Goal: Task Accomplishment & Management: Manage account settings

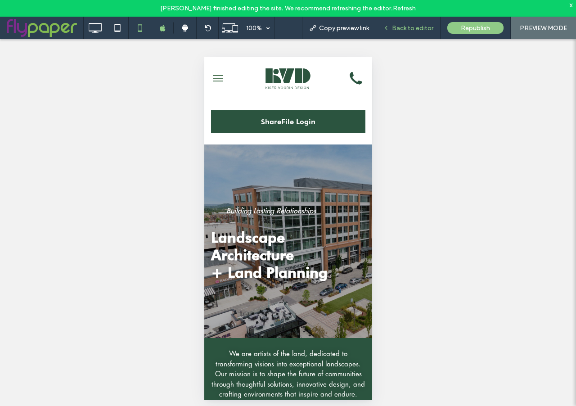
click at [412, 27] on span "Back to editor" at bounding box center [412, 28] width 41 height 8
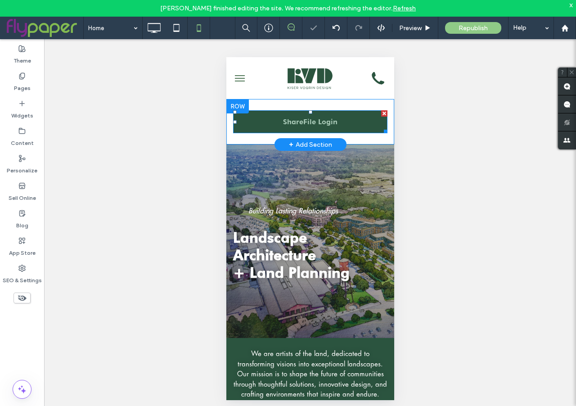
click at [301, 124] on span "ShareFile Login" at bounding box center [310, 121] width 54 height 9
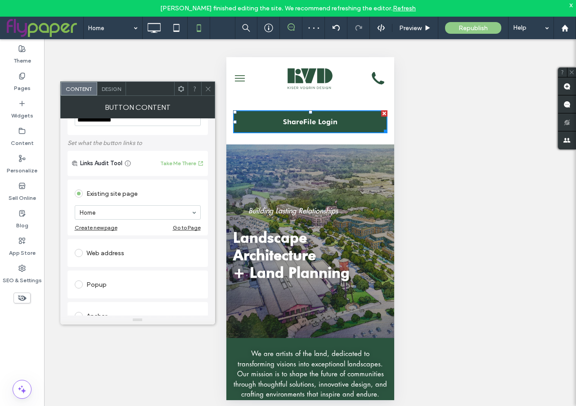
scroll to position [35, 0]
click at [80, 252] on span at bounding box center [79, 252] width 8 height 8
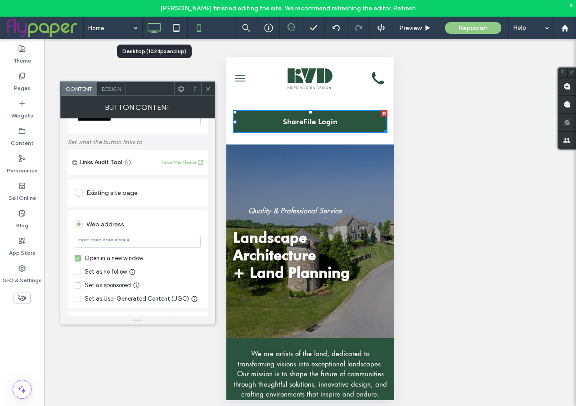
click at [157, 27] on icon at bounding box center [154, 28] width 18 height 18
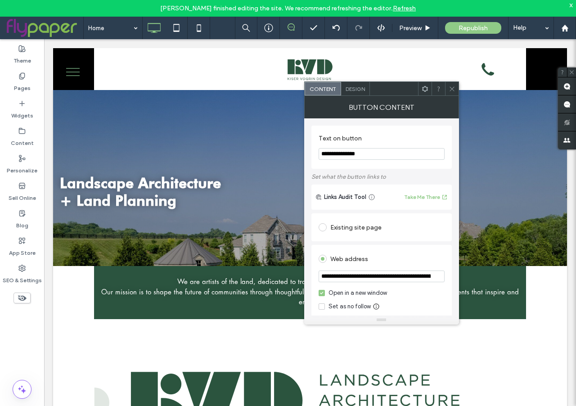
click at [348, 279] on input "**********" at bounding box center [382, 276] width 126 height 12
click at [454, 89] on icon at bounding box center [452, 88] width 7 height 7
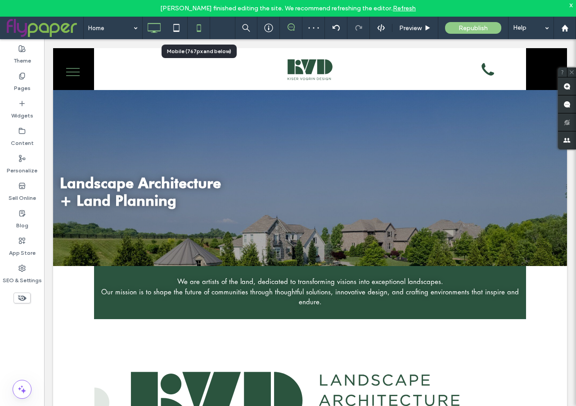
click at [201, 29] on icon at bounding box center [199, 28] width 18 height 18
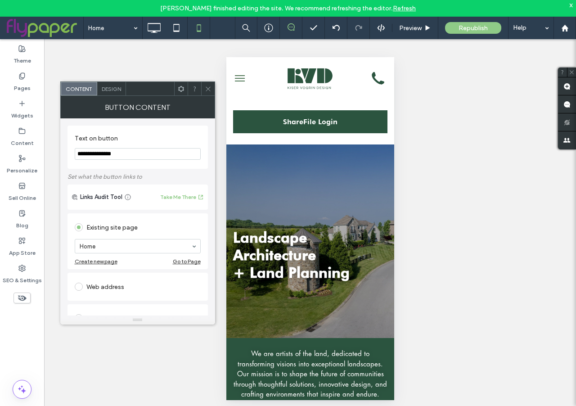
click at [79, 286] on span at bounding box center [79, 287] width 8 height 8
click at [107, 275] on input "url" at bounding box center [138, 276] width 126 height 12
paste input "**********"
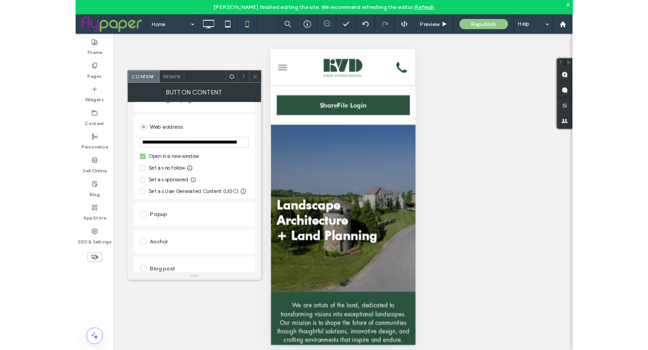
scroll to position [12, 0]
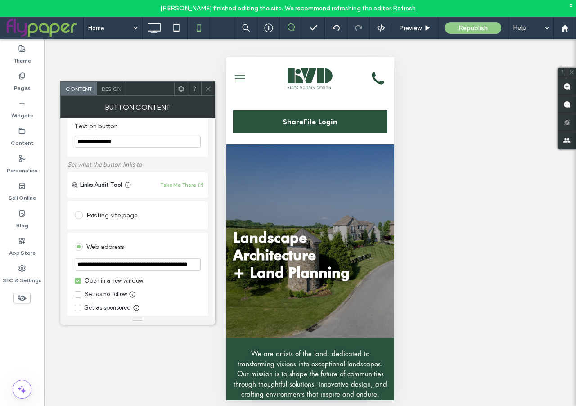
type input "**********"
click at [206, 90] on use at bounding box center [208, 88] width 4 height 4
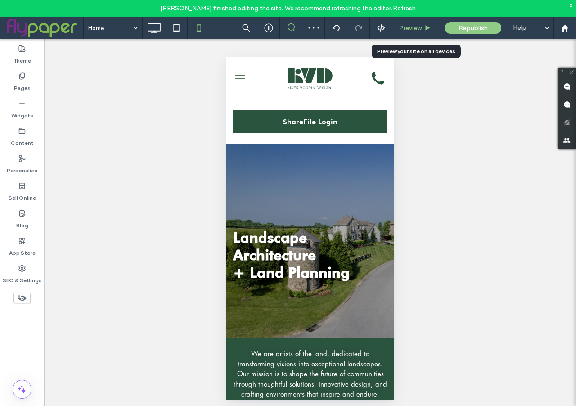
click at [403, 31] on span "Preview" at bounding box center [410, 28] width 22 height 8
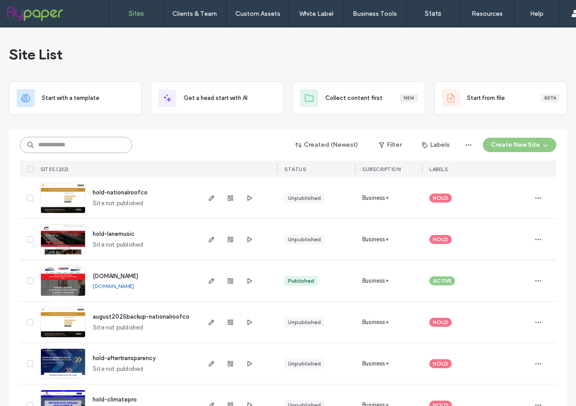
click at [66, 150] on input at bounding box center [76, 145] width 112 height 16
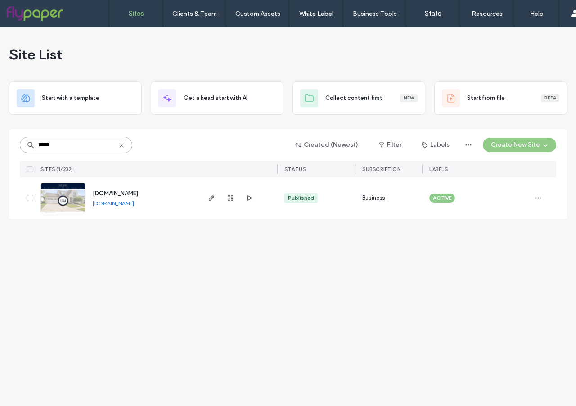
type input "*****"
click at [56, 202] on img at bounding box center [63, 213] width 44 height 61
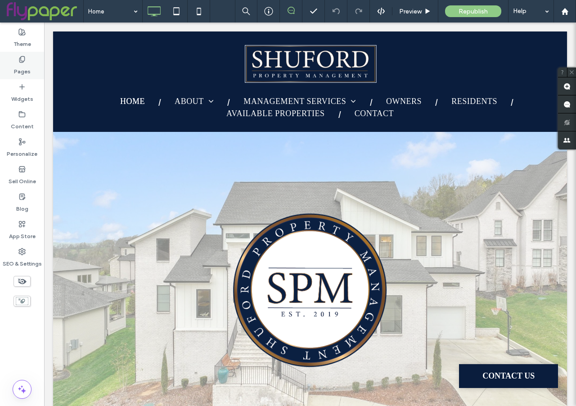
click at [30, 65] on div "Pages" at bounding box center [22, 65] width 44 height 27
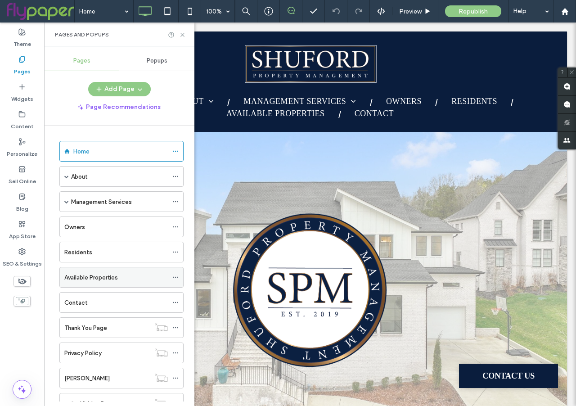
scroll to position [35, 0]
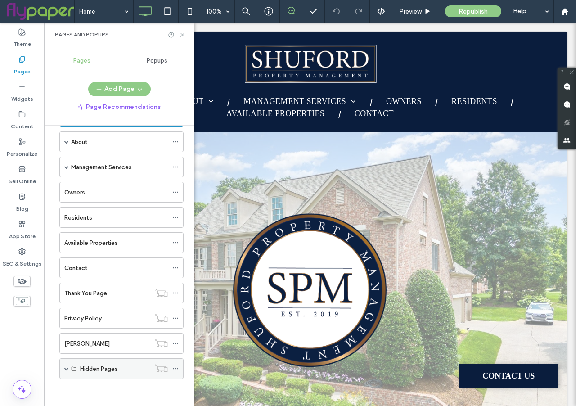
click at [65, 368] on span at bounding box center [66, 368] width 4 height 4
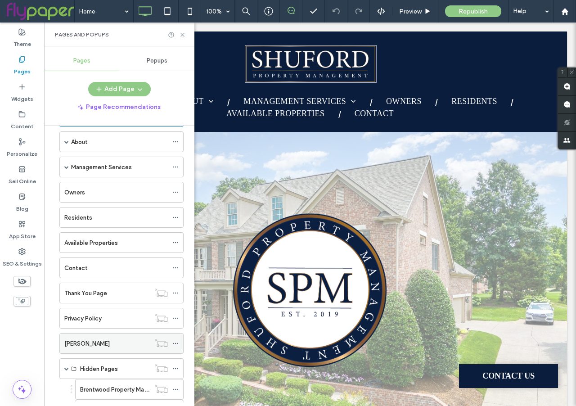
scroll to position [76, 0]
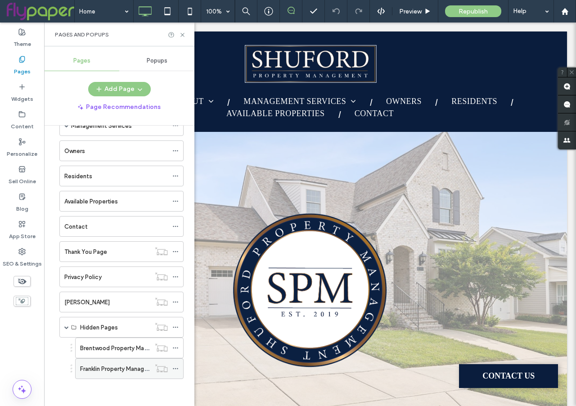
click at [177, 368] on icon at bounding box center [175, 368] width 6 height 6
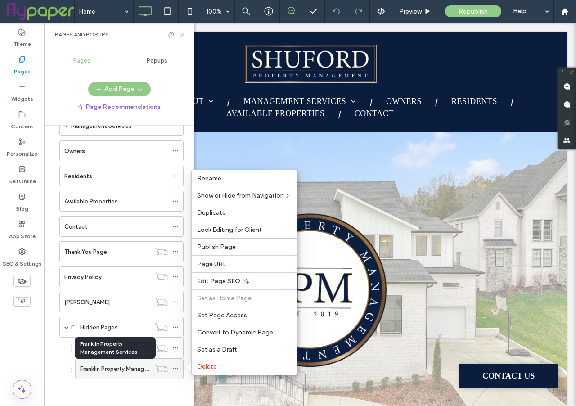
click at [116, 369] on label "Franklin Property Management Services" at bounding box center [133, 369] width 107 height 16
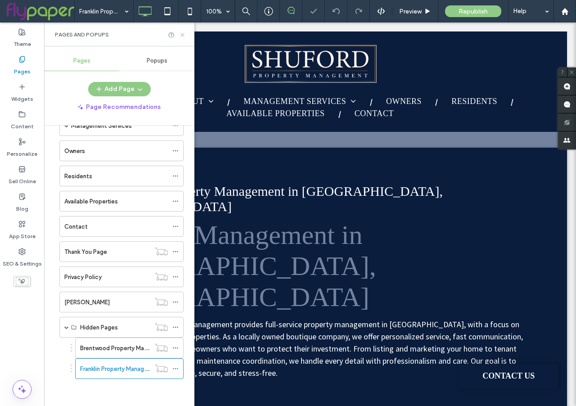
click at [180, 36] on icon at bounding box center [182, 34] width 7 height 7
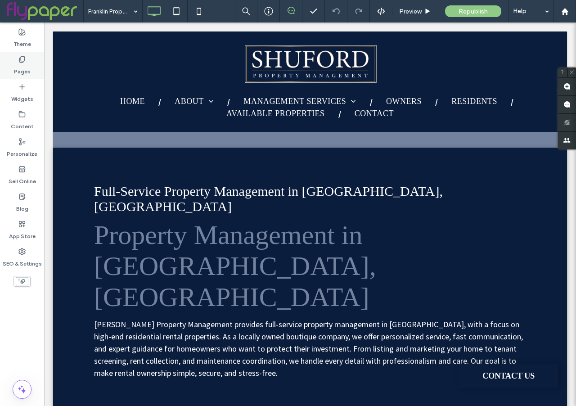
click at [17, 62] on div "Pages" at bounding box center [22, 65] width 44 height 27
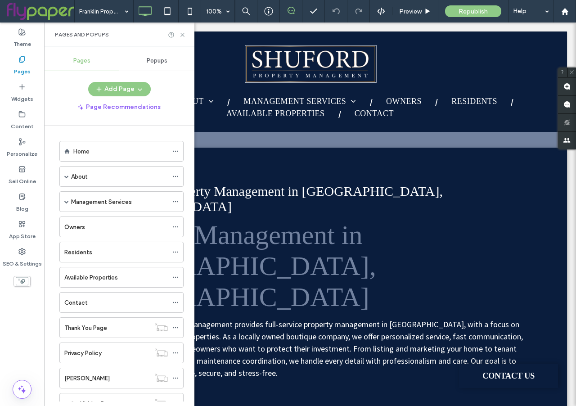
scroll to position [76, 0]
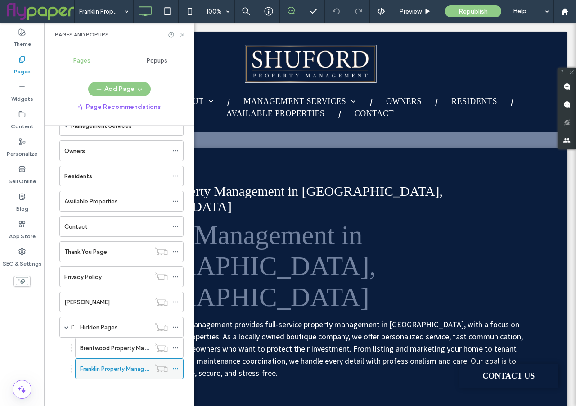
click at [175, 367] on icon at bounding box center [175, 368] width 6 height 6
click at [104, 345] on label "Brentwood Property Management Services" at bounding box center [138, 348] width 117 height 16
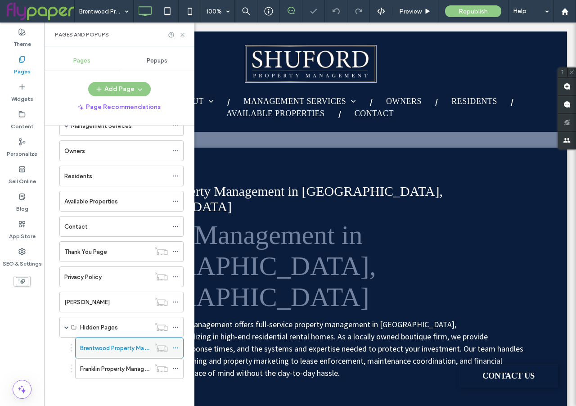
click at [175, 345] on icon at bounding box center [175, 348] width 6 height 6
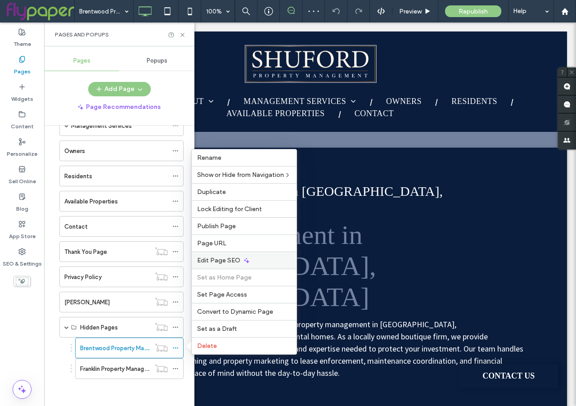
click at [229, 259] on span "Edit Page SEO" at bounding box center [218, 260] width 43 height 8
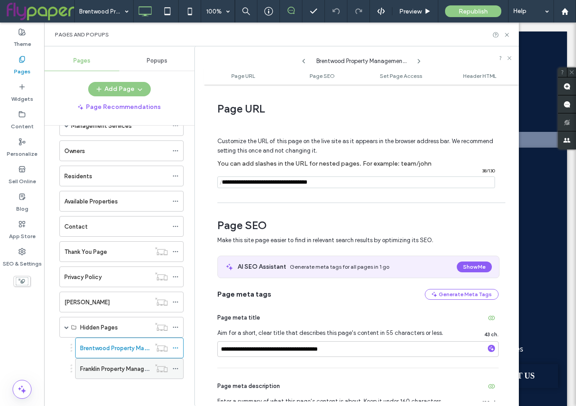
click at [104, 369] on label "Franklin Property Management Services" at bounding box center [133, 369] width 107 height 16
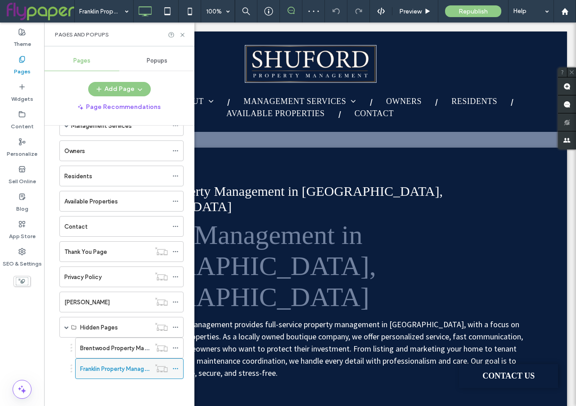
click at [176, 367] on icon at bounding box center [175, 368] width 6 height 6
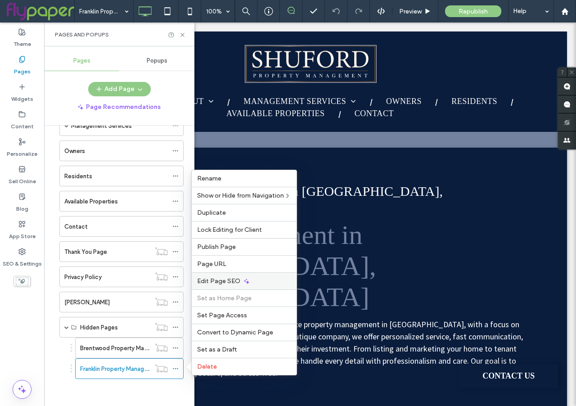
click at [229, 276] on div "Edit Page SEO" at bounding box center [244, 280] width 105 height 17
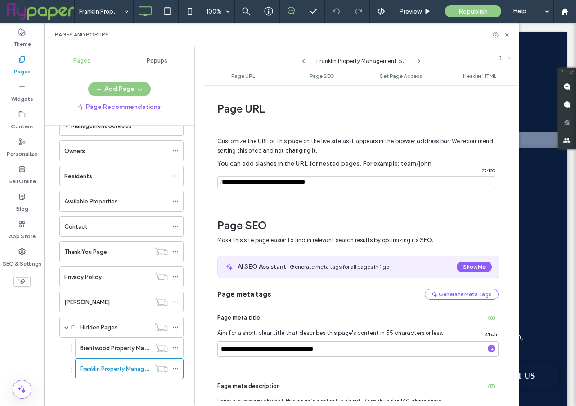
click at [511, 58] on icon at bounding box center [509, 57] width 5 height 5
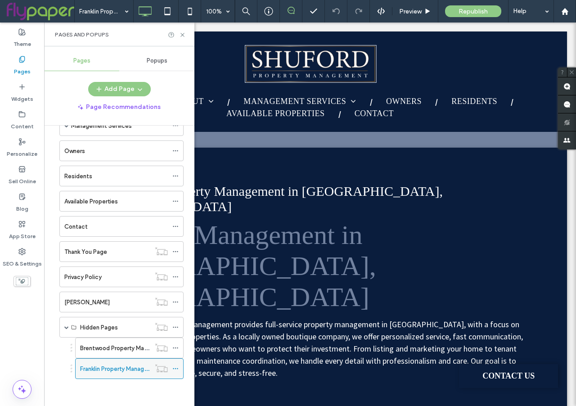
click at [175, 366] on icon at bounding box center [175, 368] width 6 height 6
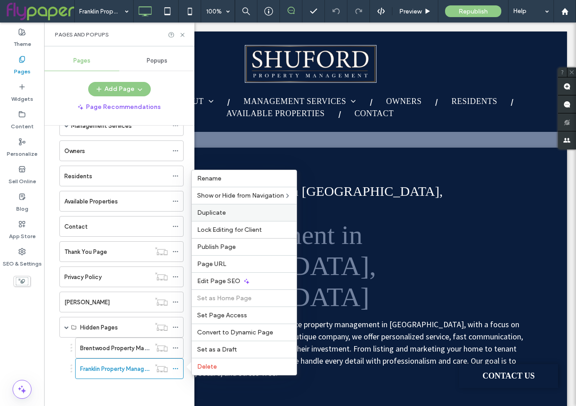
click at [220, 211] on span "Duplicate" at bounding box center [211, 213] width 29 height 8
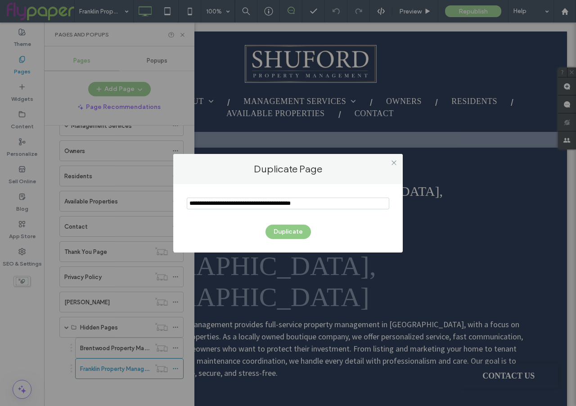
drag, startPoint x: 189, startPoint y: 202, endPoint x: 348, endPoint y: 206, distance: 158.4
click at [348, 206] on input "notEmpty" at bounding box center [288, 204] width 202 height 12
click at [209, 203] on input "notEmpty" at bounding box center [288, 204] width 202 height 12
drag, startPoint x: 233, startPoint y: 203, endPoint x: 185, endPoint y: 201, distance: 47.7
click at [185, 201] on div "Duplicate" at bounding box center [287, 218] width 229 height 68
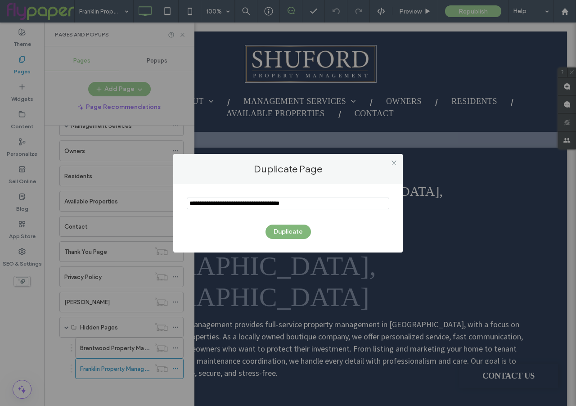
type input "**********"
click at [296, 233] on button "Duplicate" at bounding box center [287, 232] width 45 height 14
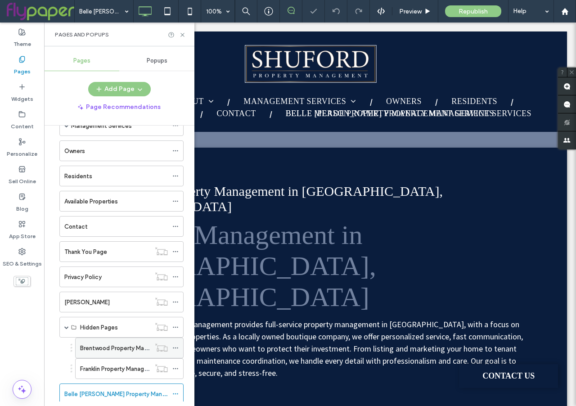
scroll to position [101, 0]
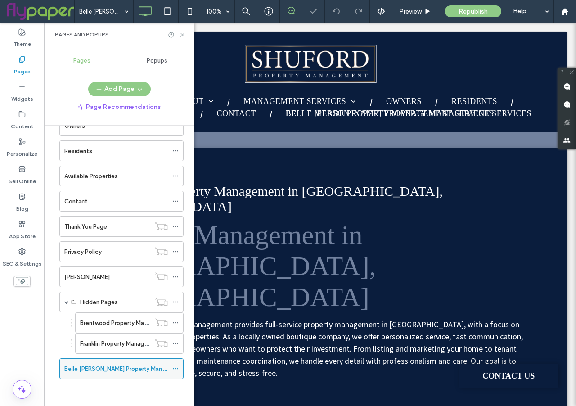
click at [176, 369] on icon at bounding box center [175, 368] width 6 height 6
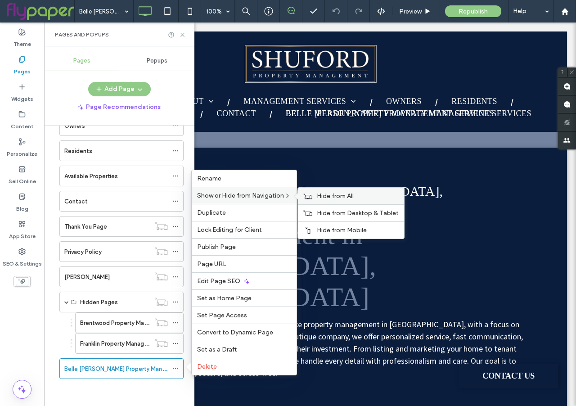
click at [332, 194] on span "Hide from All" at bounding box center [335, 196] width 37 height 8
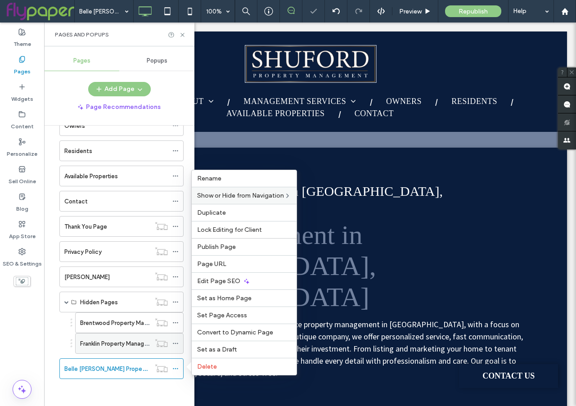
click at [129, 344] on label "Franklin Property Management Services" at bounding box center [133, 344] width 107 height 16
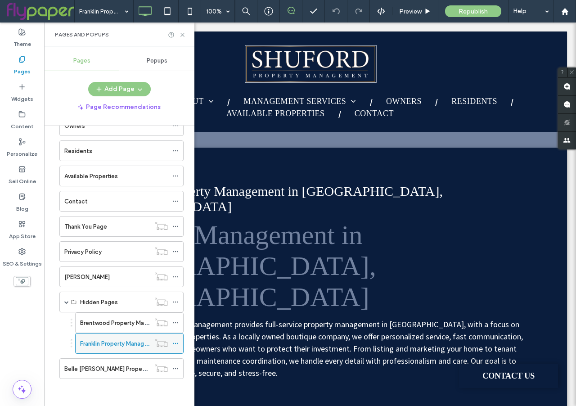
click at [175, 343] on use at bounding box center [175, 343] width 5 height 1
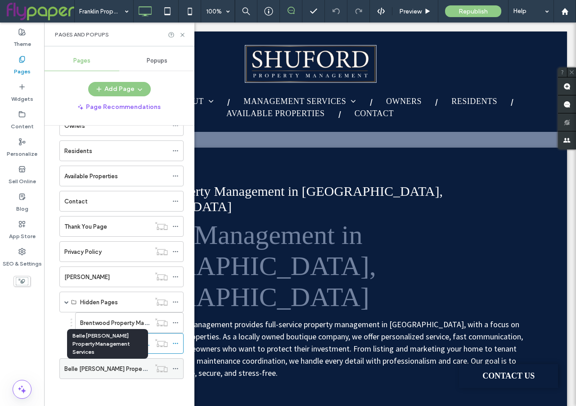
click at [123, 368] on label "Belle Meade Property Management Services" at bounding box center [137, 369] width 147 height 16
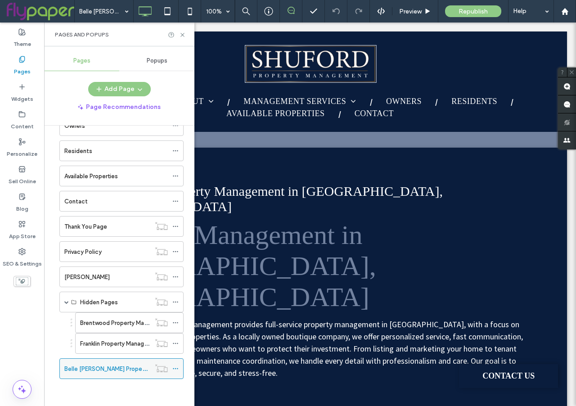
click at [175, 367] on icon at bounding box center [175, 368] width 6 height 6
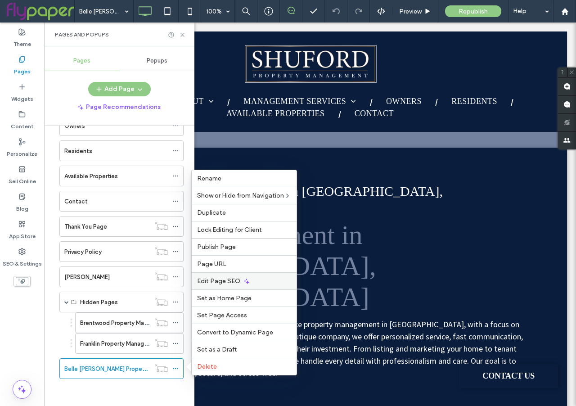
click at [224, 279] on span "Edit Page SEO" at bounding box center [218, 281] width 43 height 8
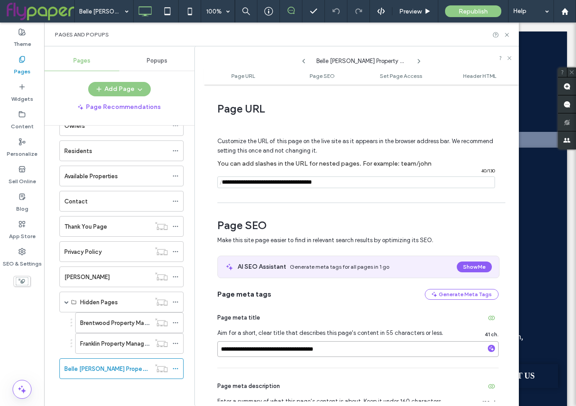
drag, startPoint x: 241, startPoint y: 351, endPoint x: 214, endPoint y: 351, distance: 27.0
click at [214, 351] on div "**********" at bounding box center [361, 245] width 315 height 312
type input "**********"
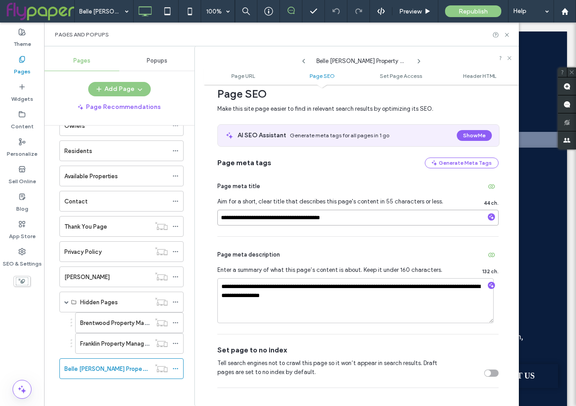
scroll to position [133, 0]
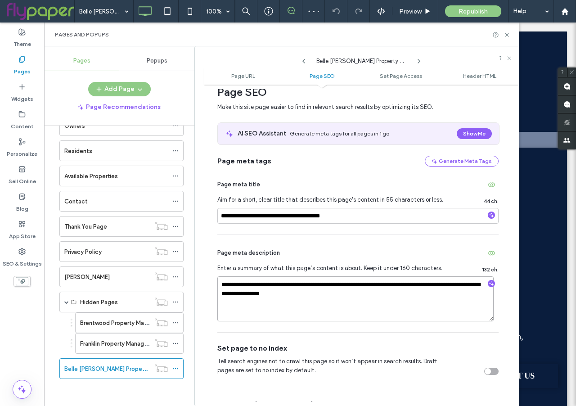
drag, startPoint x: 327, startPoint y: 286, endPoint x: 307, endPoint y: 287, distance: 19.8
type textarea "**********"
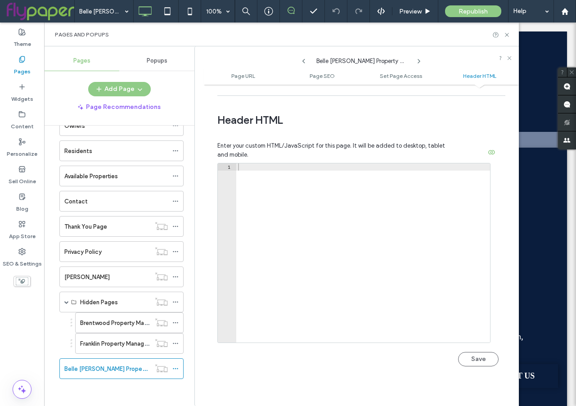
scroll to position [830, 0]
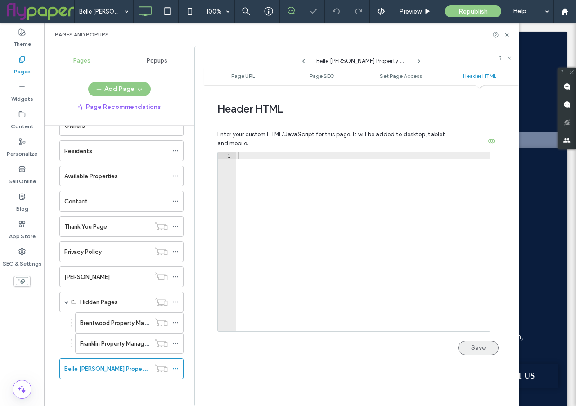
click at [475, 347] on button "Save" at bounding box center [478, 348] width 40 height 14
click at [506, 36] on icon at bounding box center [506, 34] width 7 height 7
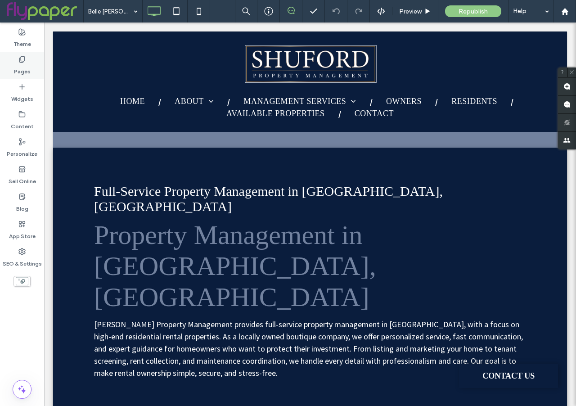
click at [26, 69] on label "Pages" at bounding box center [22, 69] width 17 height 13
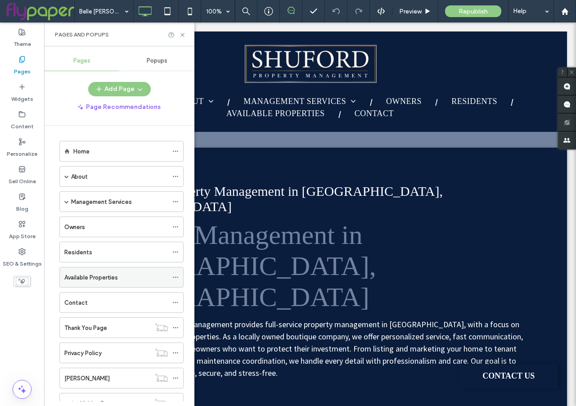
scroll to position [101, 0]
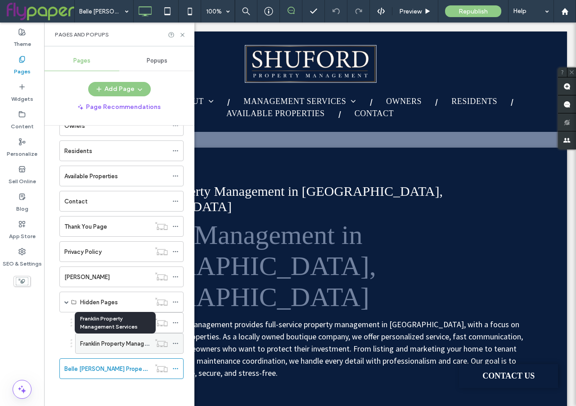
click at [124, 342] on label "Franklin Property Management Services" at bounding box center [133, 344] width 107 height 16
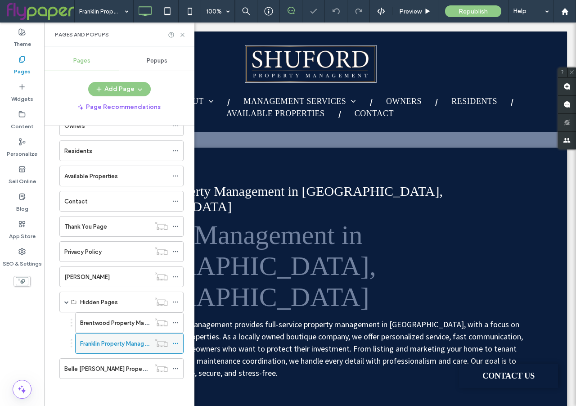
click at [173, 345] on icon at bounding box center [175, 343] width 6 height 6
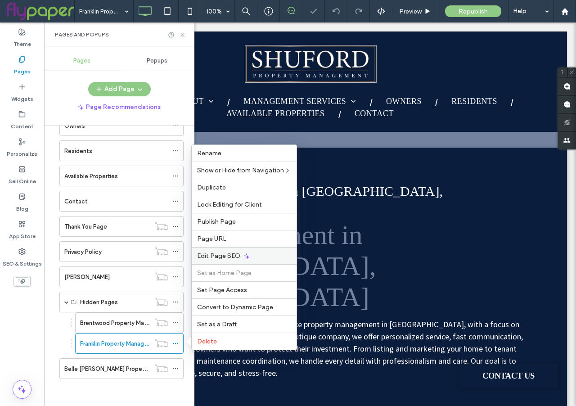
click at [250, 258] on div "Edit Page SEO" at bounding box center [244, 255] width 105 height 17
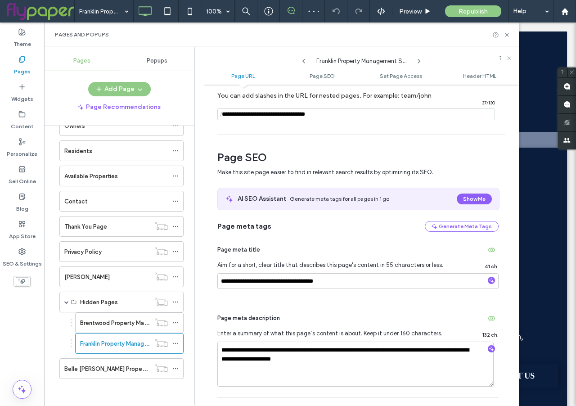
scroll to position [72, 0]
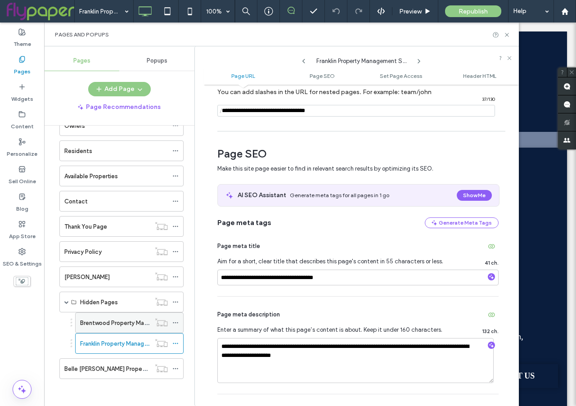
click at [113, 322] on label "Brentwood Property Management Services" at bounding box center [138, 323] width 117 height 16
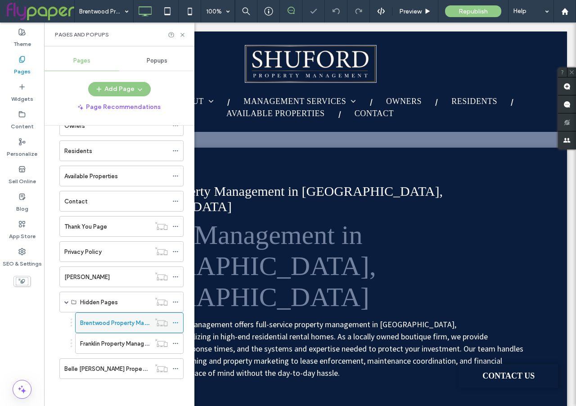
click at [173, 322] on use at bounding box center [175, 322] width 5 height 1
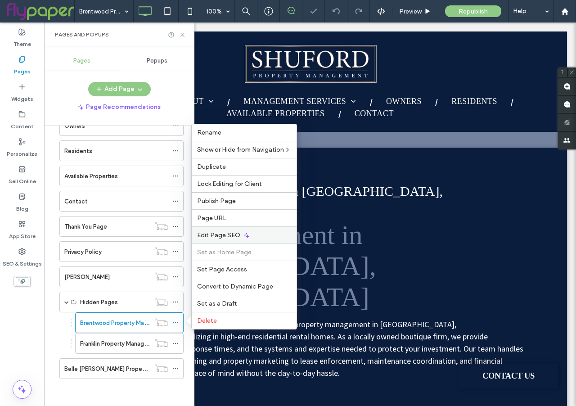
click at [226, 236] on span "Edit Page SEO" at bounding box center [218, 235] width 43 height 8
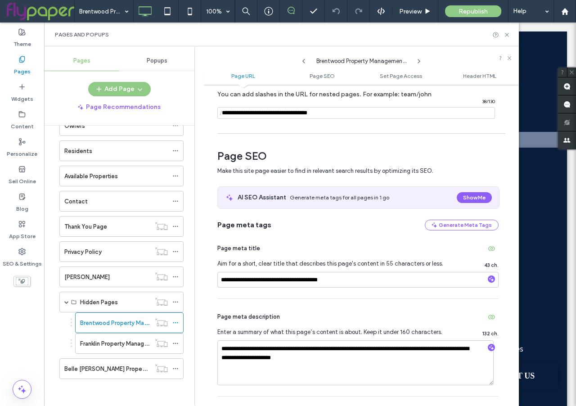
scroll to position [67, 0]
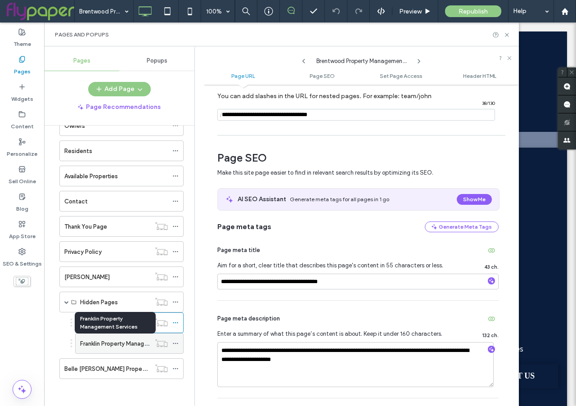
click at [115, 343] on label "Franklin Property Management Services" at bounding box center [133, 344] width 107 height 16
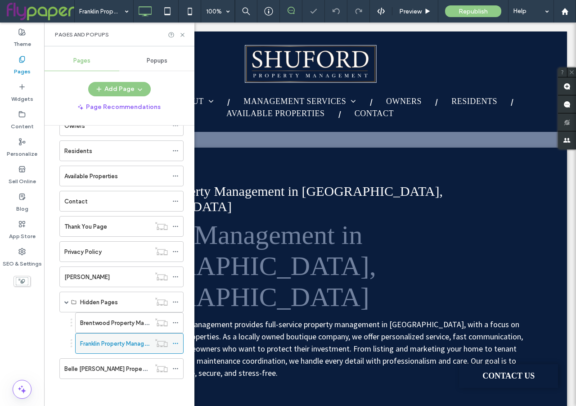
click at [175, 342] on icon at bounding box center [175, 343] width 6 height 6
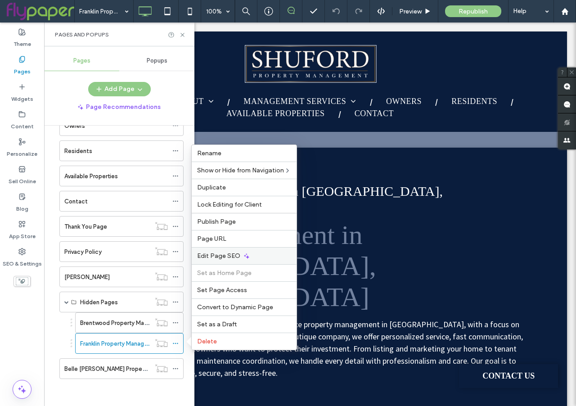
click at [230, 257] on span "Edit Page SEO" at bounding box center [218, 256] width 43 height 8
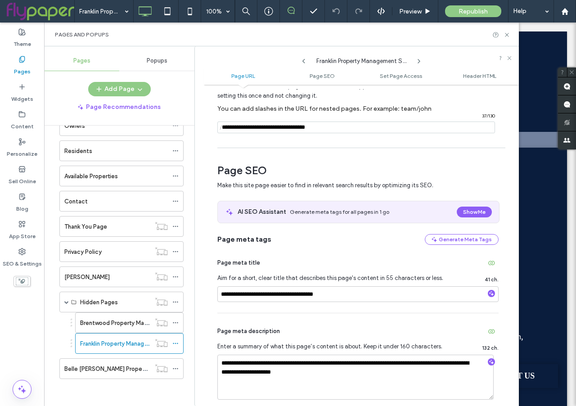
scroll to position [56, 0]
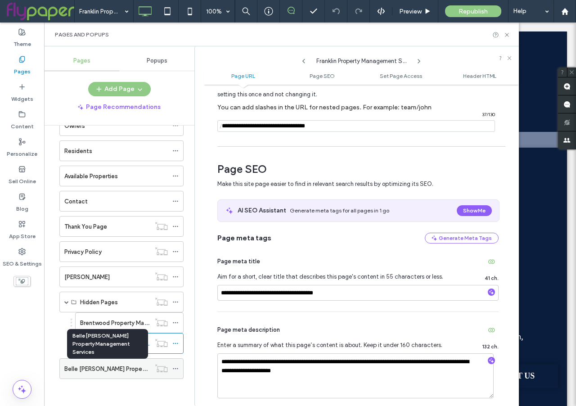
click at [108, 367] on label "Belle Meade Property Management Services" at bounding box center [137, 369] width 147 height 16
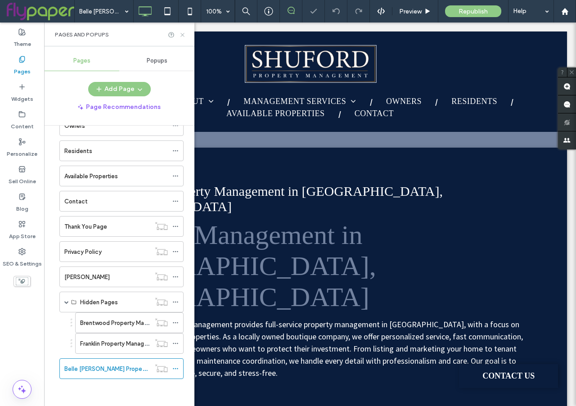
click at [181, 35] on icon at bounding box center [182, 34] width 7 height 7
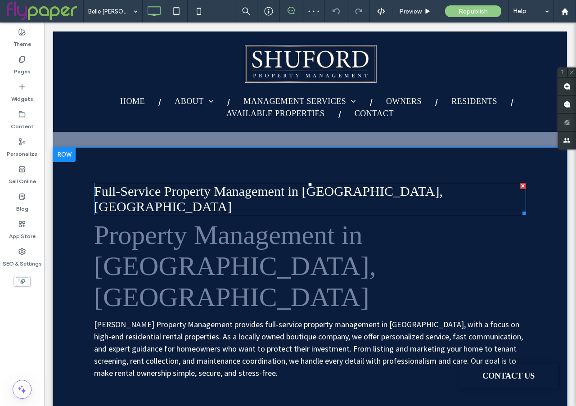
click at [372, 189] on span "Full-Service Property Management in Franklin, TN" at bounding box center [268, 199] width 349 height 30
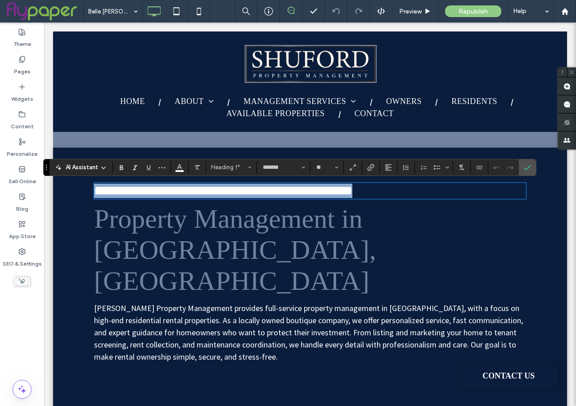
click at [352, 193] on span "**********" at bounding box center [223, 190] width 258 height 13
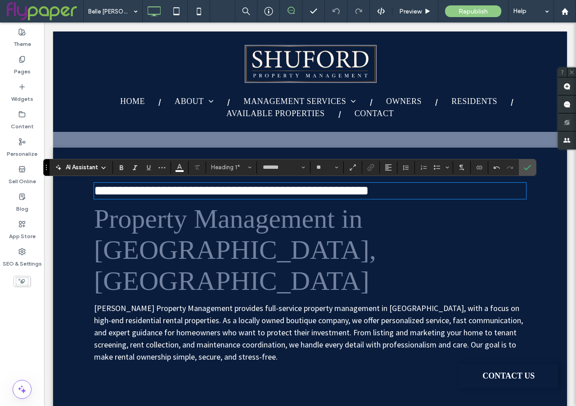
click at [376, 221] on span "Property Management in Franklin, TN" at bounding box center [235, 250] width 282 height 92
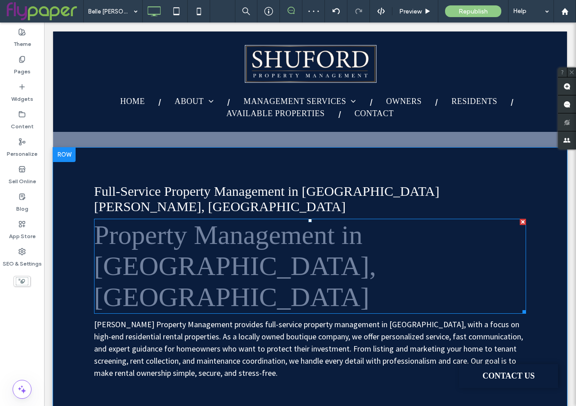
click at [376, 224] on span "Property Management in Franklin, TN" at bounding box center [235, 266] width 282 height 92
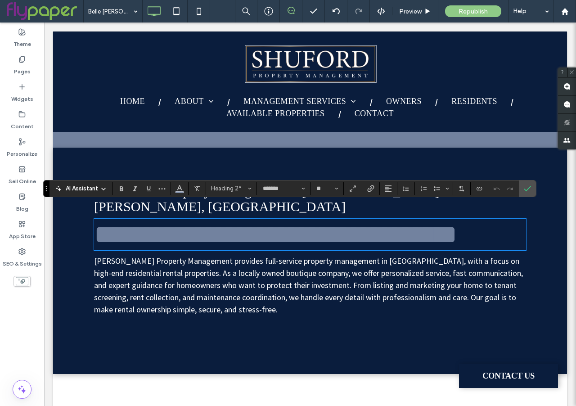
click at [457, 224] on span "**********" at bounding box center [275, 234] width 363 height 27
click at [529, 186] on icon "Confirm" at bounding box center [527, 188] width 7 height 7
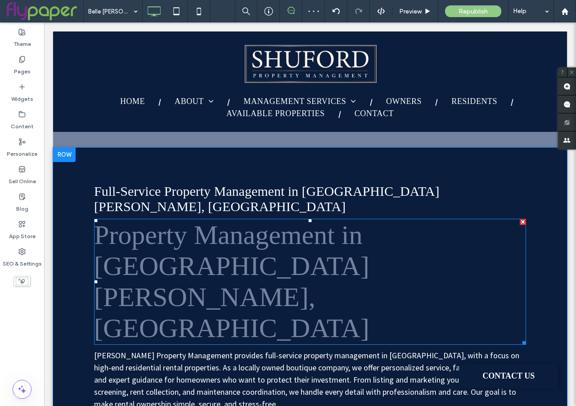
click at [525, 233] on h2 "Property Management in Belle Meade, TN" at bounding box center [310, 282] width 432 height 124
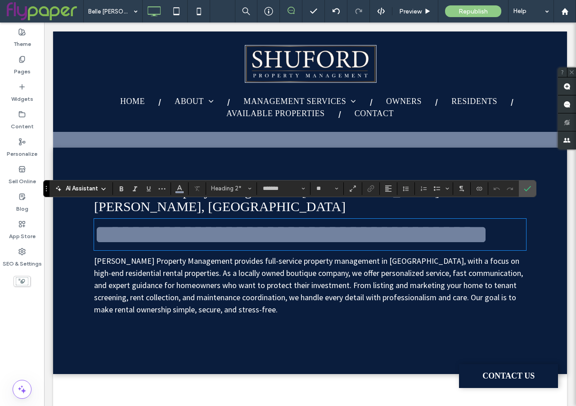
click at [311, 222] on span "**********" at bounding box center [291, 234] width 394 height 27
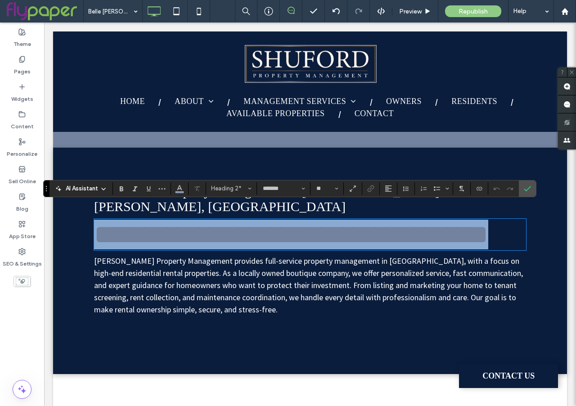
click at [311, 222] on span "**********" at bounding box center [291, 234] width 394 height 27
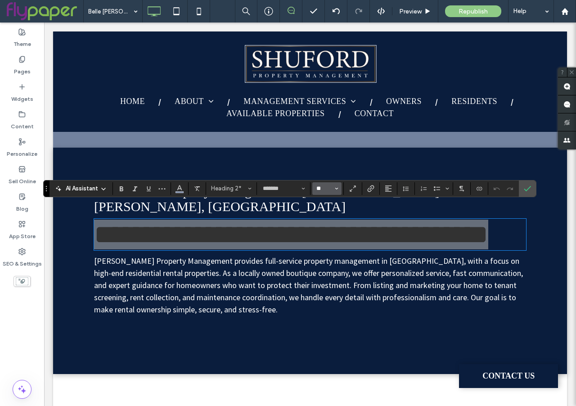
click at [320, 187] on input "**" at bounding box center [324, 188] width 18 height 7
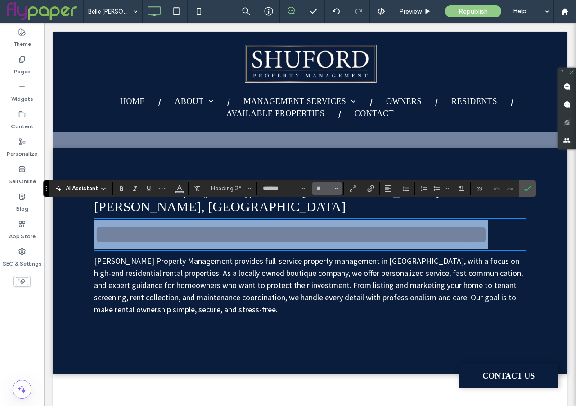
type input "**"
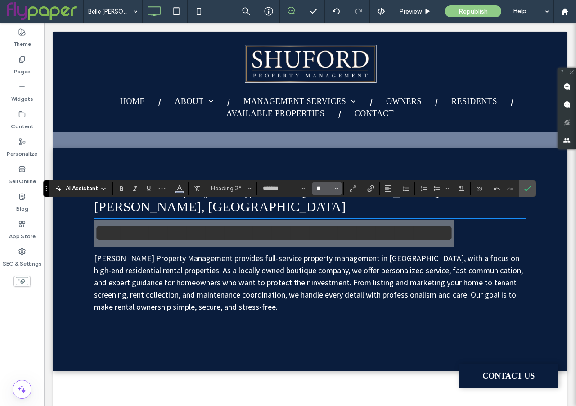
click at [323, 189] on input "**" at bounding box center [324, 188] width 18 height 7
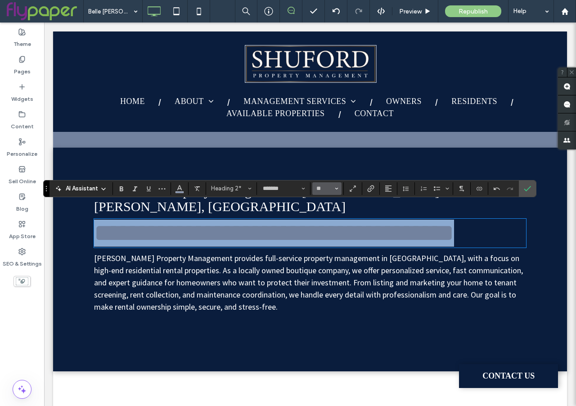
type input "**"
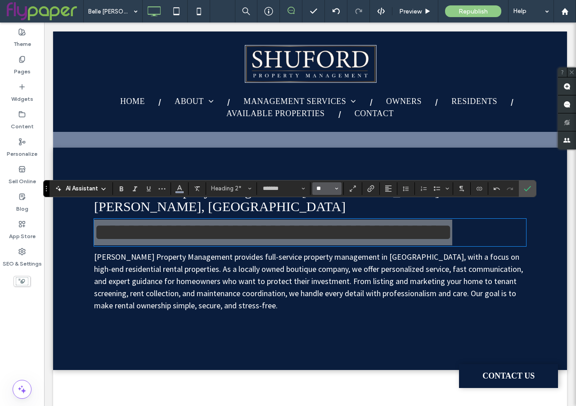
click at [326, 189] on input "**" at bounding box center [324, 188] width 18 height 7
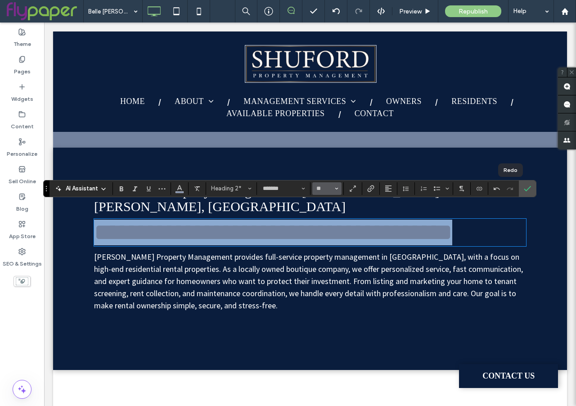
type input "**"
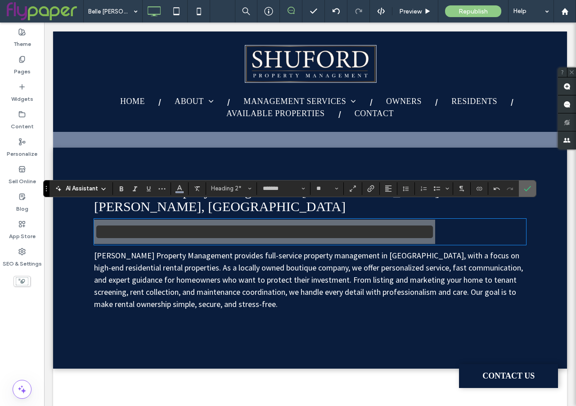
click at [527, 190] on icon "Confirm" at bounding box center [527, 188] width 7 height 7
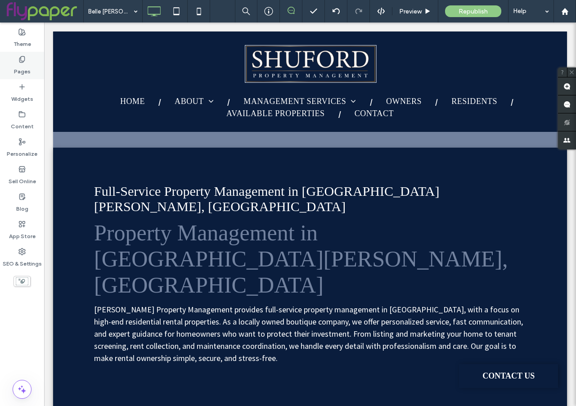
click at [25, 58] on icon at bounding box center [21, 59] width 7 height 7
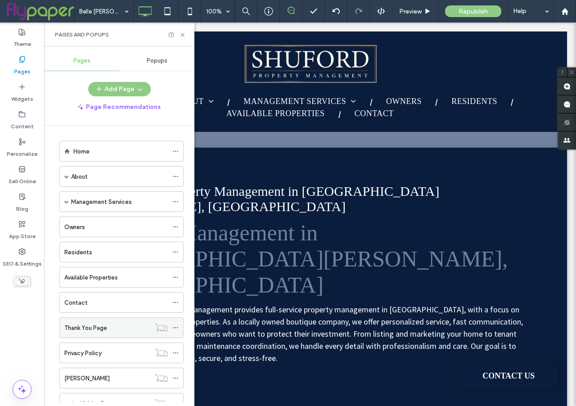
scroll to position [101, 0]
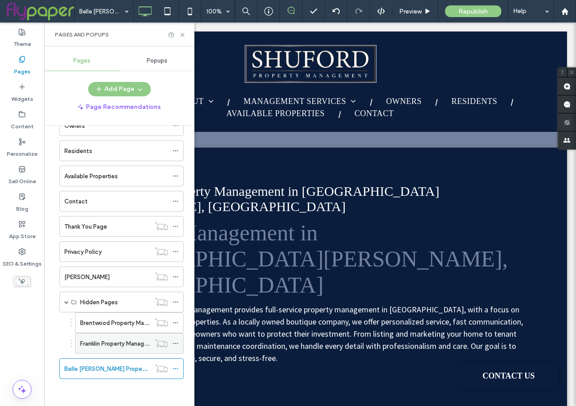
click at [115, 340] on label "Franklin Property Management Services" at bounding box center [133, 344] width 107 height 16
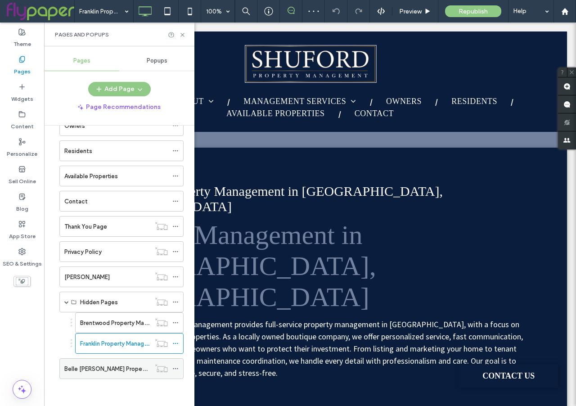
click at [96, 366] on label "Belle Meade Property Management Services" at bounding box center [137, 369] width 147 height 16
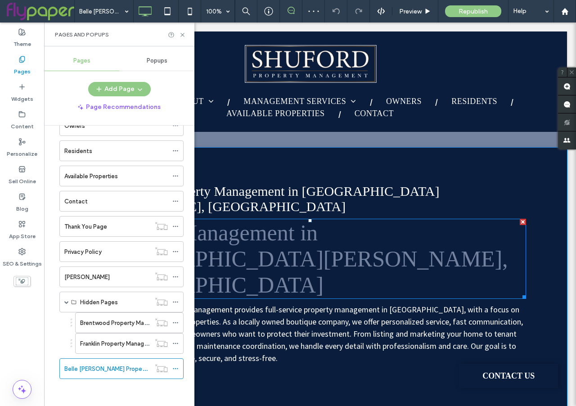
click at [397, 220] on span "Property Management in Belle Meade, TN" at bounding box center [301, 258] width 414 height 77
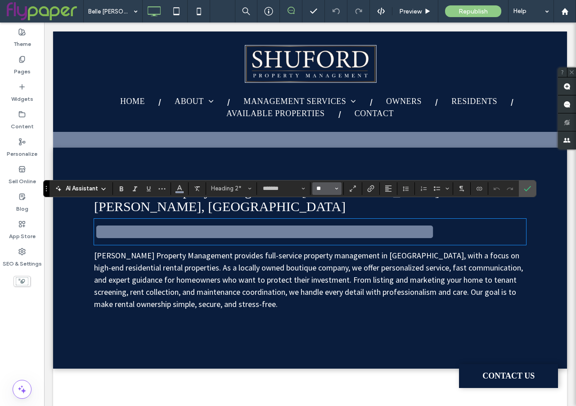
click at [327, 188] on input "**" at bounding box center [324, 188] width 18 height 7
type input "**"
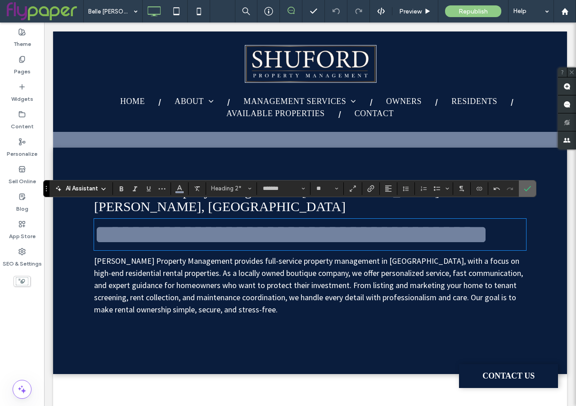
click at [528, 185] on icon "Confirm" at bounding box center [527, 188] width 7 height 7
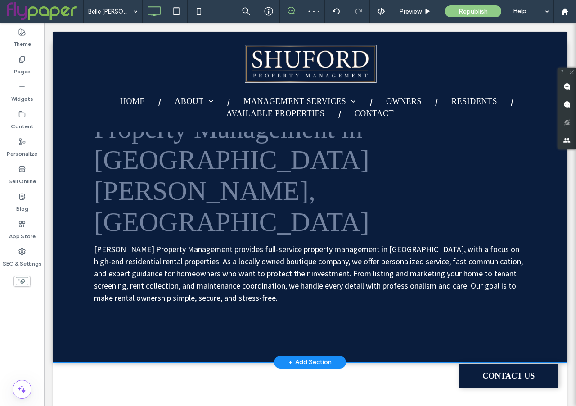
scroll to position [108, 0]
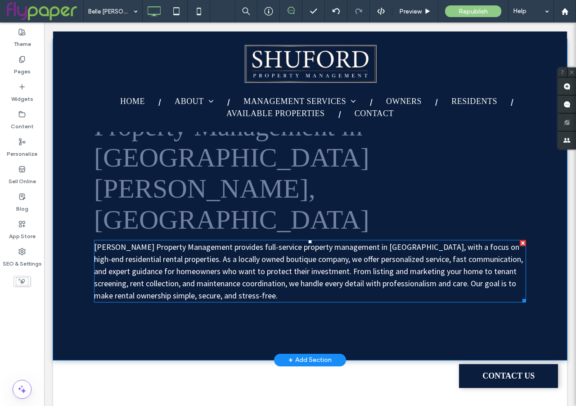
click at [383, 242] on span "Shuford Property Management provides full-service property management in Frankl…" at bounding box center [308, 271] width 429 height 59
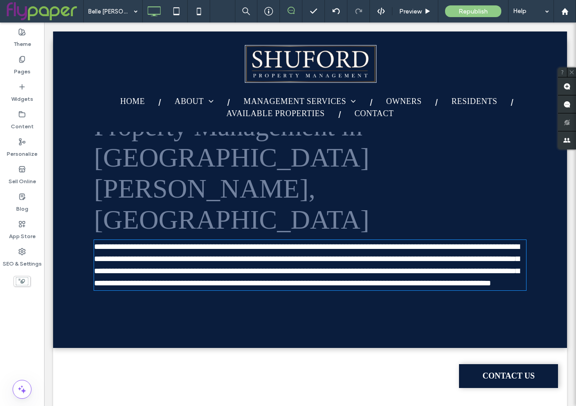
type input "**********"
type input "**"
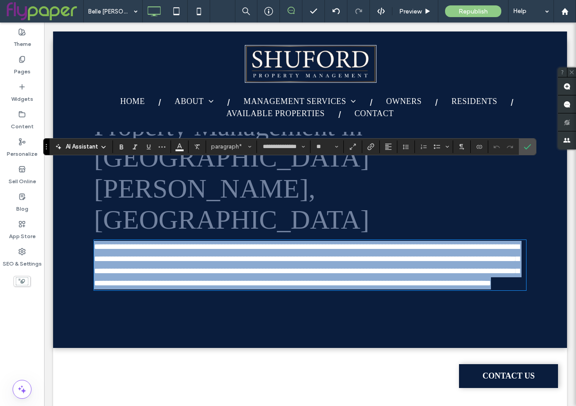
click at [383, 243] on span "**********" at bounding box center [306, 265] width 425 height 45
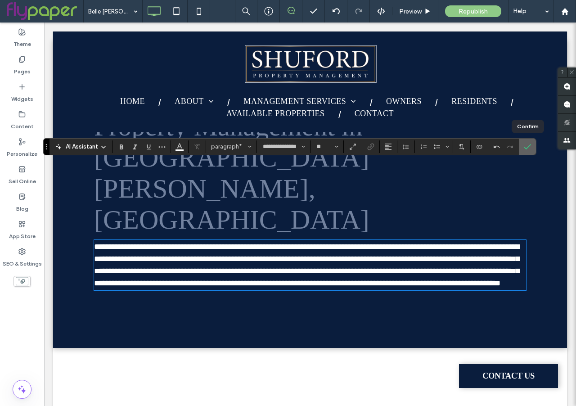
click at [526, 149] on icon "Confirm" at bounding box center [527, 146] width 7 height 7
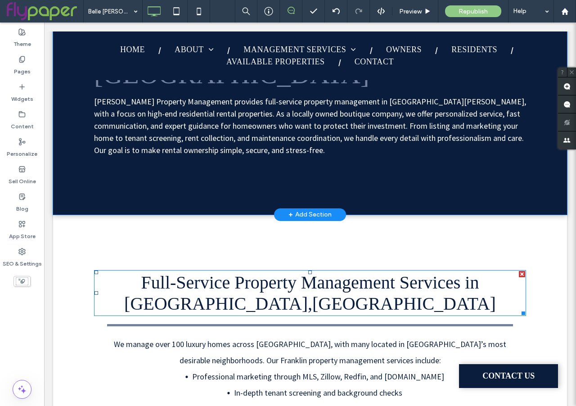
scroll to position [254, 0]
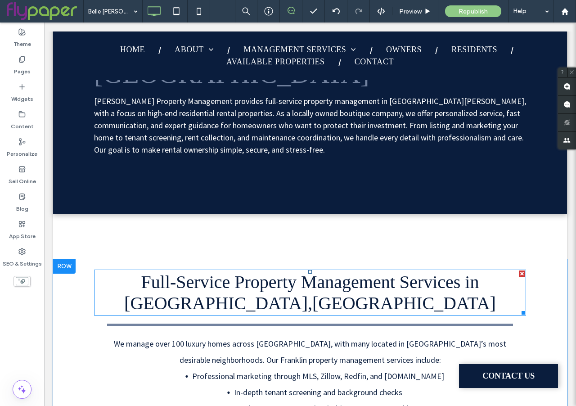
click at [341, 272] on span "Full-Service Property Management Services in Franklin,TN" at bounding box center [310, 292] width 372 height 41
type input "*******"
type input "**"
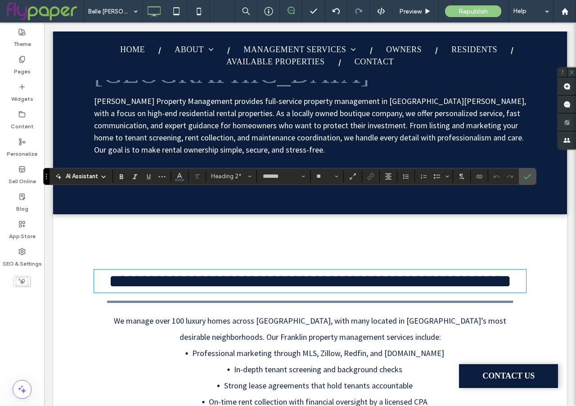
click at [328, 272] on span "**********" at bounding box center [310, 281] width 402 height 18
click at [338, 12] on icon at bounding box center [336, 11] width 7 height 7
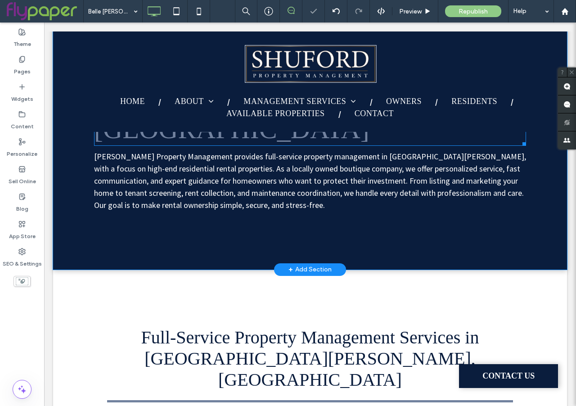
scroll to position [309, 0]
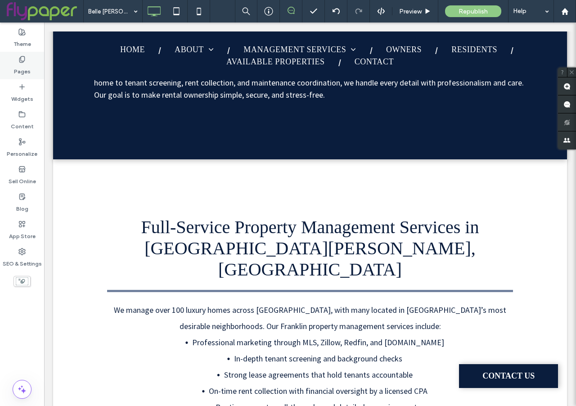
click at [28, 67] on label "Pages" at bounding box center [22, 69] width 17 height 13
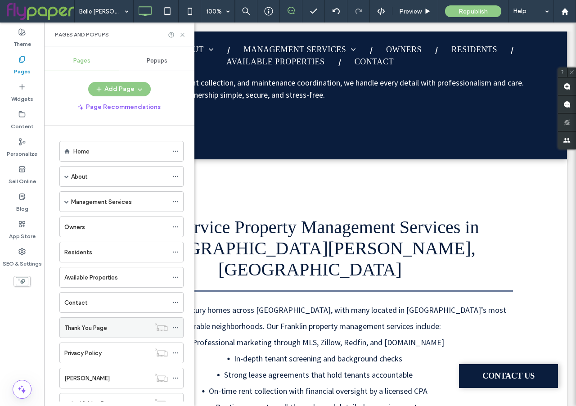
scroll to position [101, 0]
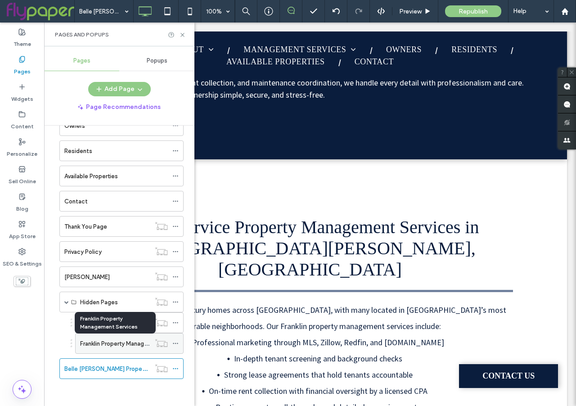
click at [112, 343] on label "Franklin Property Management Services" at bounding box center [133, 344] width 107 height 16
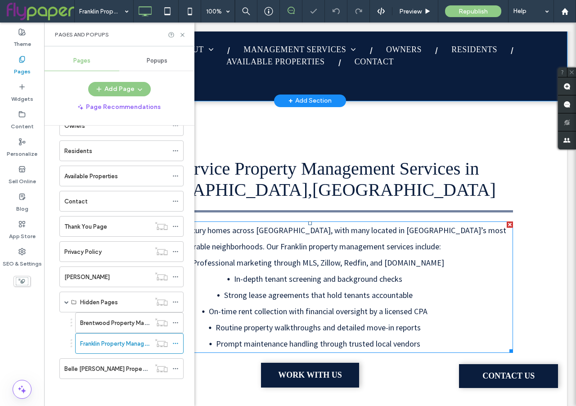
scroll to position [335, 0]
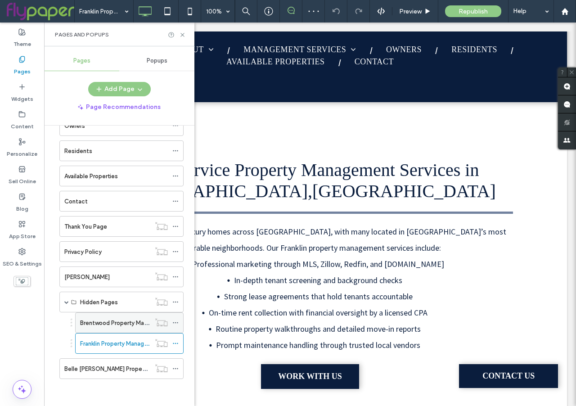
click at [106, 321] on label "Brentwood Property Management Services" at bounding box center [138, 323] width 117 height 16
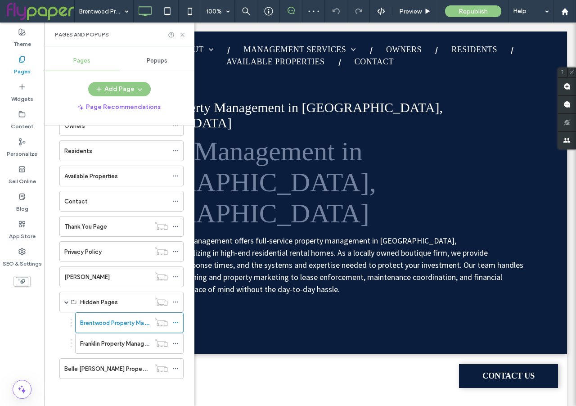
scroll to position [225, 0]
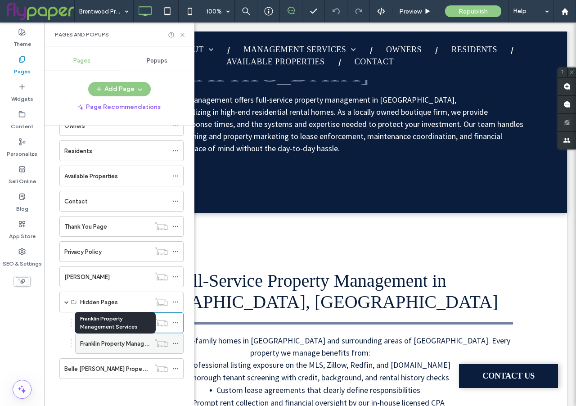
click at [122, 342] on label "Franklin Property Management Services" at bounding box center [133, 344] width 107 height 16
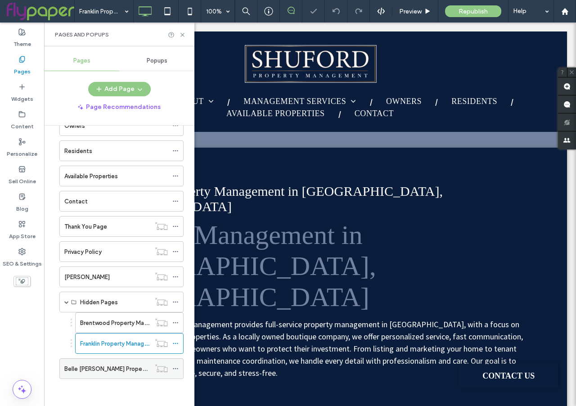
click at [118, 368] on label "Belle Meade Property Management Services" at bounding box center [137, 369] width 147 height 16
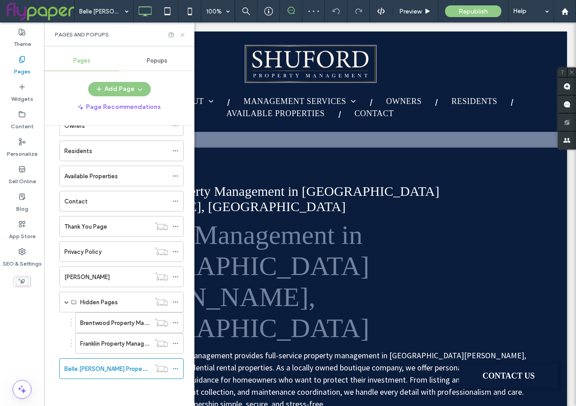
click at [183, 36] on use at bounding box center [182, 35] width 4 height 4
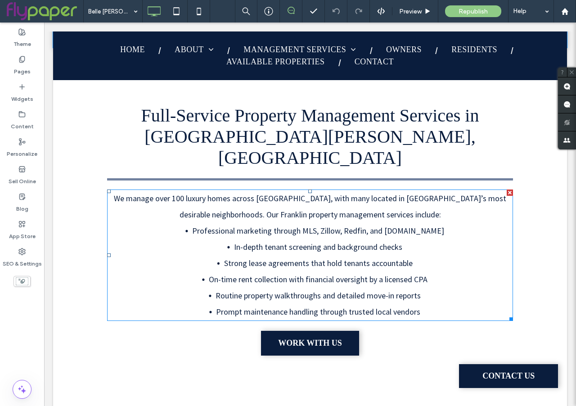
scroll to position [387, 0]
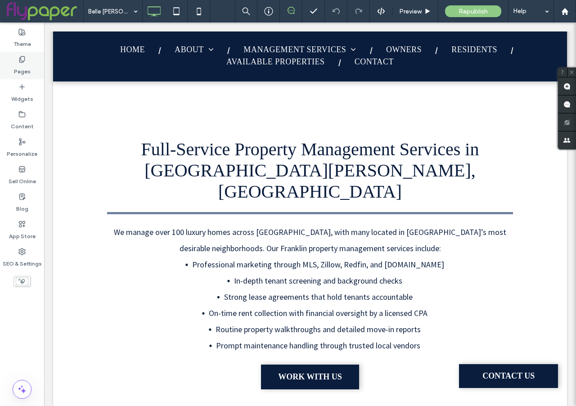
click at [24, 61] on icon at bounding box center [21, 59] width 7 height 7
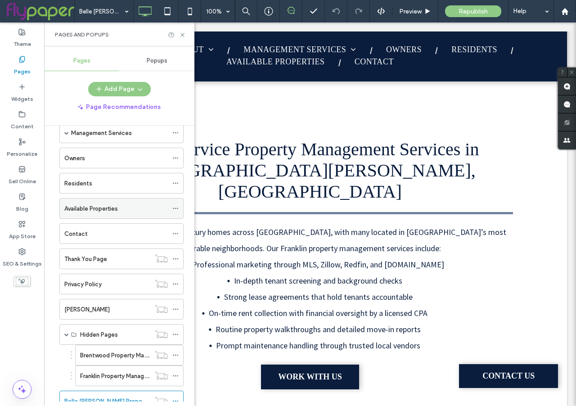
scroll to position [101, 0]
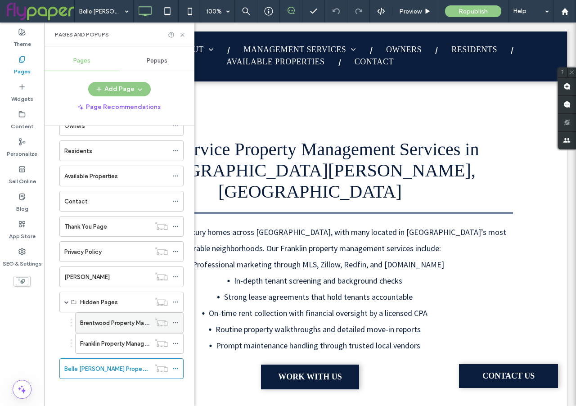
click at [105, 318] on label "Brentwood Property Management Services" at bounding box center [138, 323] width 117 height 16
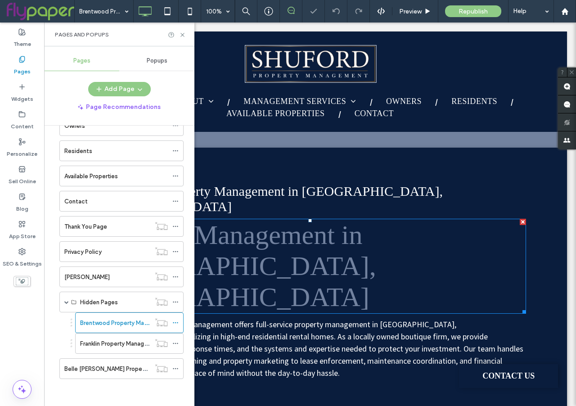
scroll to position [243, 0]
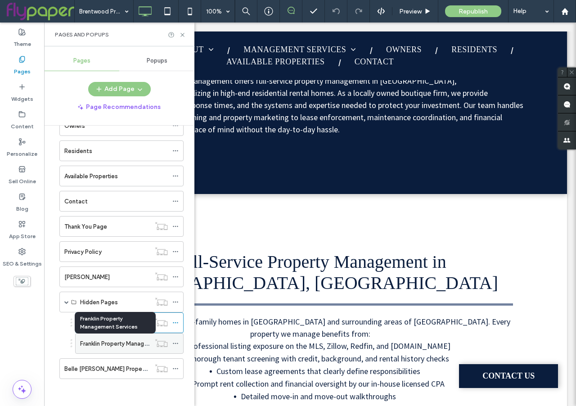
click at [107, 344] on label "Franklin Property Management Services" at bounding box center [133, 344] width 107 height 16
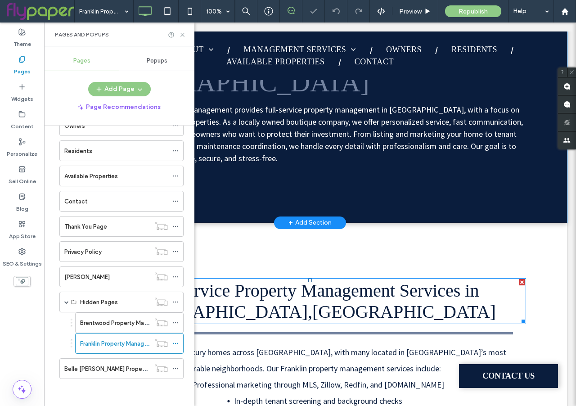
scroll to position [256, 0]
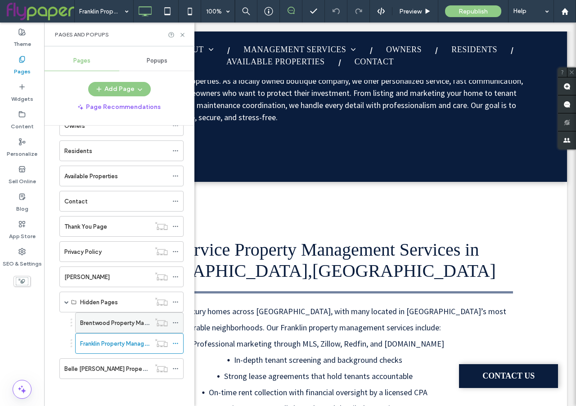
click at [115, 320] on label "Brentwood Property Management Services" at bounding box center [138, 323] width 117 height 16
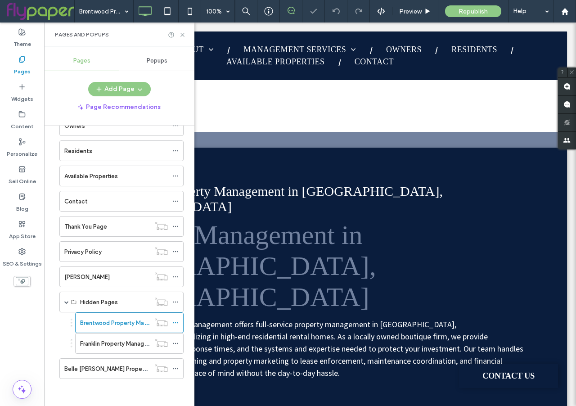
scroll to position [323, 0]
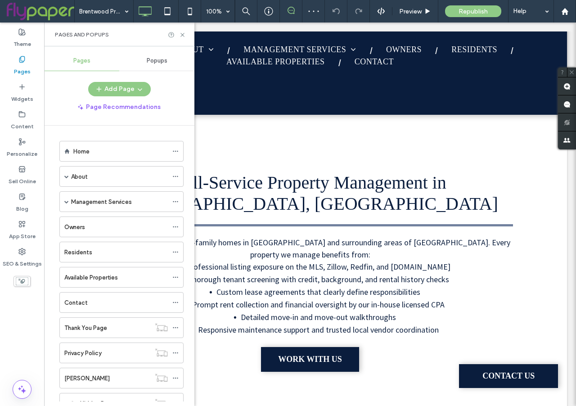
scroll to position [101, 0]
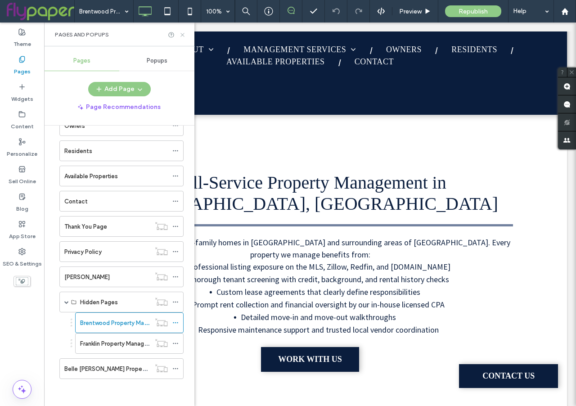
click at [181, 35] on icon at bounding box center [182, 34] width 7 height 7
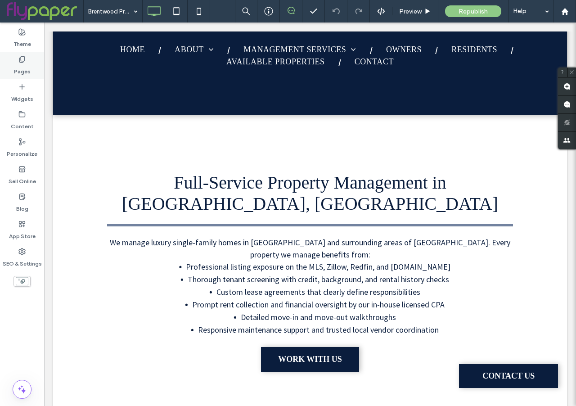
click at [27, 69] on label "Pages" at bounding box center [22, 69] width 17 height 13
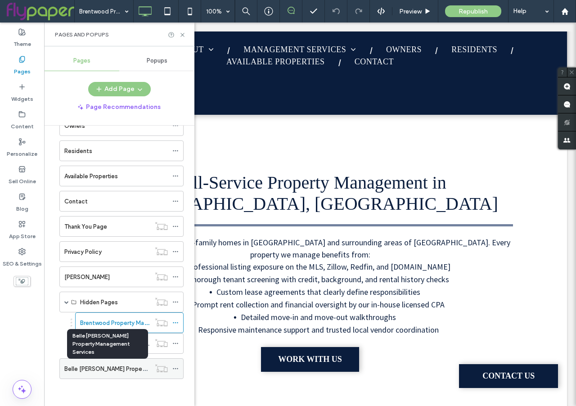
click at [106, 367] on label "Belle Meade Property Management Services" at bounding box center [137, 369] width 147 height 16
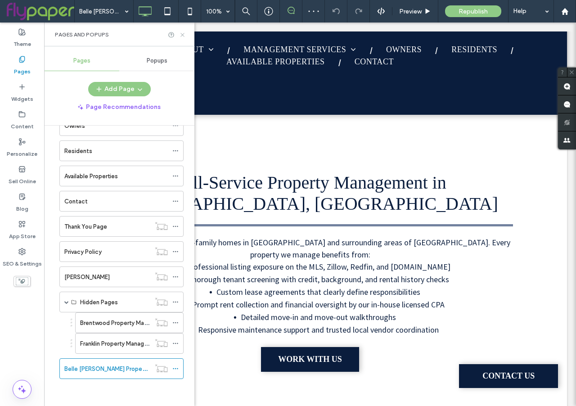
click at [183, 36] on icon at bounding box center [182, 34] width 7 height 7
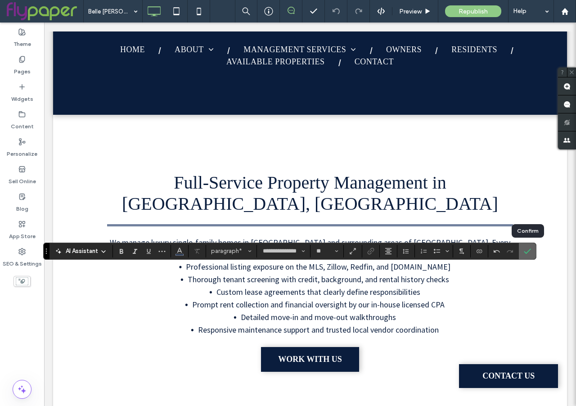
click at [528, 250] on icon "Confirm" at bounding box center [527, 250] width 7 height 7
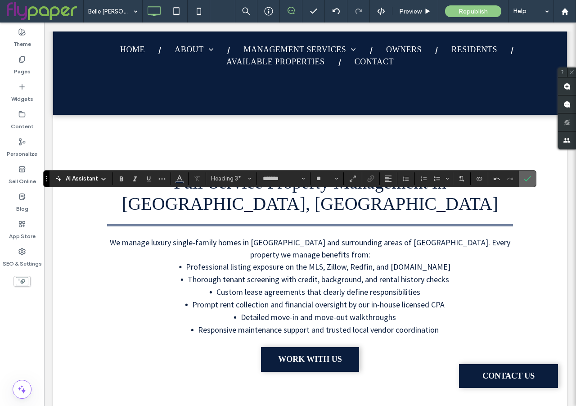
click at [528, 180] on icon "Confirm" at bounding box center [527, 178] width 7 height 7
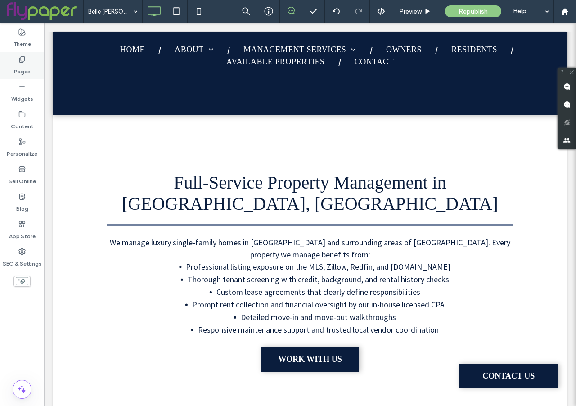
click at [23, 67] on label "Pages" at bounding box center [22, 69] width 17 height 13
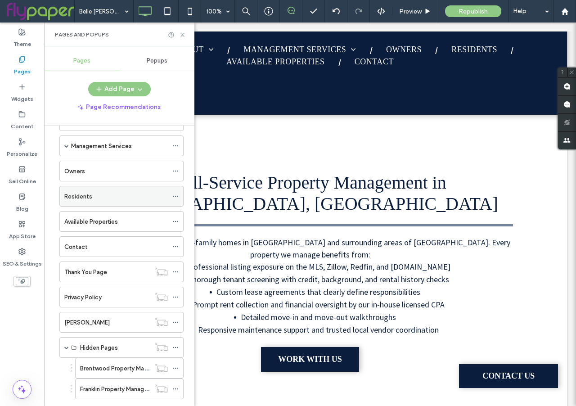
scroll to position [101, 0]
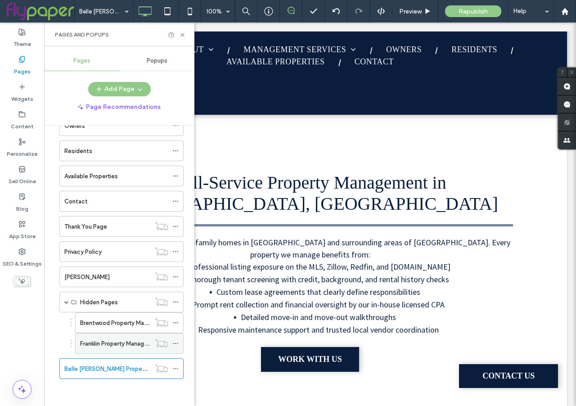
click at [105, 343] on label "Franklin Property Management Services" at bounding box center [133, 344] width 107 height 16
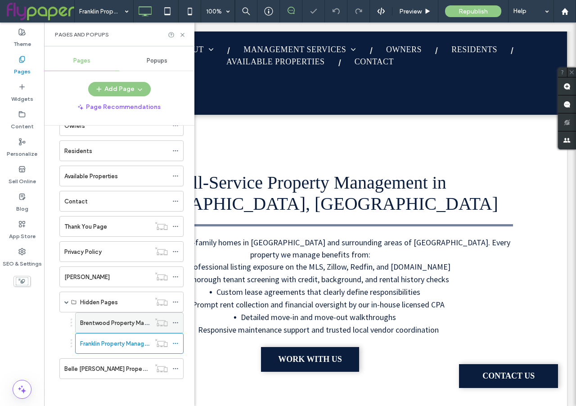
click at [105, 324] on label "Brentwood Property Management Services" at bounding box center [138, 323] width 117 height 16
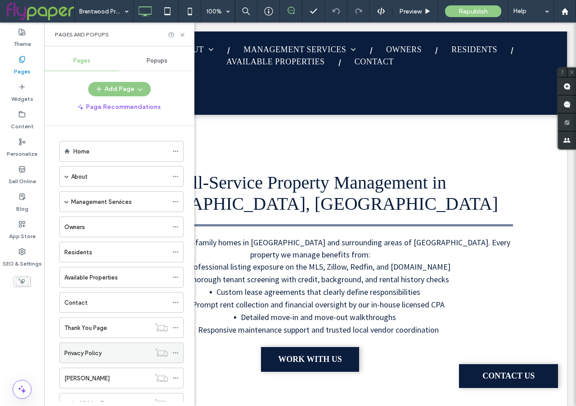
scroll to position [101, 0]
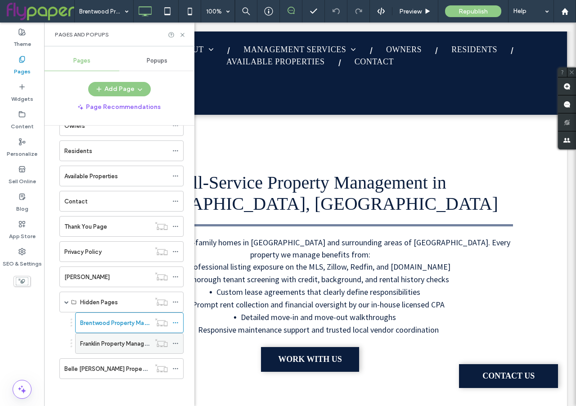
click at [103, 344] on label "Franklin Property Management Services" at bounding box center [133, 344] width 107 height 16
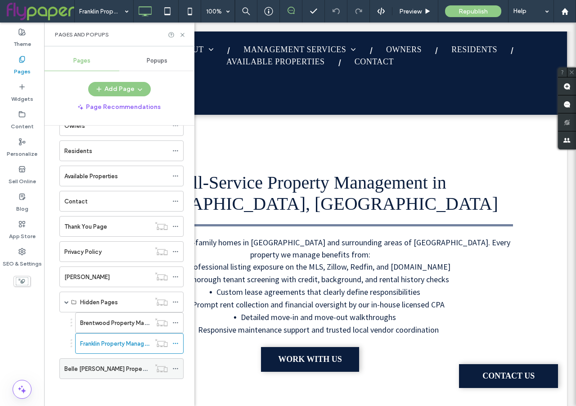
click at [88, 369] on label "Belle Meade Property Management Services" at bounding box center [137, 369] width 147 height 16
click at [179, 33] on icon at bounding box center [182, 34] width 7 height 7
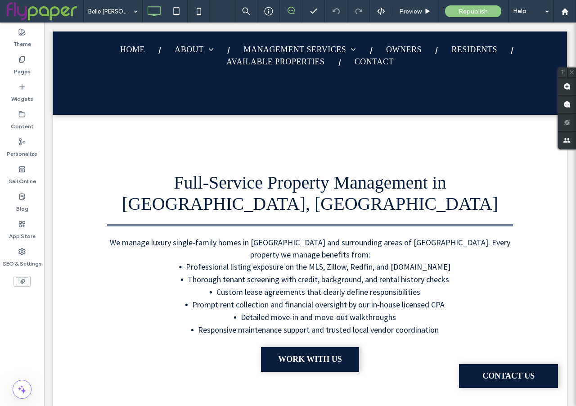
type input "**********"
type input "**"
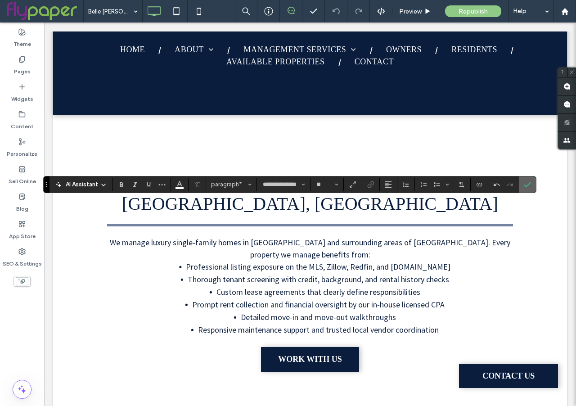
click at [530, 181] on icon "Confirm" at bounding box center [527, 184] width 7 height 7
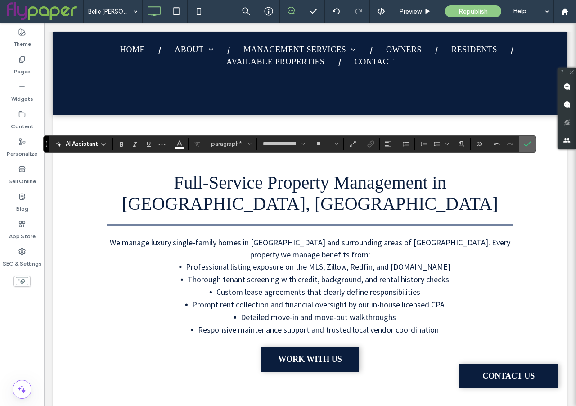
click at [527, 144] on icon "Confirm" at bounding box center [527, 143] width 7 height 7
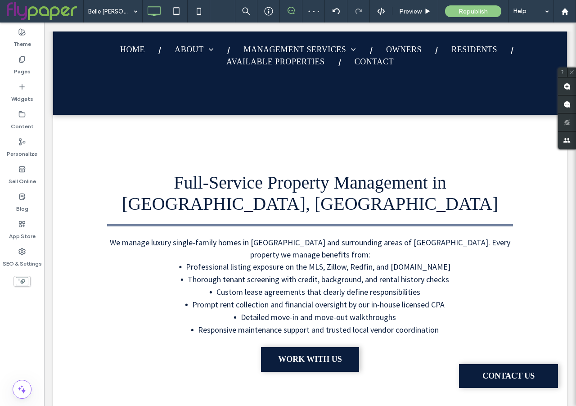
type input "*******"
type input "**"
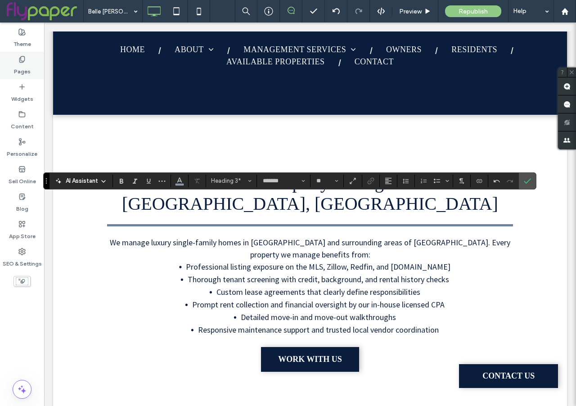
click at [27, 73] on label "Pages" at bounding box center [22, 69] width 17 height 13
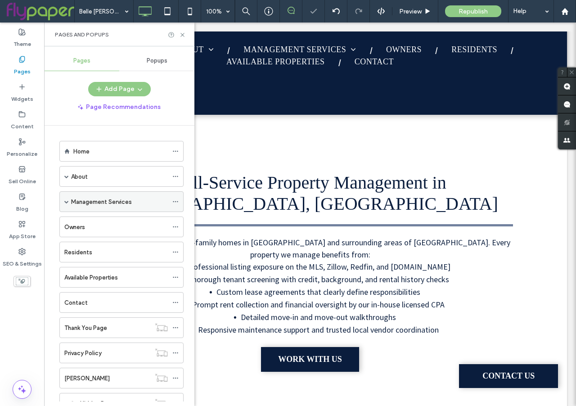
scroll to position [101, 0]
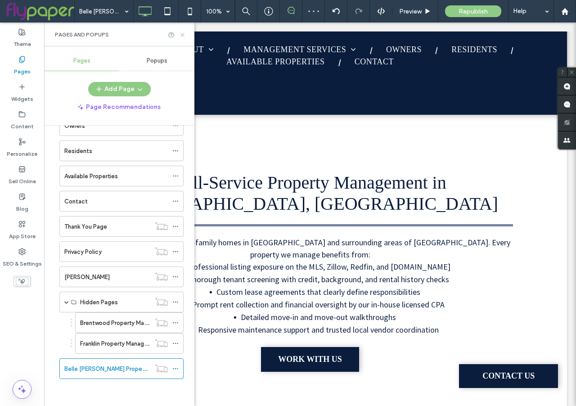
click at [183, 37] on icon at bounding box center [182, 34] width 7 height 7
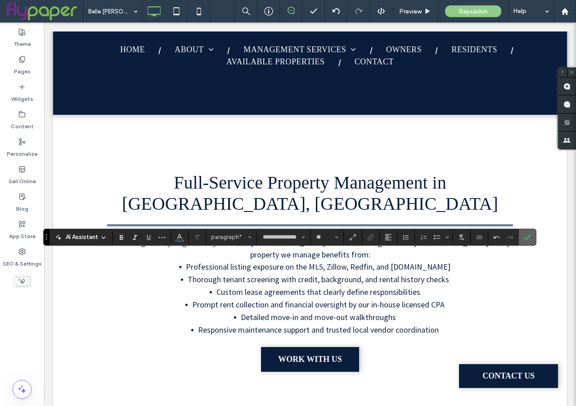
click at [527, 237] on icon "Confirm" at bounding box center [527, 237] width 7 height 7
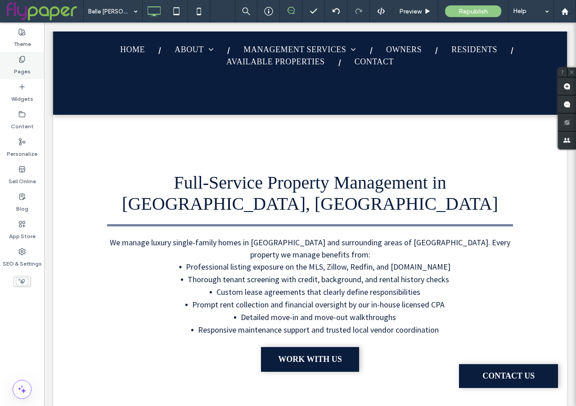
click at [22, 68] on label "Pages" at bounding box center [22, 69] width 17 height 13
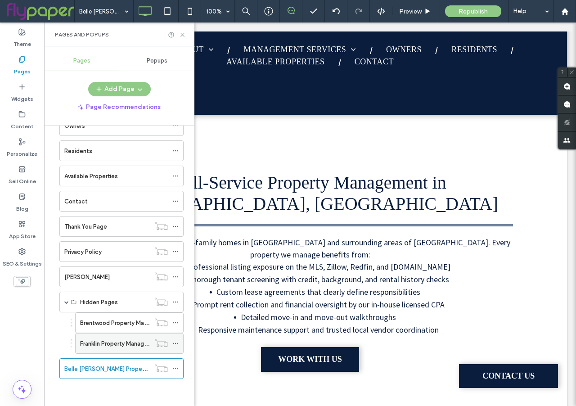
click at [95, 342] on label "Franklin Property Management Services" at bounding box center [133, 344] width 107 height 16
click at [183, 37] on icon at bounding box center [182, 34] width 7 height 7
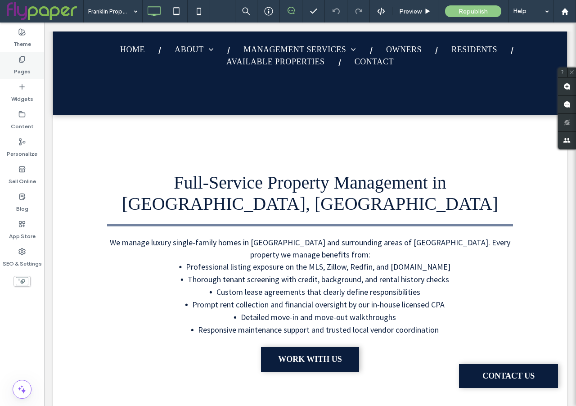
click at [21, 62] on use at bounding box center [21, 59] width 5 height 6
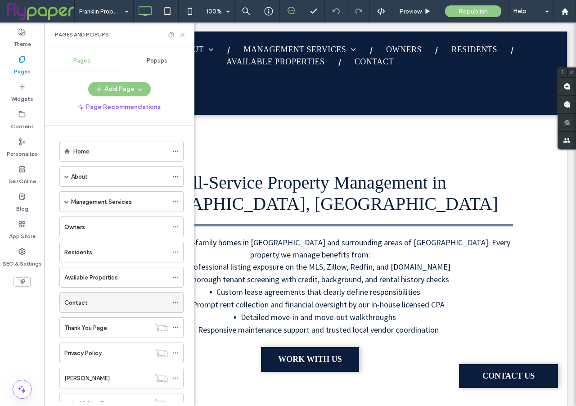
scroll to position [101, 0]
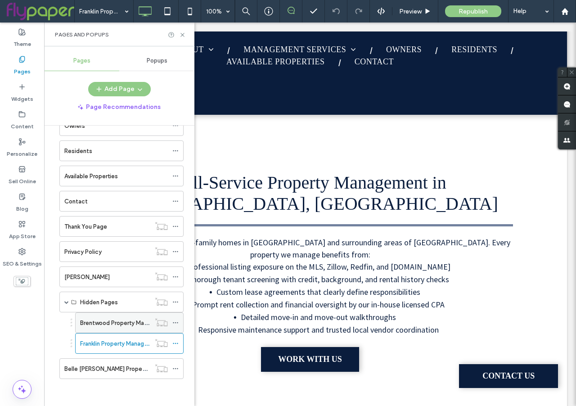
click at [111, 321] on label "Brentwood Property Management Services" at bounding box center [138, 323] width 117 height 16
click at [184, 31] on icon at bounding box center [182, 34] width 7 height 7
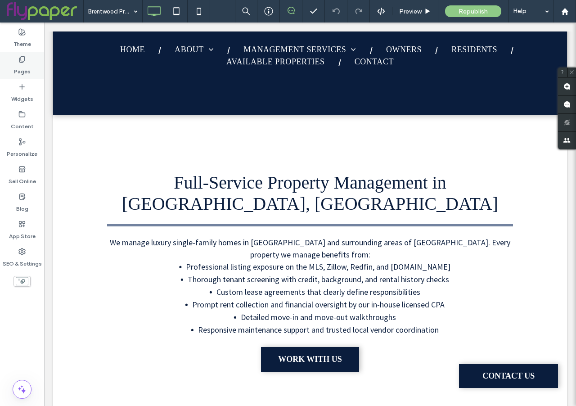
click at [18, 67] on label "Pages" at bounding box center [22, 69] width 17 height 13
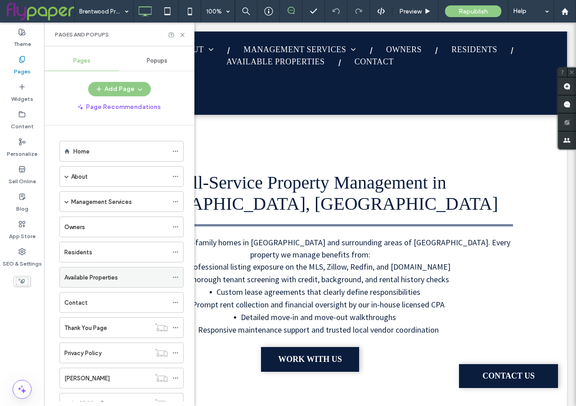
scroll to position [101, 0]
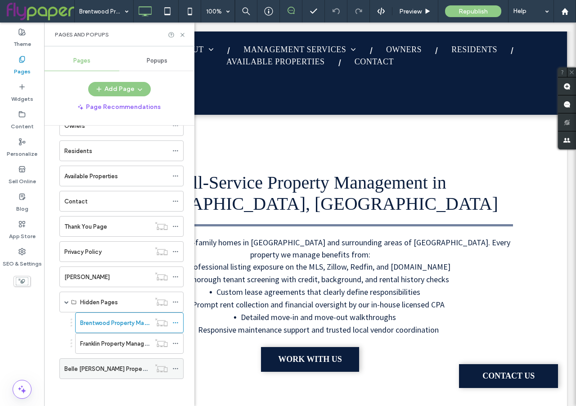
click at [95, 369] on label "Belle Meade Property Management Services" at bounding box center [137, 369] width 147 height 16
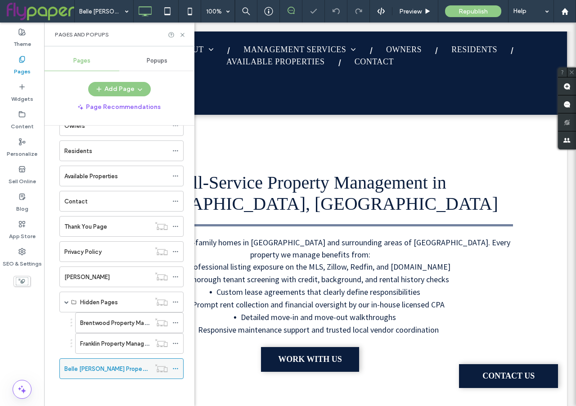
click at [173, 371] on icon at bounding box center [175, 368] width 6 height 6
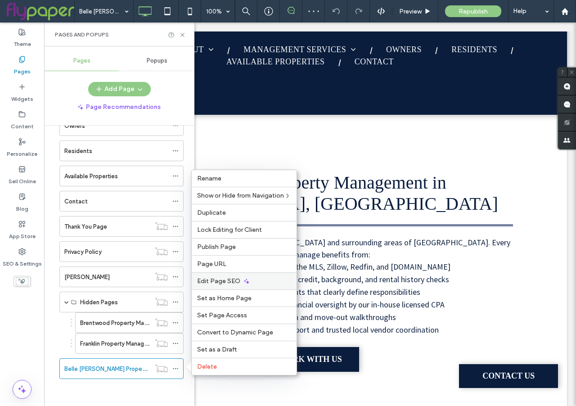
click at [234, 273] on div "Edit Page SEO" at bounding box center [244, 280] width 105 height 17
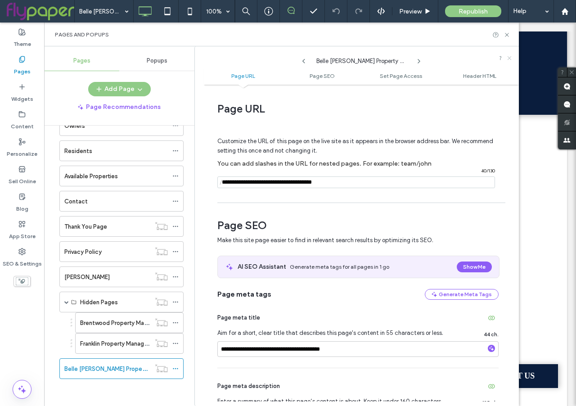
click at [510, 58] on icon at bounding box center [509, 57] width 5 height 5
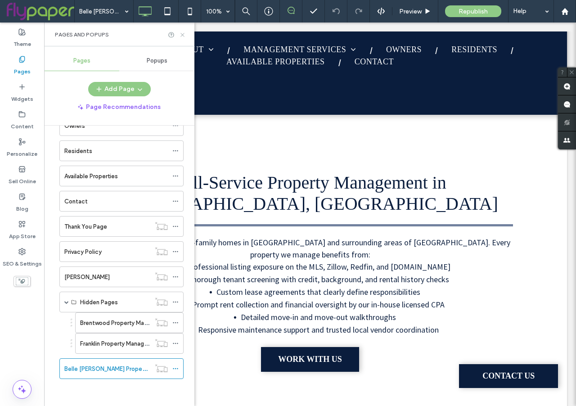
click at [180, 35] on icon at bounding box center [182, 34] width 7 height 7
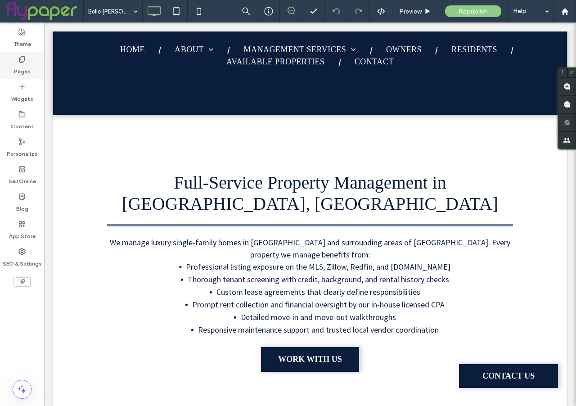
click at [19, 67] on label "Pages" at bounding box center [22, 69] width 17 height 13
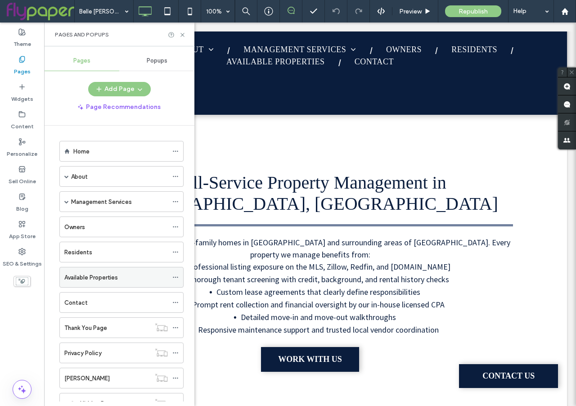
scroll to position [101, 0]
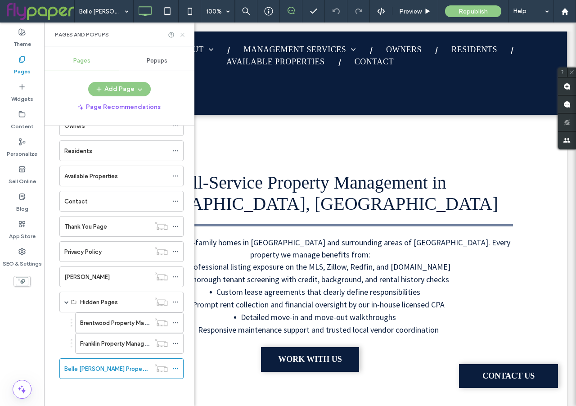
click at [185, 35] on icon at bounding box center [182, 34] width 7 height 7
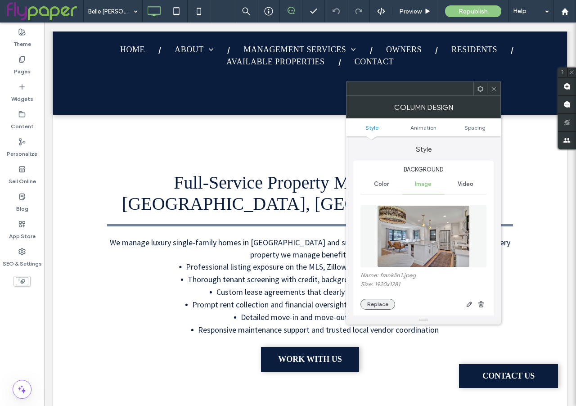
click at [383, 304] on button "Replace" at bounding box center [377, 304] width 35 height 11
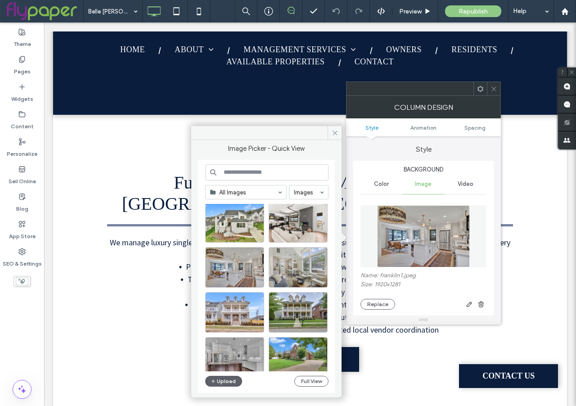
scroll to position [0, 0]
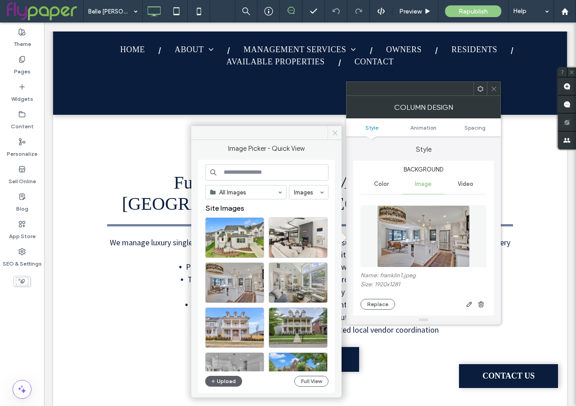
click at [334, 132] on use at bounding box center [335, 132] width 4 height 4
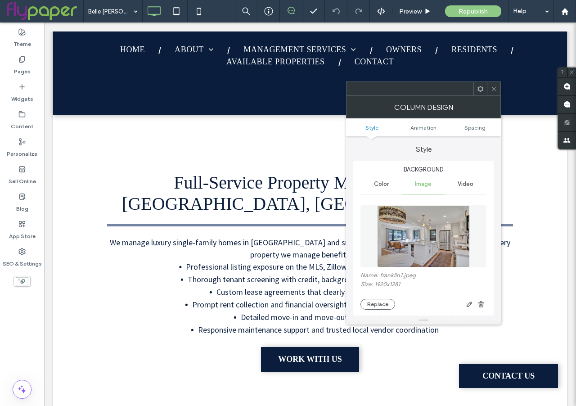
click at [494, 91] on icon at bounding box center [493, 88] width 7 height 7
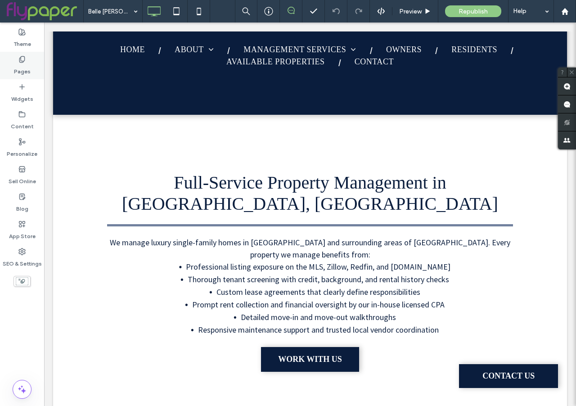
click at [22, 63] on label "Pages" at bounding box center [22, 69] width 17 height 13
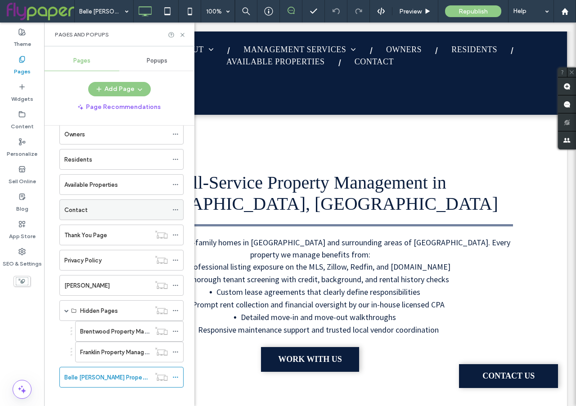
scroll to position [101, 0]
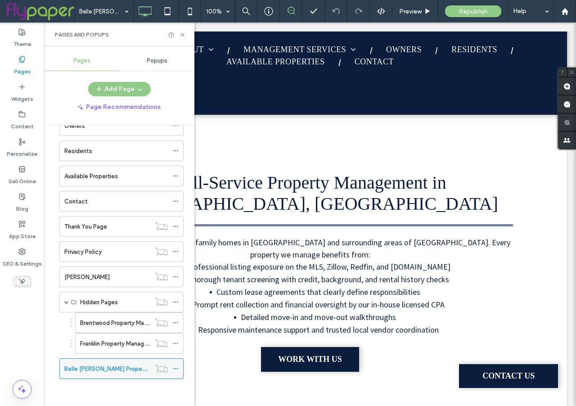
click at [175, 369] on use at bounding box center [175, 368] width 5 height 1
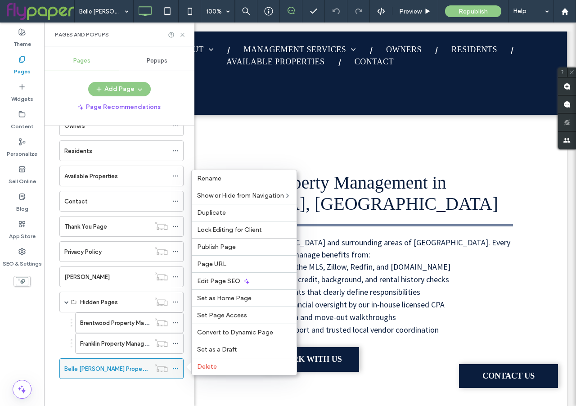
click at [112, 367] on label "Belle Meade Property Management Services" at bounding box center [137, 369] width 147 height 16
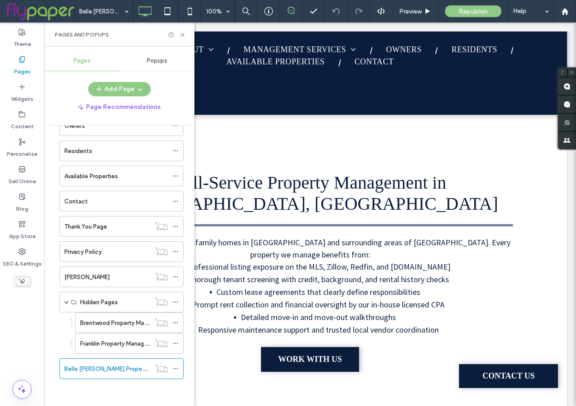
click at [106, 322] on div "Belle Meade Property Management Services 100% Preview Republish Help Site Comme…" at bounding box center [288, 203] width 576 height 406
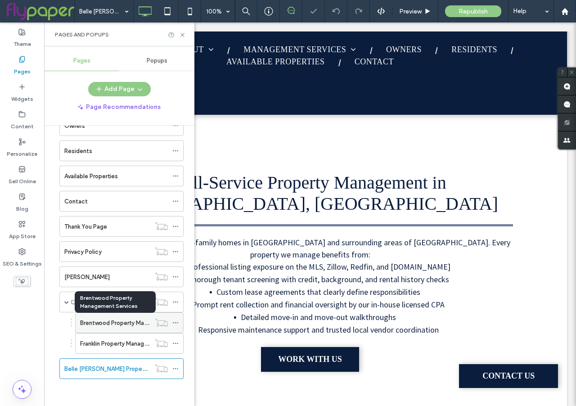
click at [103, 323] on label "Brentwood Property Management Services" at bounding box center [138, 323] width 117 height 16
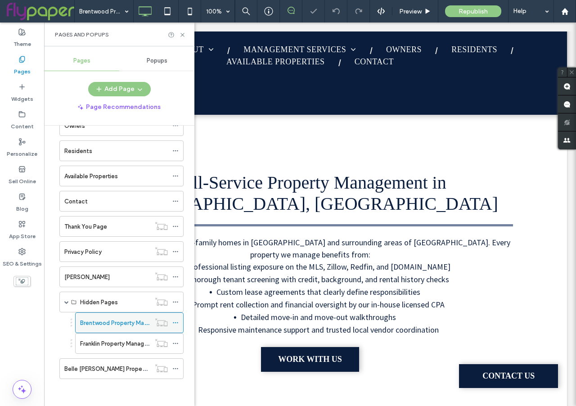
click at [176, 321] on icon at bounding box center [175, 322] width 6 height 6
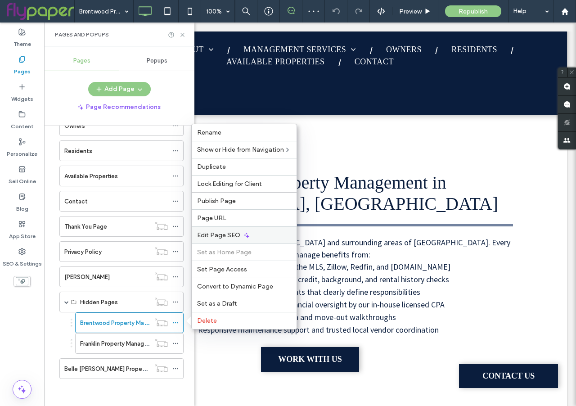
click at [224, 234] on span "Edit Page SEO" at bounding box center [218, 235] width 43 height 8
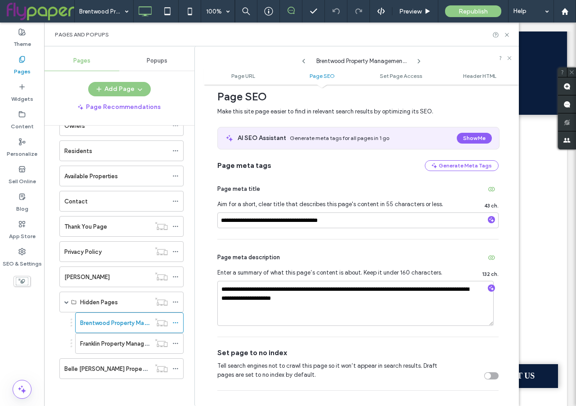
scroll to position [130, 0]
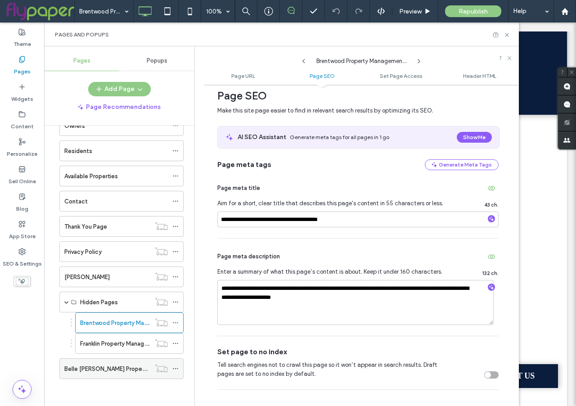
click at [103, 369] on label "Belle Meade Property Management Services" at bounding box center [137, 369] width 147 height 16
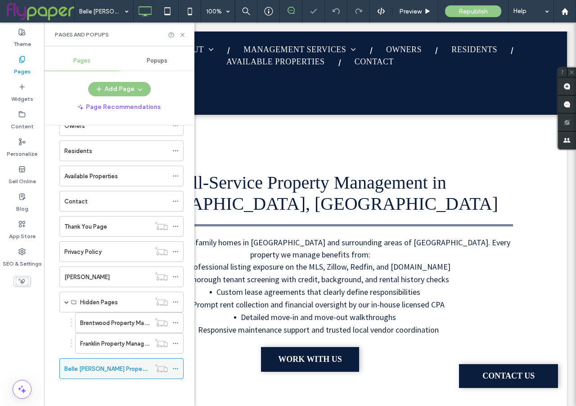
click at [176, 367] on icon at bounding box center [175, 368] width 6 height 6
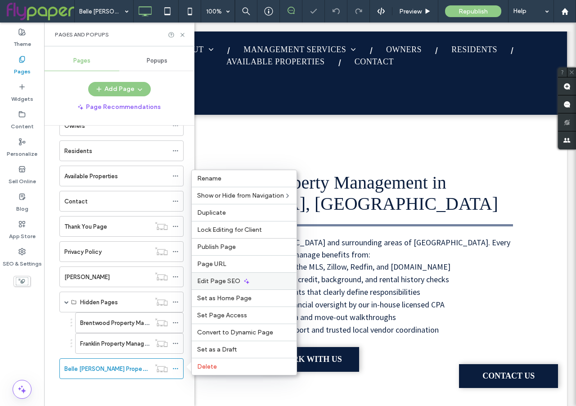
click at [232, 280] on span "Edit Page SEO" at bounding box center [218, 281] width 43 height 8
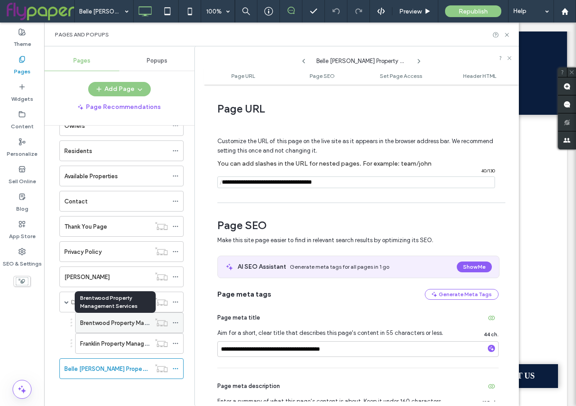
click at [125, 323] on label "Brentwood Property Management Services" at bounding box center [138, 323] width 117 height 16
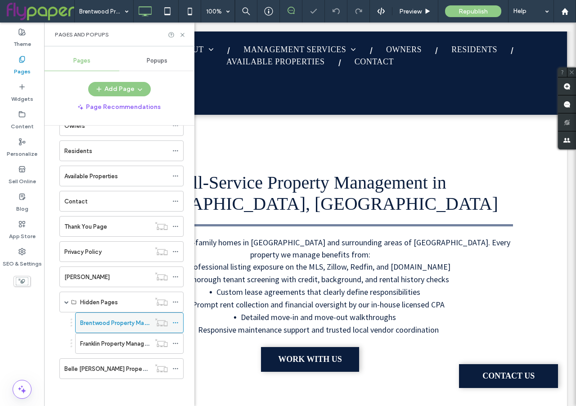
click at [179, 322] on div at bounding box center [177, 322] width 11 height 13
click at [176, 322] on icon at bounding box center [175, 322] width 6 height 6
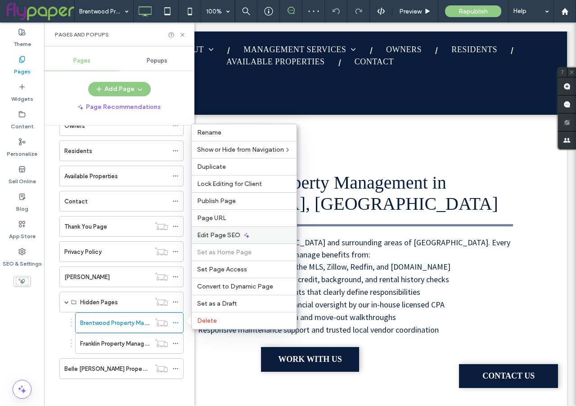
click at [228, 238] on span "Edit Page SEO" at bounding box center [218, 235] width 43 height 8
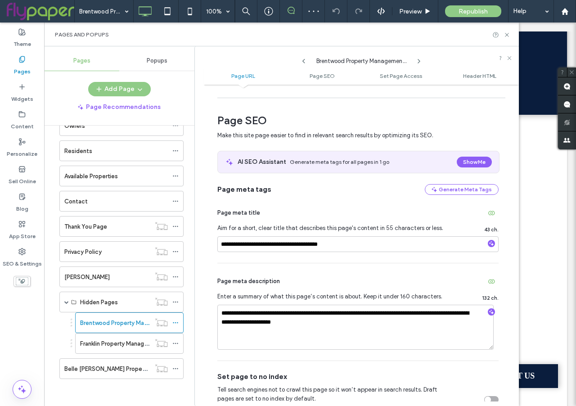
scroll to position [109, 0]
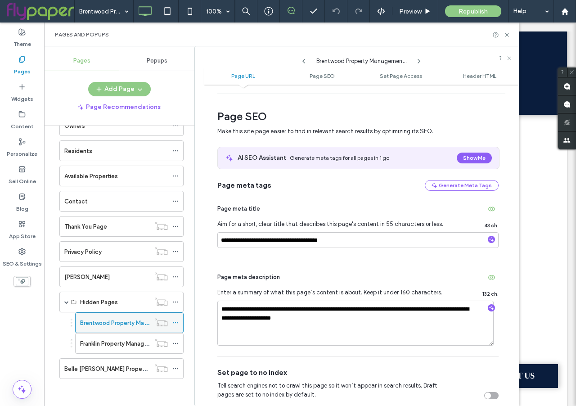
click at [176, 323] on icon at bounding box center [175, 322] width 6 height 6
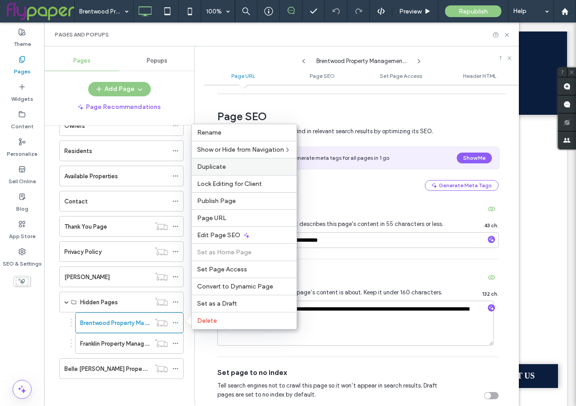
click at [225, 166] on span "Duplicate" at bounding box center [211, 167] width 29 height 8
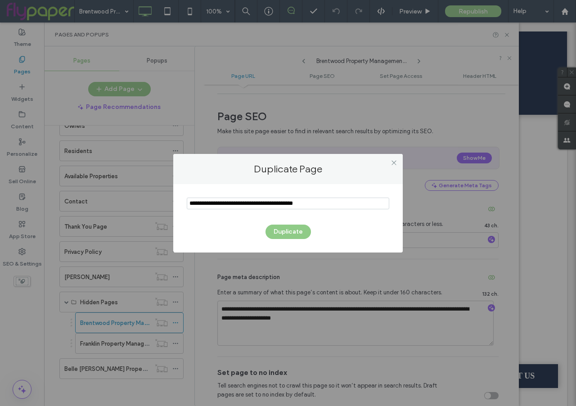
drag, startPoint x: 242, startPoint y: 203, endPoint x: 180, endPoint y: 205, distance: 61.7
click at [180, 205] on div "Duplicate" at bounding box center [287, 218] width 229 height 68
type input "**********"
click at [289, 229] on button "Duplicate" at bounding box center [287, 232] width 45 height 14
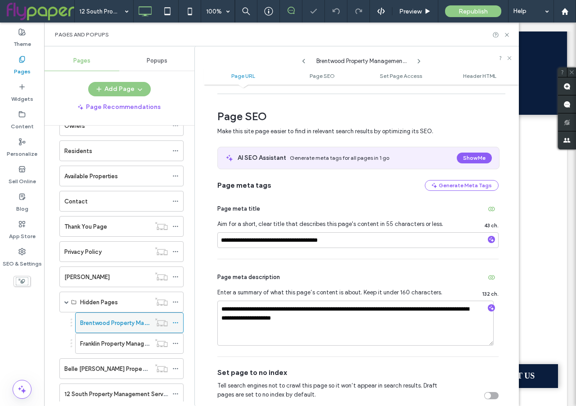
scroll to position [126, 0]
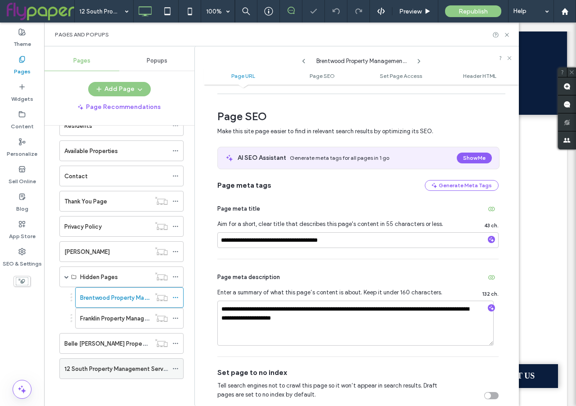
click at [175, 367] on icon at bounding box center [175, 368] width 6 height 6
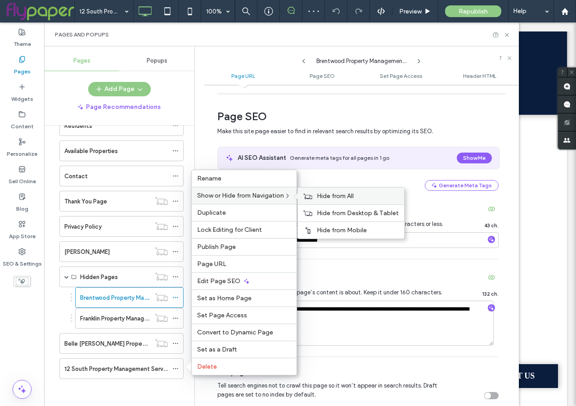
click at [332, 193] on span "Hide from All" at bounding box center [335, 196] width 37 height 8
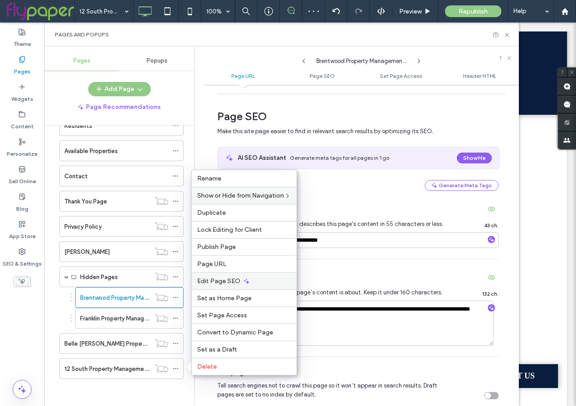
click at [220, 283] on span "Edit Page SEO" at bounding box center [218, 281] width 43 height 8
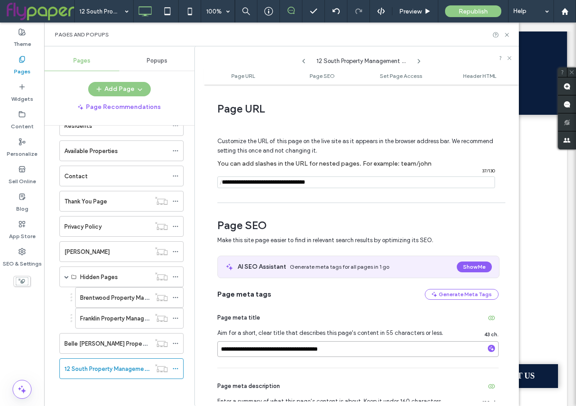
drag, startPoint x: 251, startPoint y: 350, endPoint x: 214, endPoint y: 349, distance: 36.9
click at [214, 349] on div "**********" at bounding box center [361, 245] width 315 height 312
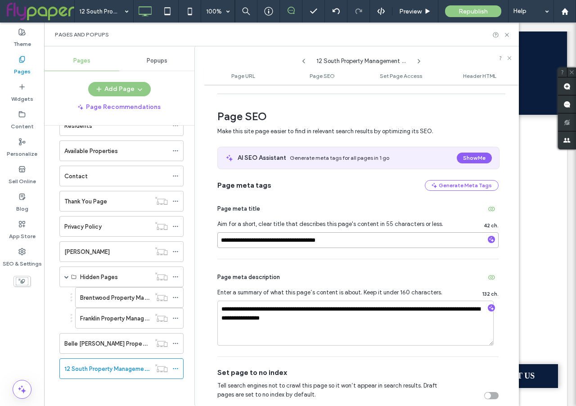
scroll to position [111, 0]
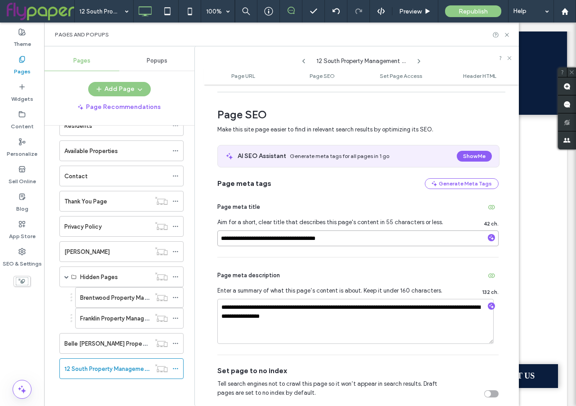
drag, startPoint x: 254, startPoint y: 241, endPoint x: 244, endPoint y: 242, distance: 9.9
click at [244, 242] on input "**********" at bounding box center [357, 238] width 281 height 16
type input "**********"
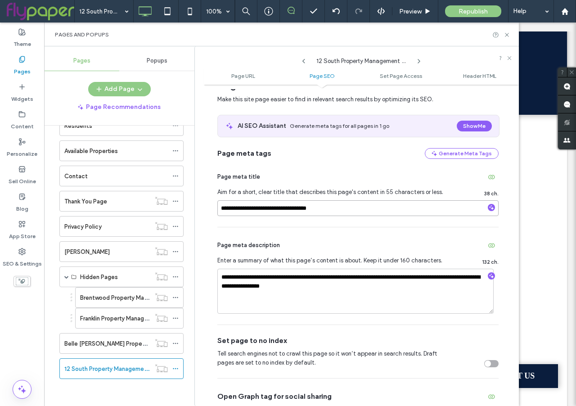
scroll to position [142, 0]
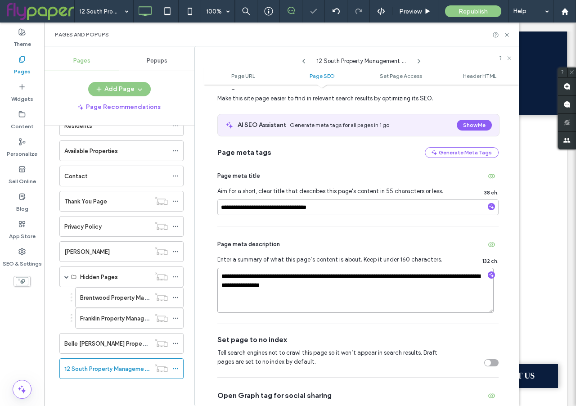
drag, startPoint x: 443, startPoint y: 278, endPoint x: 404, endPoint y: 278, distance: 39.6
click at [288, 286] on textarea "**********" at bounding box center [355, 290] width 276 height 45
type textarea "**********"
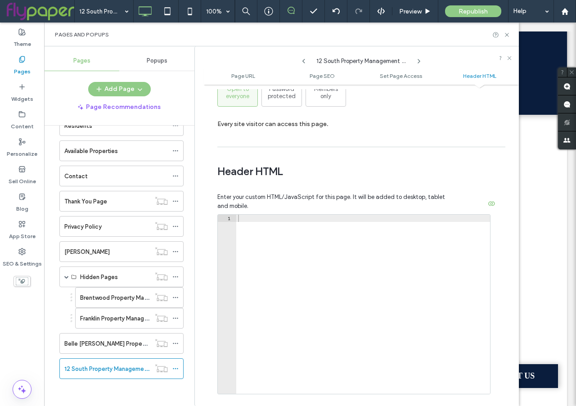
scroll to position [830, 0]
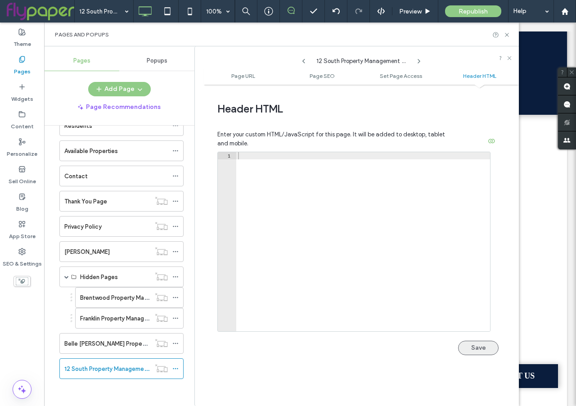
click at [471, 350] on button "Save" at bounding box center [478, 348] width 40 height 14
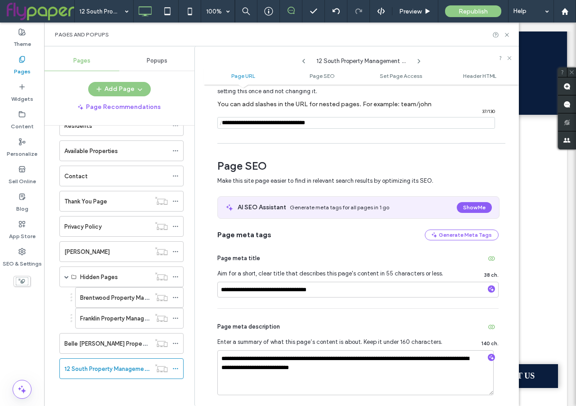
scroll to position [0, 0]
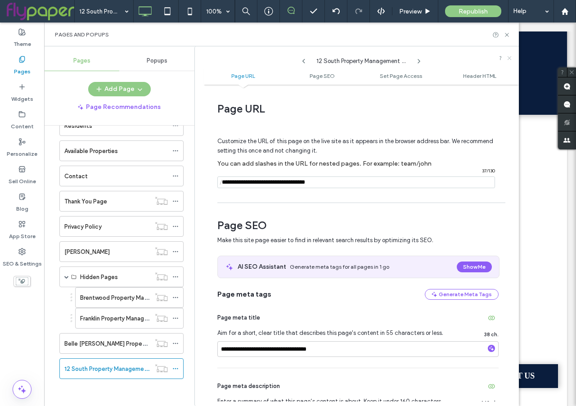
click at [509, 57] on icon at bounding box center [509, 57] width 5 height 5
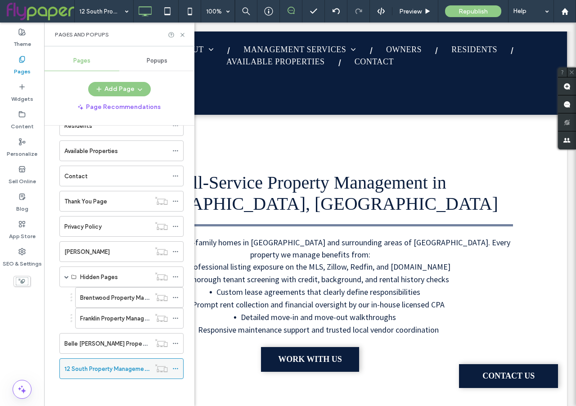
click at [112, 368] on label "12 South Property Management Services" at bounding box center [119, 369] width 110 height 16
click at [180, 34] on icon at bounding box center [182, 34] width 7 height 7
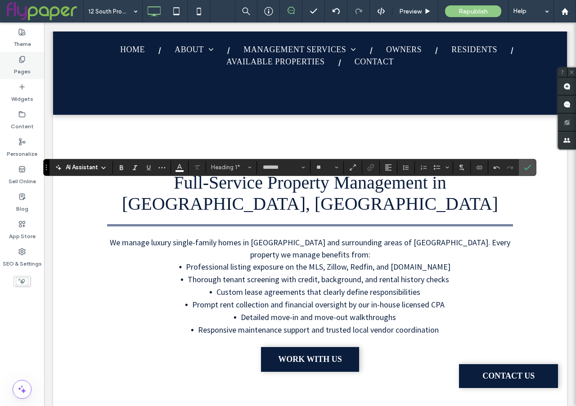
click at [18, 59] on icon at bounding box center [21, 59] width 7 height 7
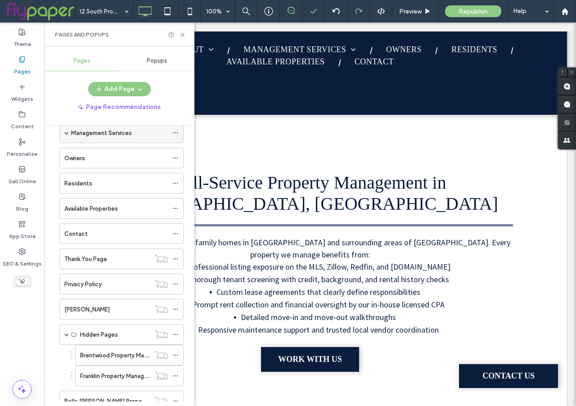
scroll to position [126, 0]
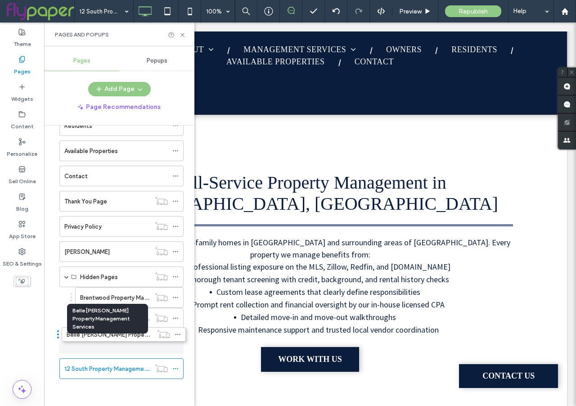
drag, startPoint x: 106, startPoint y: 338, endPoint x: 108, endPoint y: 333, distance: 6.3
drag, startPoint x: 90, startPoint y: 344, endPoint x: 91, endPoint y: 339, distance: 5.1
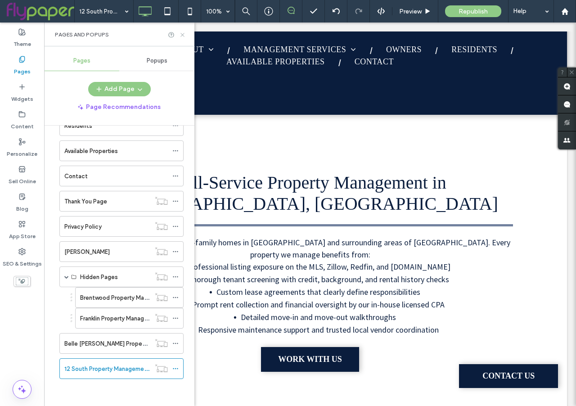
click at [183, 35] on icon at bounding box center [182, 34] width 7 height 7
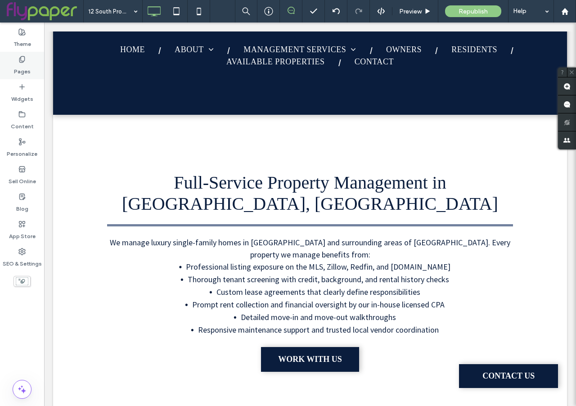
click at [18, 73] on label "Pages" at bounding box center [22, 69] width 17 height 13
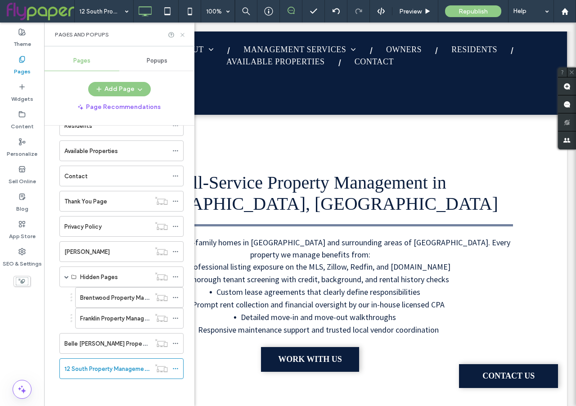
click at [184, 34] on icon at bounding box center [182, 34] width 7 height 7
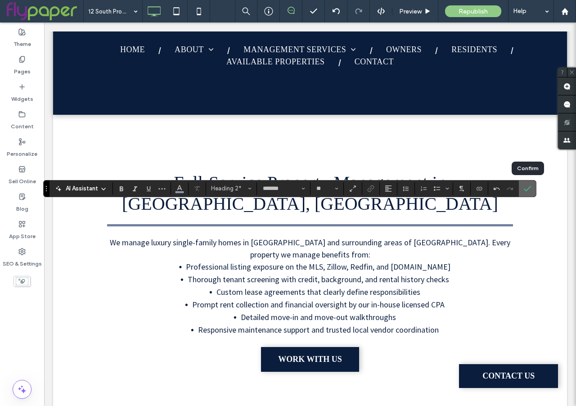
click at [528, 189] on use "Confirm" at bounding box center [527, 188] width 7 height 5
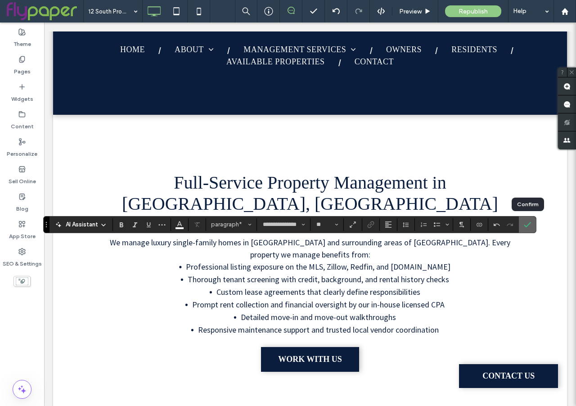
click at [527, 225] on use "Confirm" at bounding box center [527, 224] width 7 height 5
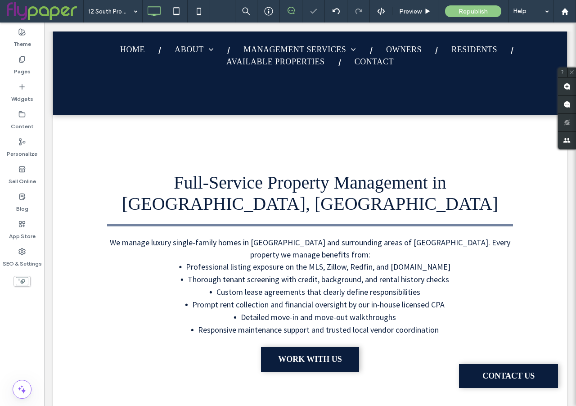
type input "**********"
type input "**"
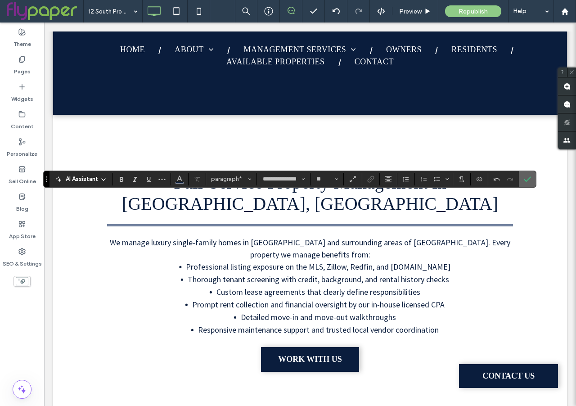
click at [530, 180] on icon "Confirm" at bounding box center [527, 178] width 7 height 7
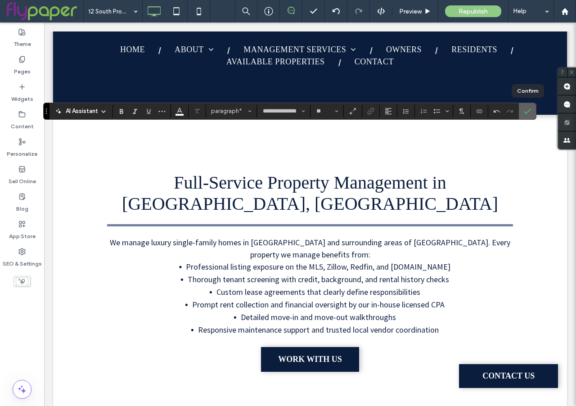
click at [529, 112] on icon "Confirm" at bounding box center [527, 111] width 7 height 7
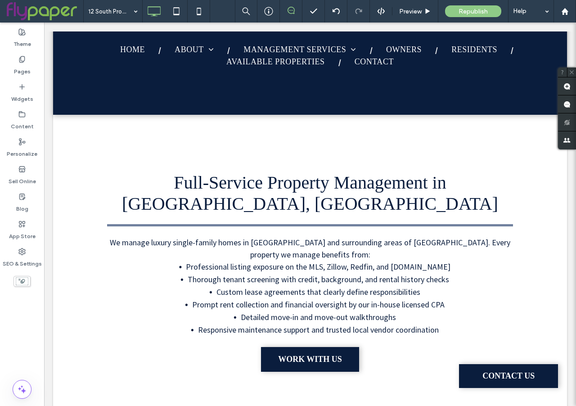
type input "*******"
type input "**"
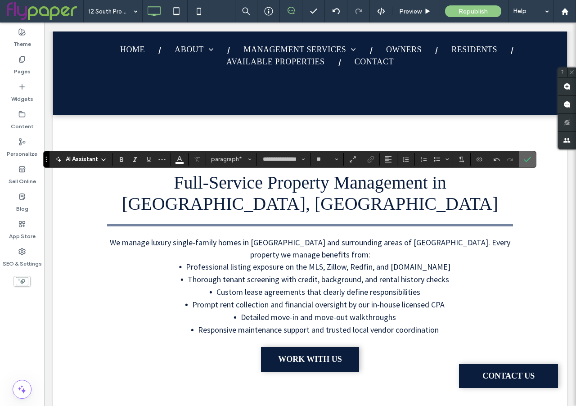
click at [526, 156] on icon "Confirm" at bounding box center [527, 159] width 7 height 7
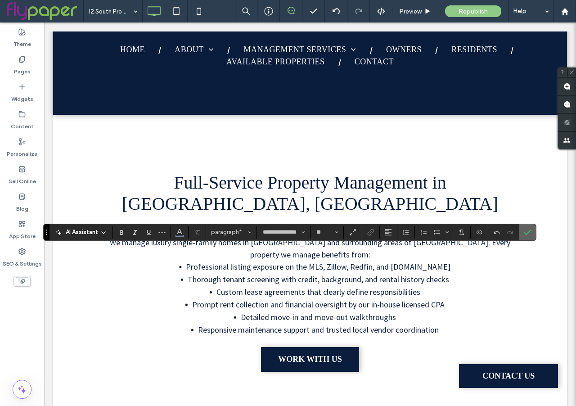
click at [527, 234] on icon "Confirm" at bounding box center [527, 232] width 7 height 7
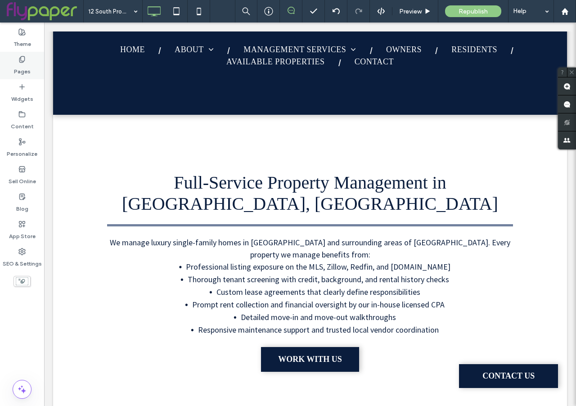
click at [16, 69] on label "Pages" at bounding box center [22, 69] width 17 height 13
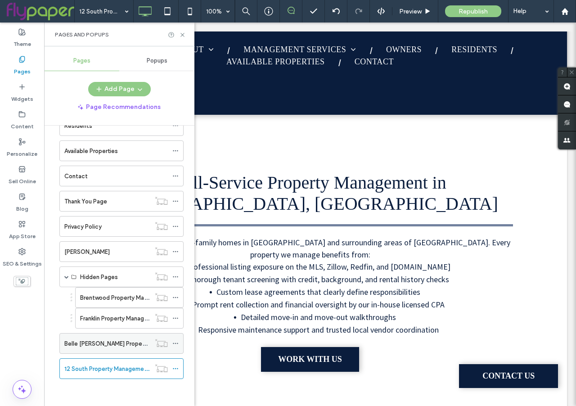
click at [102, 344] on label "Belle Meade Property Management Services" at bounding box center [137, 344] width 147 height 16
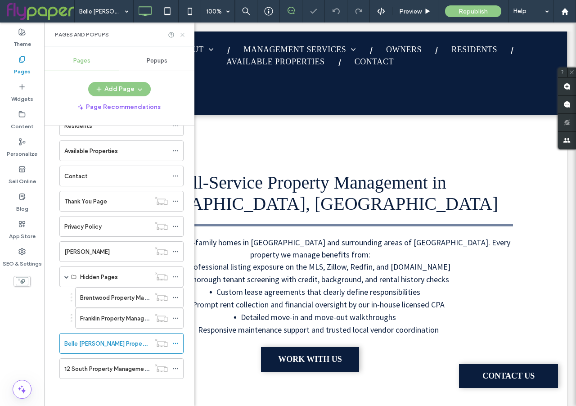
click at [182, 34] on icon at bounding box center [182, 34] width 7 height 7
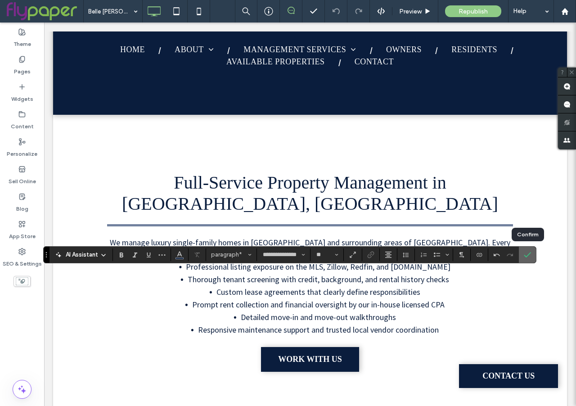
click at [526, 256] on use "Confirm" at bounding box center [527, 254] width 7 height 5
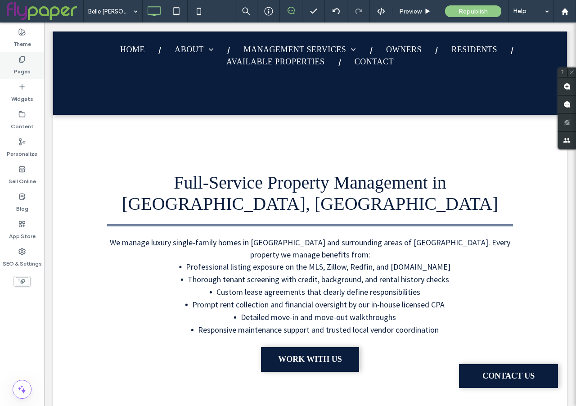
click at [14, 61] on div "Pages" at bounding box center [22, 65] width 44 height 27
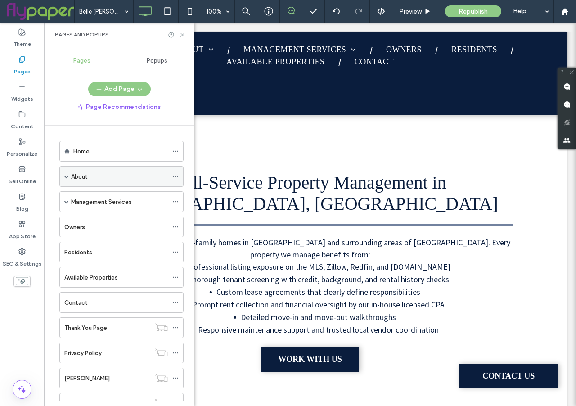
scroll to position [126, 0]
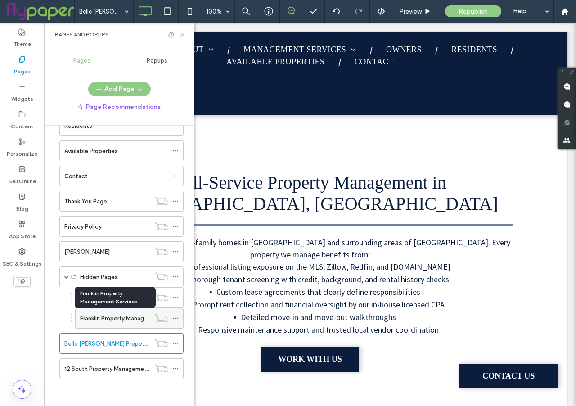
click at [111, 317] on label "Franklin Property Management Services" at bounding box center [133, 318] width 107 height 16
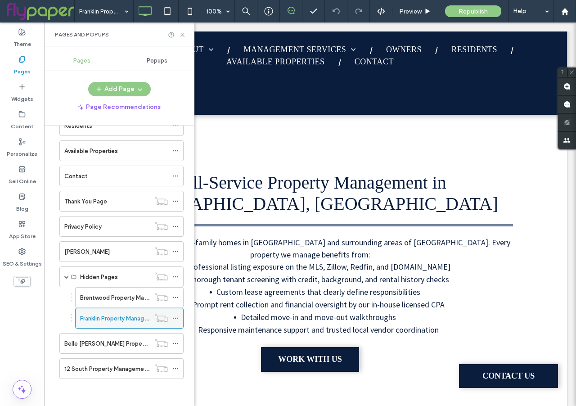
click at [177, 317] on icon at bounding box center [175, 318] width 6 height 6
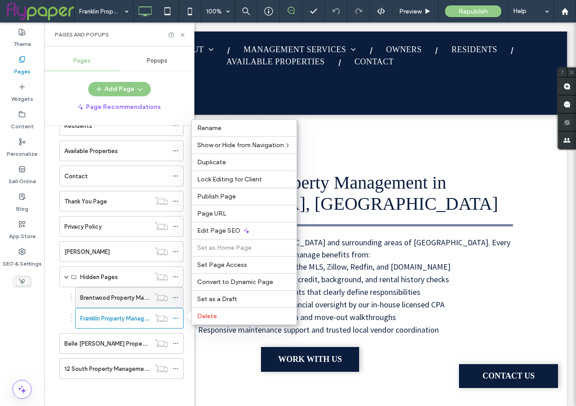
click at [105, 298] on label "Brentwood Property Management Services" at bounding box center [138, 298] width 117 height 16
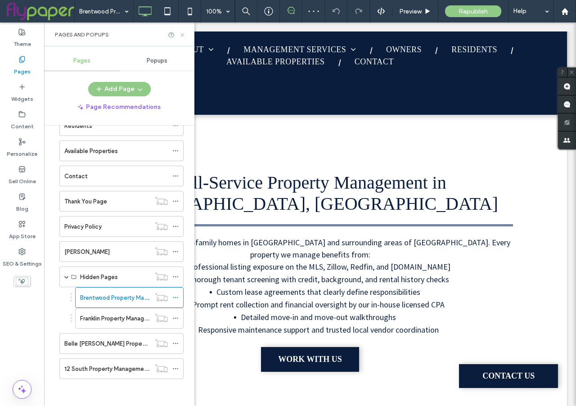
click at [181, 34] on use at bounding box center [182, 35] width 4 height 4
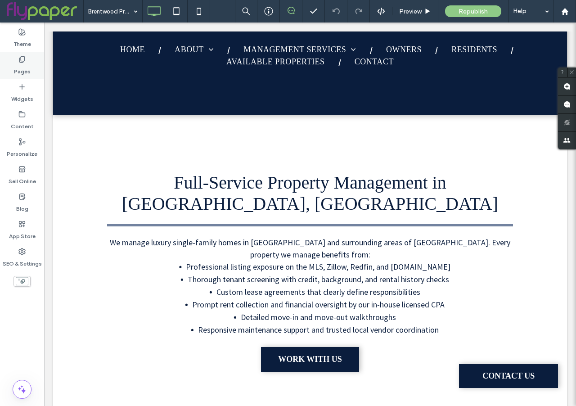
click at [19, 62] on icon at bounding box center [21, 59] width 7 height 7
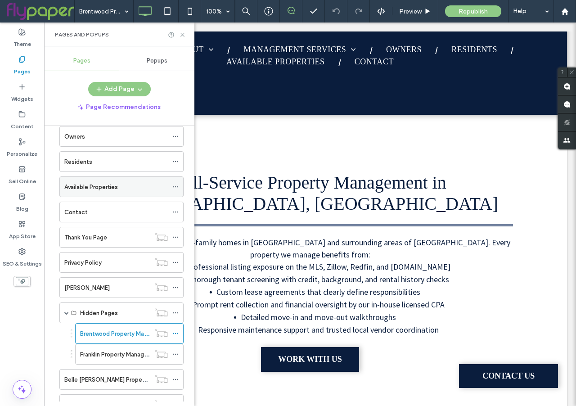
scroll to position [126, 0]
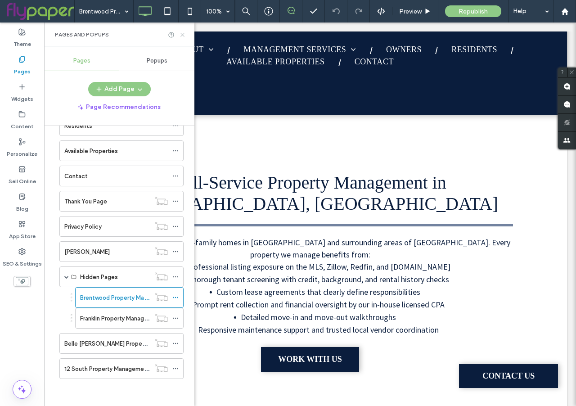
click at [182, 36] on icon at bounding box center [182, 34] width 7 height 7
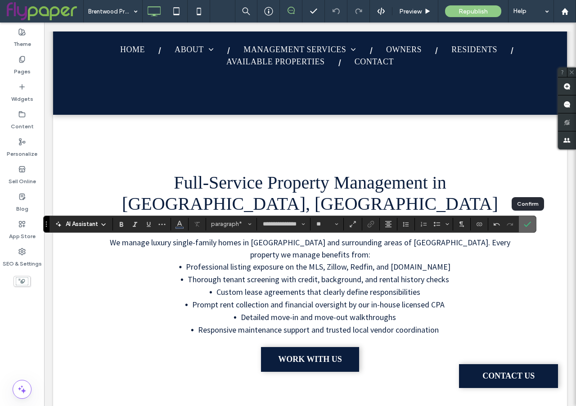
click at [522, 226] on label "Confirm" at bounding box center [527, 224] width 13 height 16
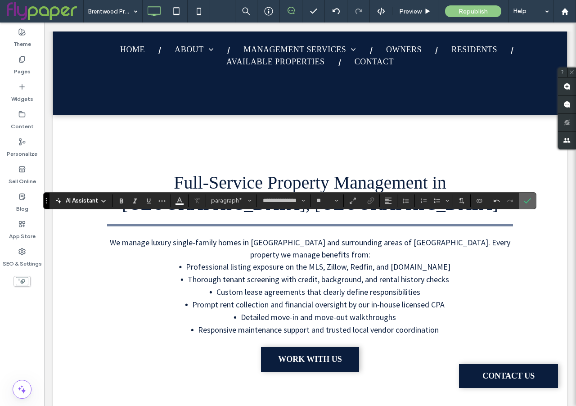
click at [526, 195] on span "Confirm" at bounding box center [526, 201] width 4 height 16
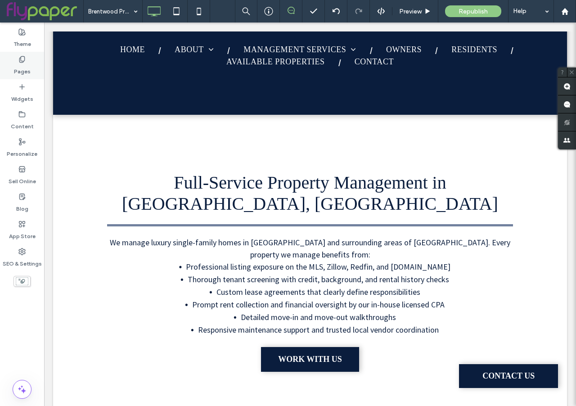
click at [20, 68] on label "Pages" at bounding box center [22, 69] width 17 height 13
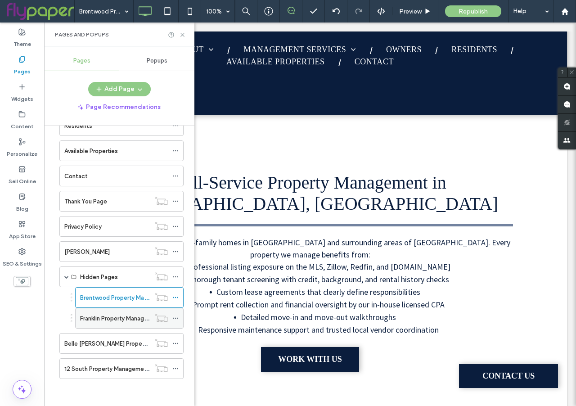
click at [109, 319] on label "Franklin Property Management Services" at bounding box center [133, 318] width 107 height 16
click at [182, 36] on icon at bounding box center [182, 34] width 7 height 7
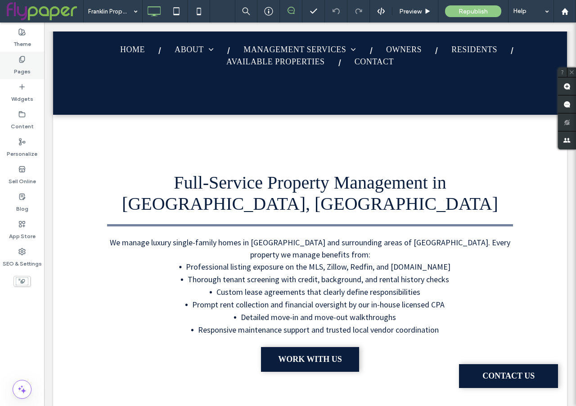
click at [27, 59] on div "Pages" at bounding box center [22, 65] width 44 height 27
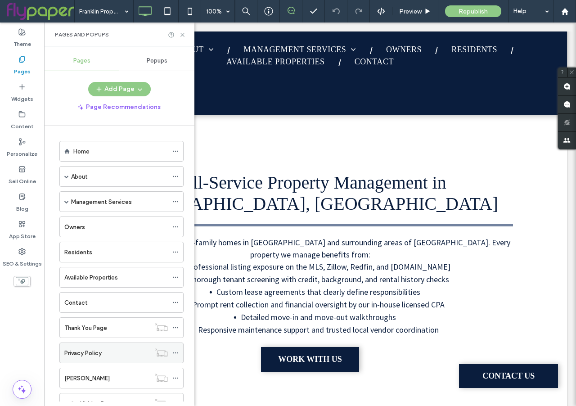
scroll to position [126, 0]
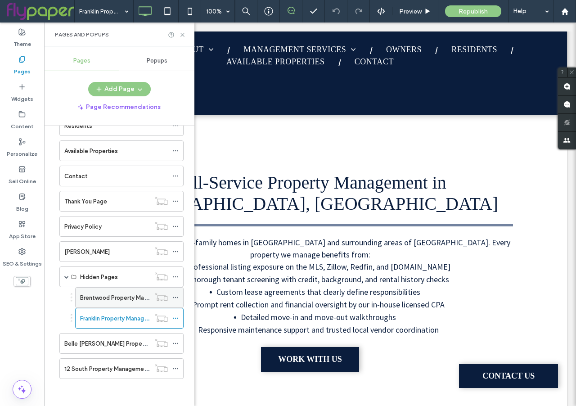
click at [106, 297] on label "Brentwood Property Management Services" at bounding box center [138, 298] width 117 height 16
click at [108, 319] on label "Franklin Property Management Services" at bounding box center [133, 318] width 107 height 16
click at [182, 33] on icon at bounding box center [182, 34] width 7 height 7
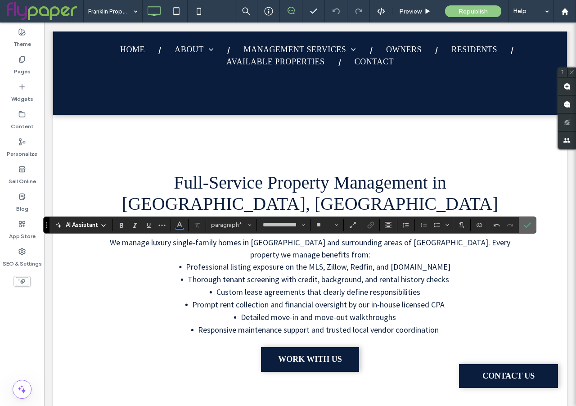
click at [526, 219] on span "Confirm" at bounding box center [526, 225] width 4 height 16
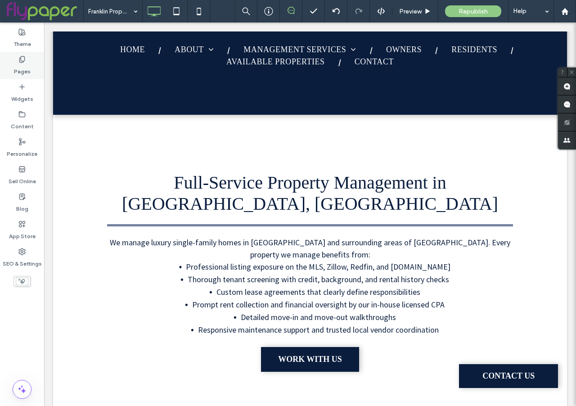
click at [16, 71] on label "Pages" at bounding box center [22, 69] width 17 height 13
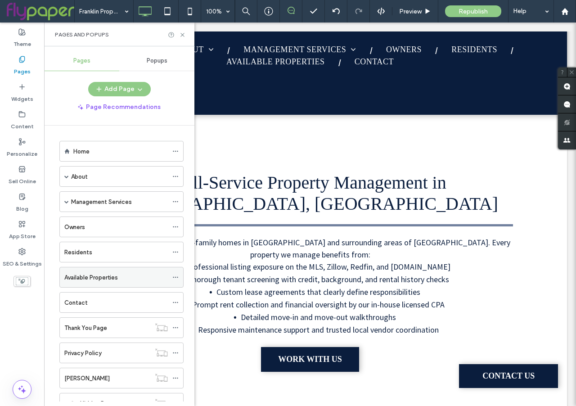
scroll to position [126, 0]
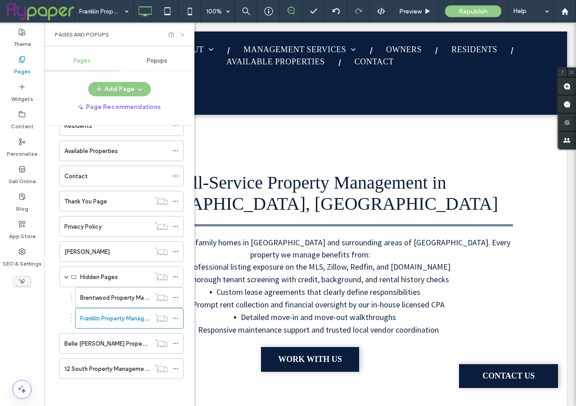
click at [182, 33] on icon at bounding box center [182, 34] width 7 height 7
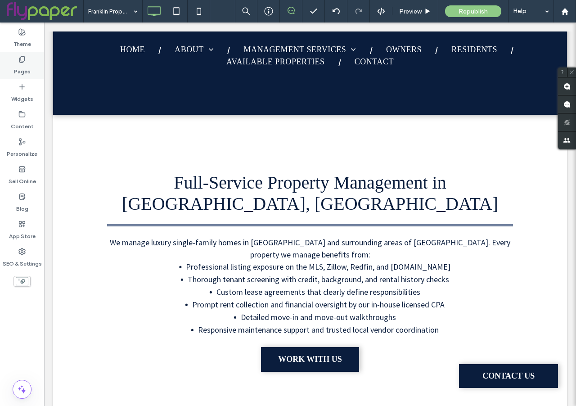
click at [22, 69] on label "Pages" at bounding box center [22, 69] width 17 height 13
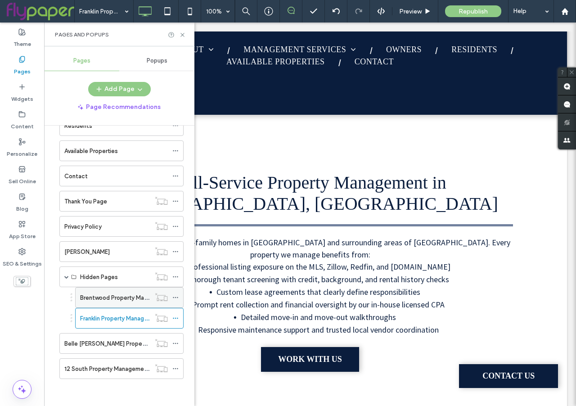
click at [98, 297] on label "Brentwood Property Management Services" at bounding box center [138, 298] width 117 height 16
click at [180, 32] on icon at bounding box center [182, 34] width 7 height 7
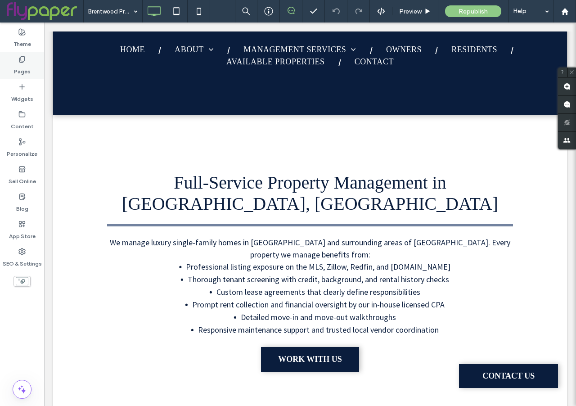
click at [25, 70] on label "Pages" at bounding box center [22, 69] width 17 height 13
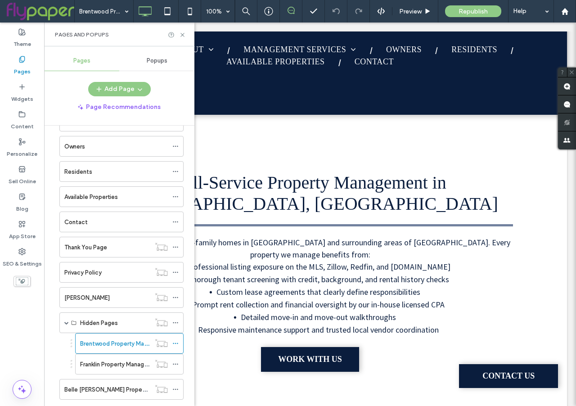
scroll to position [126, 0]
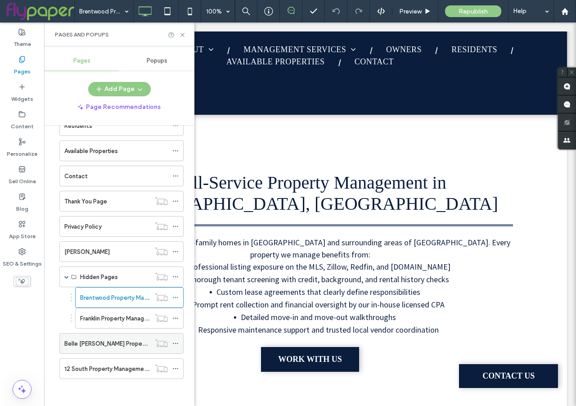
click at [115, 344] on label "Belle Meade Property Management Services" at bounding box center [137, 344] width 147 height 16
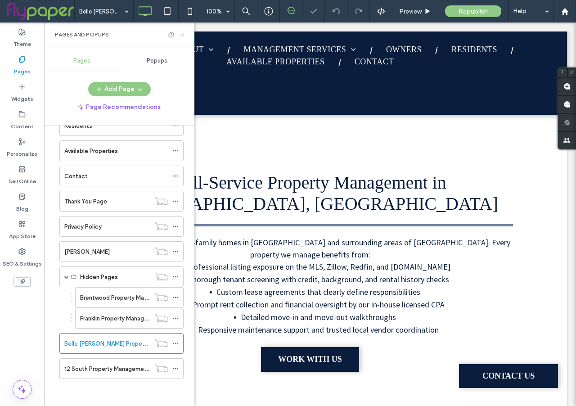
click at [182, 33] on icon at bounding box center [182, 34] width 7 height 7
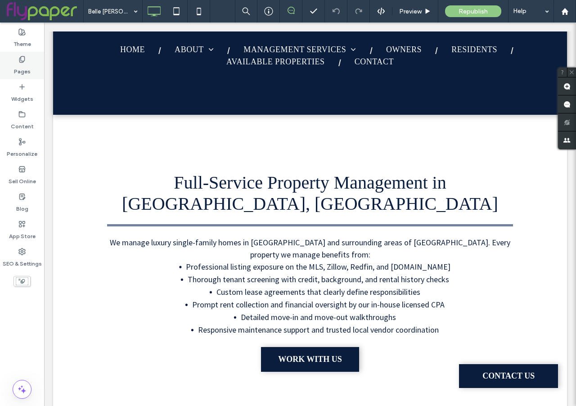
click at [20, 69] on label "Pages" at bounding box center [22, 69] width 17 height 13
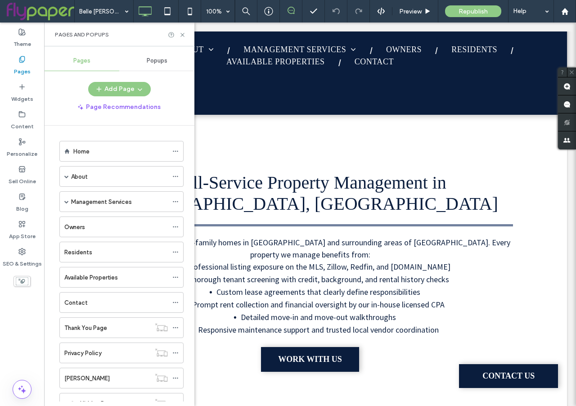
scroll to position [126, 0]
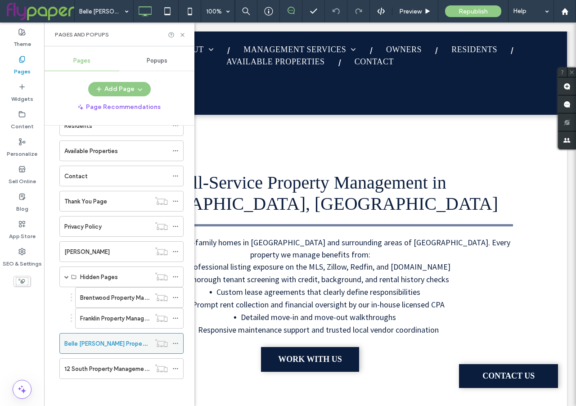
click at [176, 344] on icon at bounding box center [175, 343] width 6 height 6
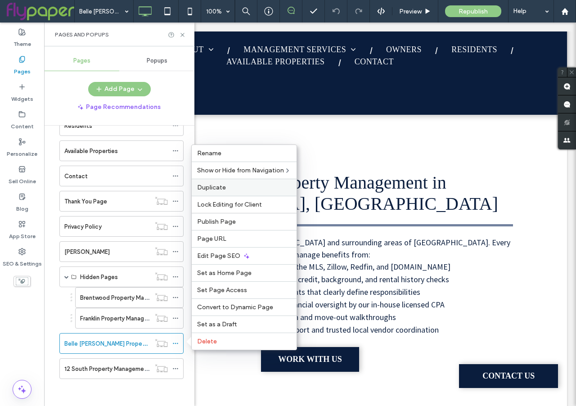
click at [224, 186] on span "Duplicate" at bounding box center [211, 188] width 29 height 8
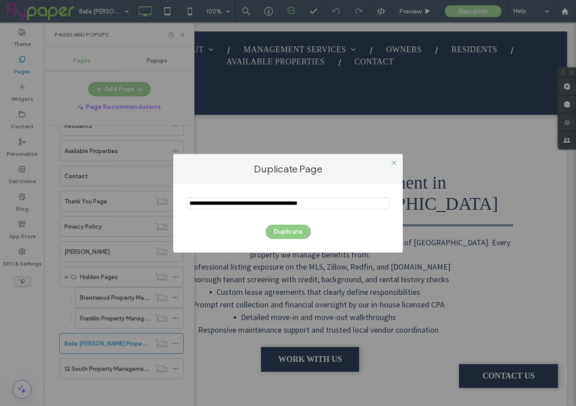
drag, startPoint x: 245, startPoint y: 203, endPoint x: 184, endPoint y: 204, distance: 60.3
click at [184, 205] on div "Duplicate" at bounding box center [287, 218] width 229 height 68
type input "**********"
click at [287, 236] on button "Duplicate" at bounding box center [287, 232] width 45 height 14
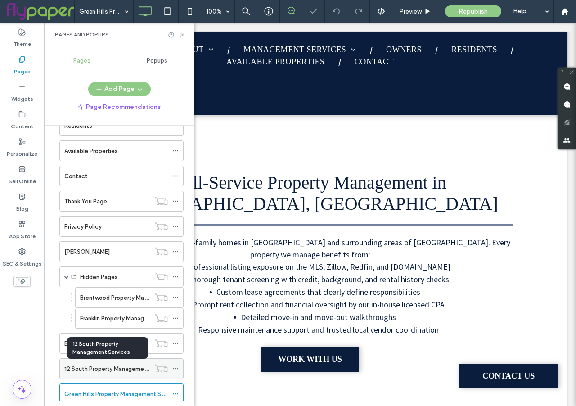
scroll to position [152, 0]
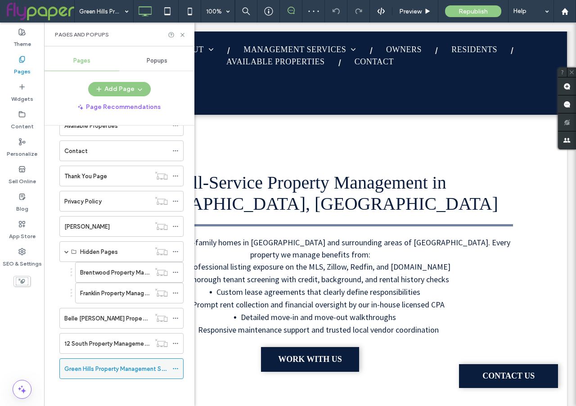
click at [175, 368] on use at bounding box center [175, 368] width 5 height 1
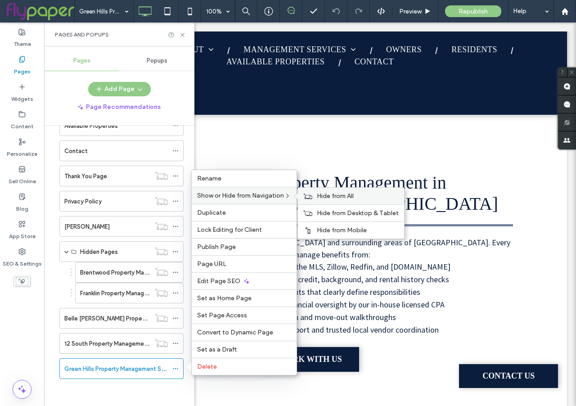
click at [320, 196] on span "Hide from All" at bounding box center [335, 196] width 37 height 8
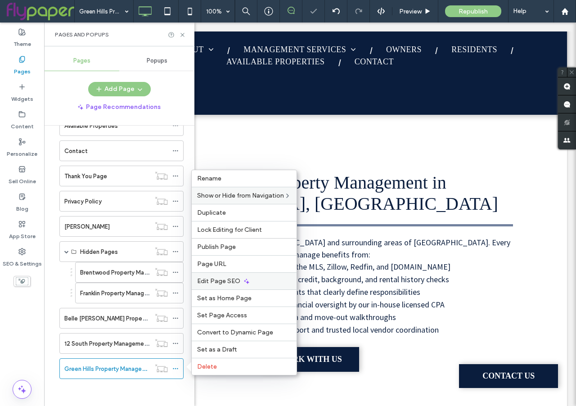
click at [233, 282] on span "Edit Page SEO" at bounding box center [218, 281] width 43 height 8
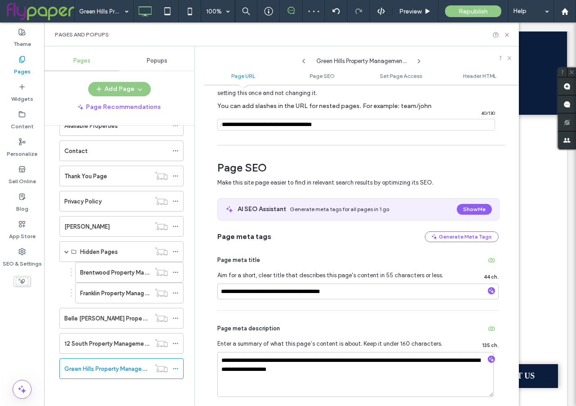
scroll to position [76, 0]
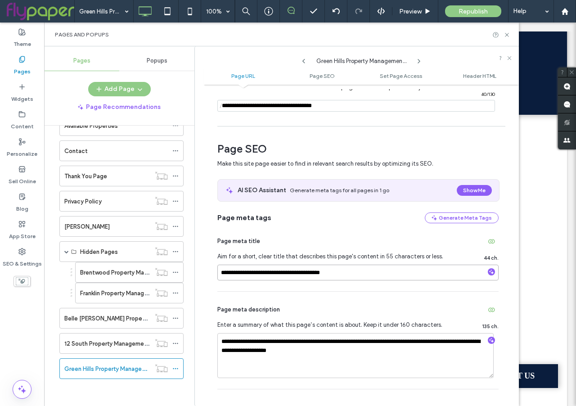
drag, startPoint x: 253, startPoint y: 274, endPoint x: 212, endPoint y: 273, distance: 40.9
click at [212, 273] on div "**********" at bounding box center [361, 245] width 315 height 312
type input "**********"
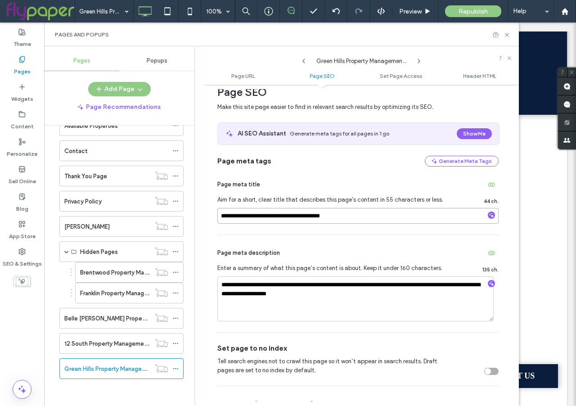
scroll to position [135, 0]
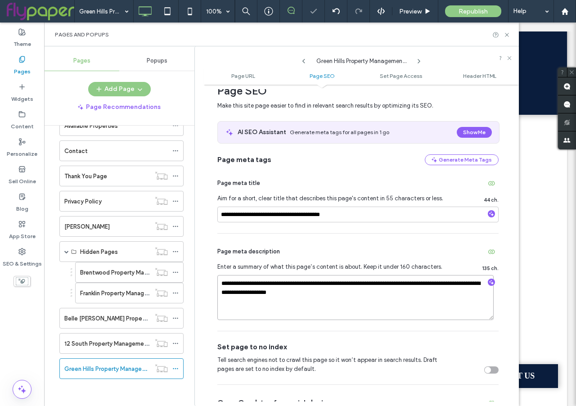
drag, startPoint x: 338, startPoint y: 285, endPoint x: 307, endPoint y: 285, distance: 31.0
type textarea "**********"
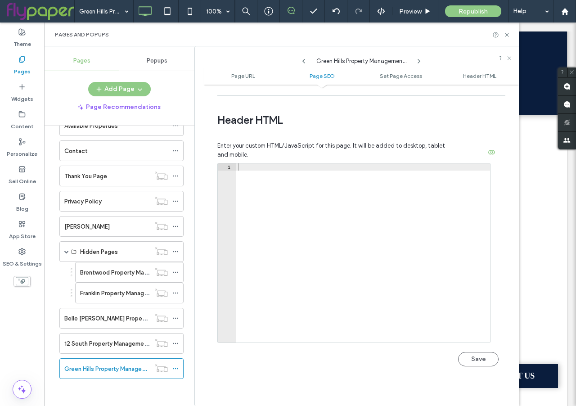
scroll to position [830, 0]
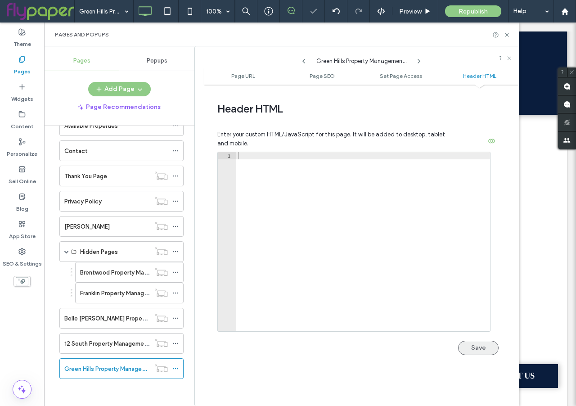
click at [475, 344] on button "Save" at bounding box center [478, 348] width 40 height 14
click at [509, 55] on icon at bounding box center [509, 57] width 5 height 5
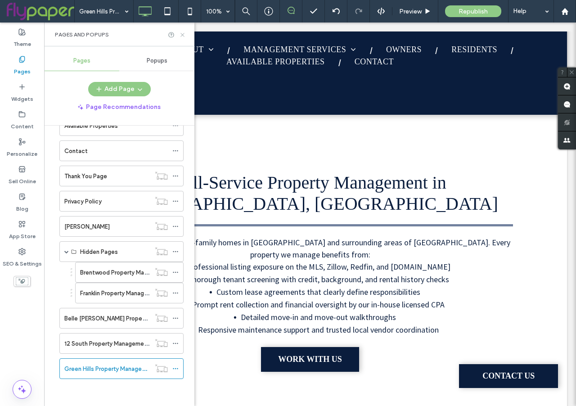
click at [182, 36] on icon at bounding box center [182, 34] width 7 height 7
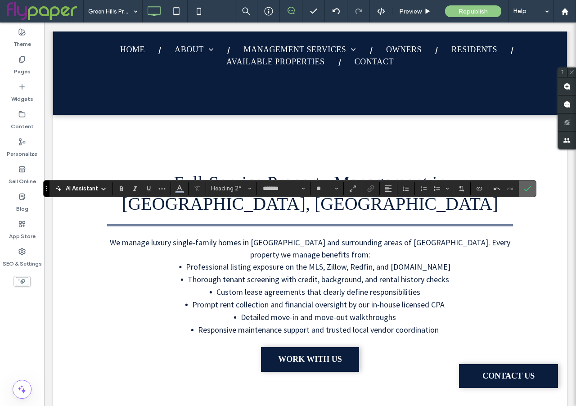
click at [530, 188] on icon "Confirm" at bounding box center [527, 188] width 7 height 7
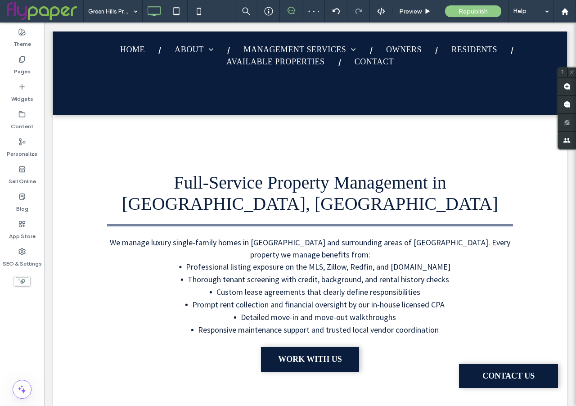
type input "**********"
type input "**"
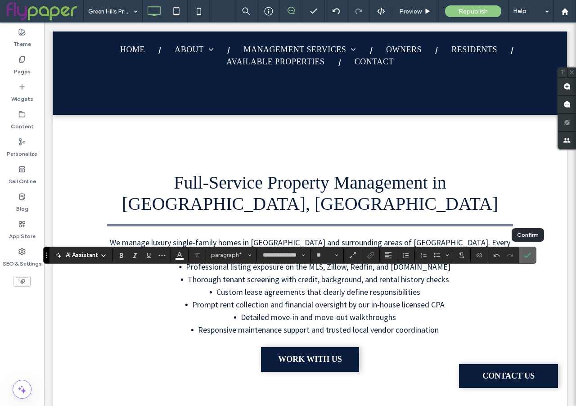
click at [524, 252] on icon "Confirm" at bounding box center [527, 255] width 7 height 7
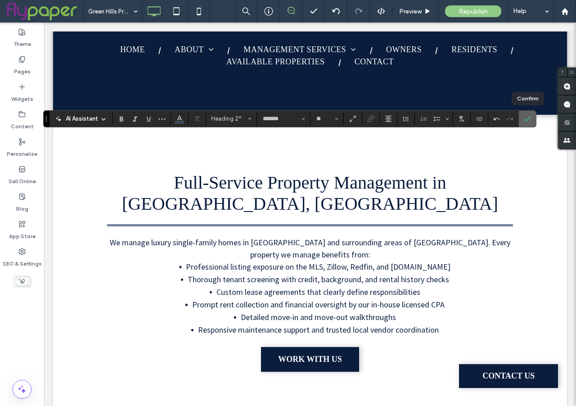
click at [530, 117] on icon "Confirm" at bounding box center [527, 118] width 7 height 7
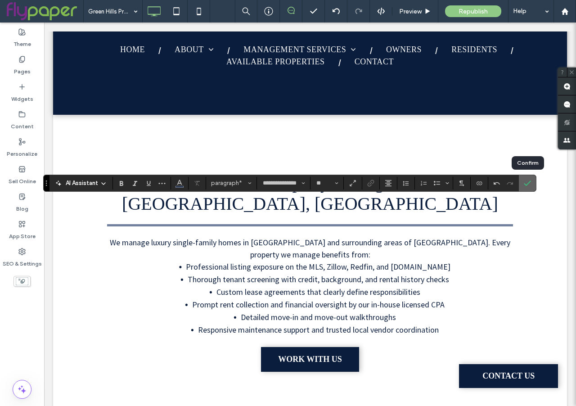
click at [528, 185] on icon "Confirm" at bounding box center [527, 183] width 7 height 7
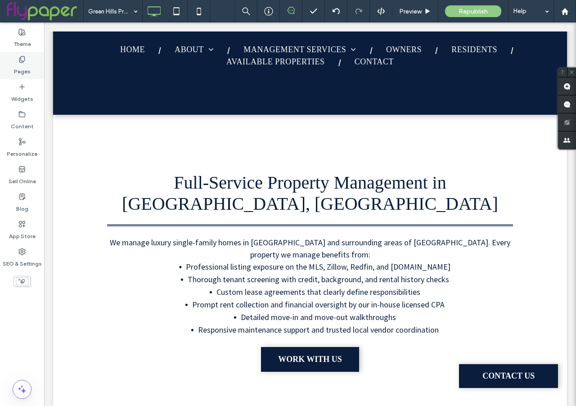
click at [17, 70] on label "Pages" at bounding box center [22, 69] width 17 height 13
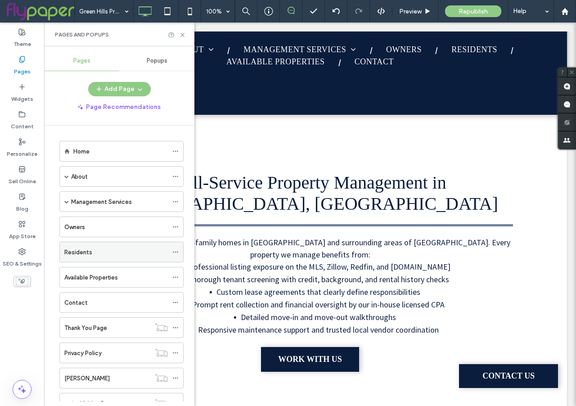
scroll to position [152, 0]
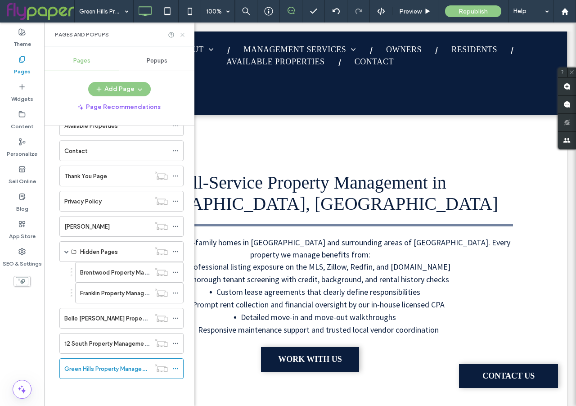
click at [183, 33] on icon at bounding box center [182, 34] width 7 height 7
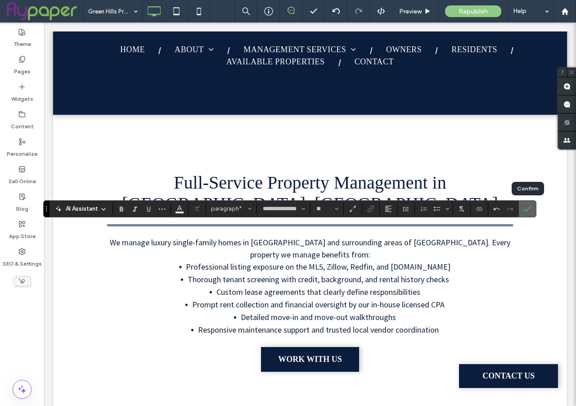
click at [530, 208] on icon "Confirm" at bounding box center [527, 208] width 7 height 7
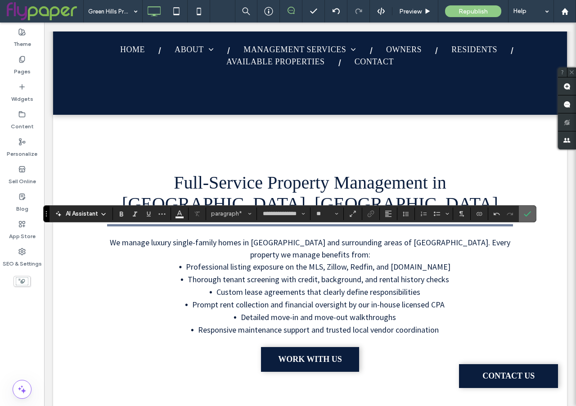
click at [534, 216] on section at bounding box center [527, 214] width 17 height 16
click at [527, 214] on icon "Confirm" at bounding box center [527, 213] width 7 height 7
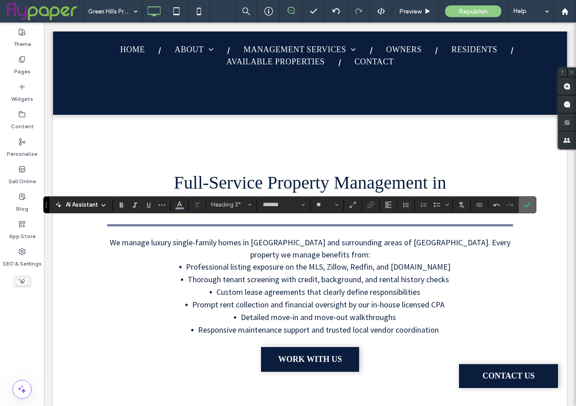
click at [528, 207] on icon "Confirm" at bounding box center [527, 204] width 7 height 7
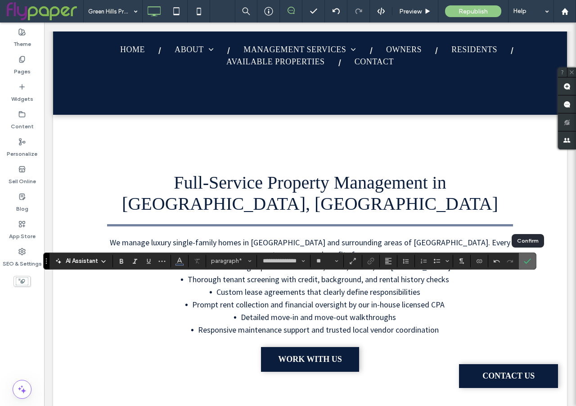
click at [527, 258] on icon "Confirm" at bounding box center [527, 260] width 7 height 7
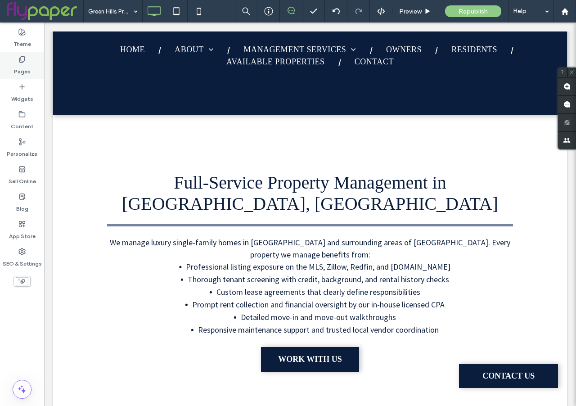
click at [21, 68] on label "Pages" at bounding box center [22, 69] width 17 height 13
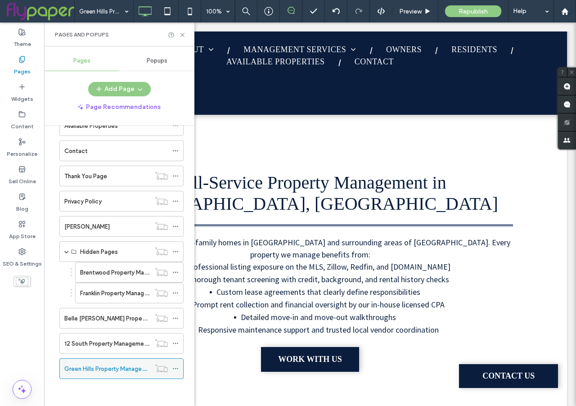
click at [175, 369] on use at bounding box center [175, 368] width 5 height 1
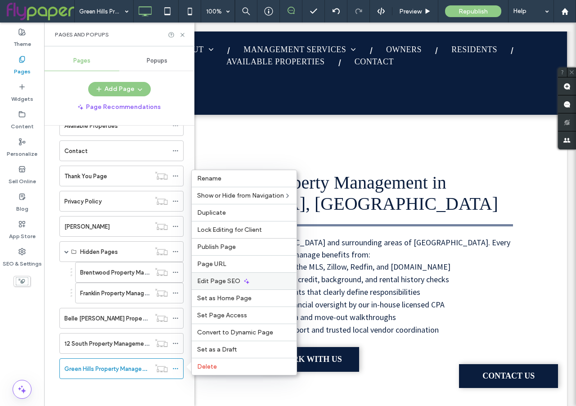
click at [223, 283] on span "Edit Page SEO" at bounding box center [218, 281] width 43 height 8
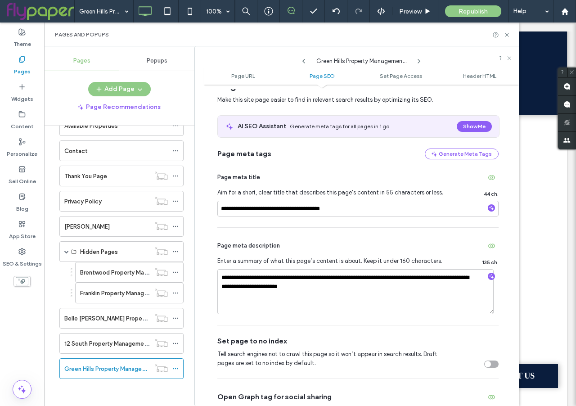
scroll to position [141, 0]
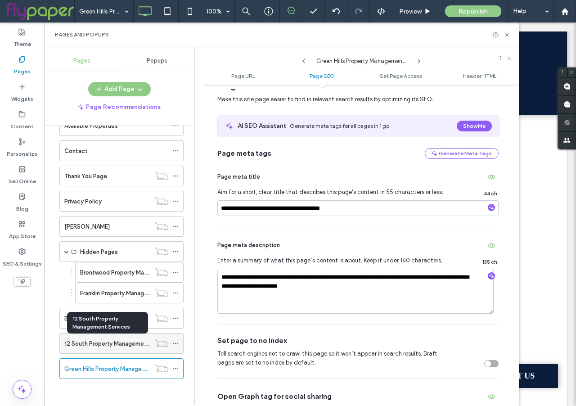
click at [123, 343] on label "12 South Property Management Services" at bounding box center [119, 344] width 110 height 16
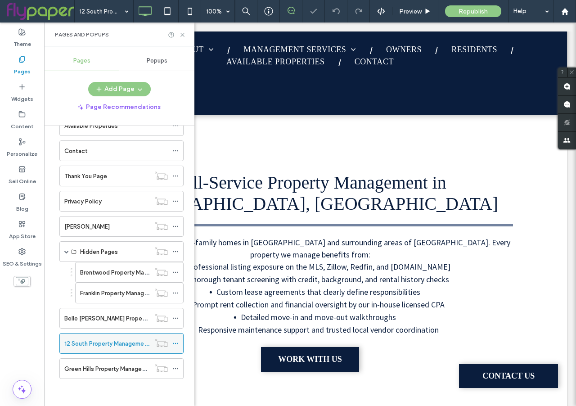
click at [174, 342] on icon at bounding box center [175, 343] width 6 height 6
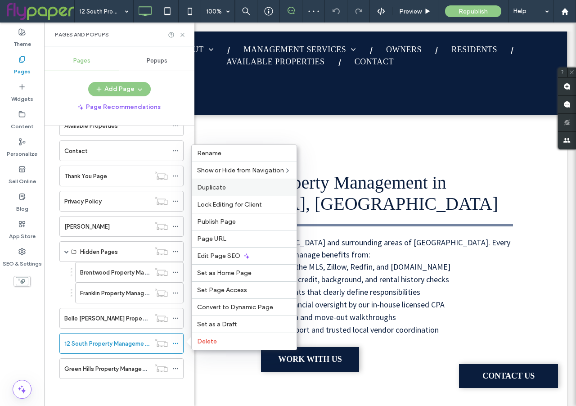
click at [225, 190] on span "Duplicate" at bounding box center [211, 188] width 29 height 8
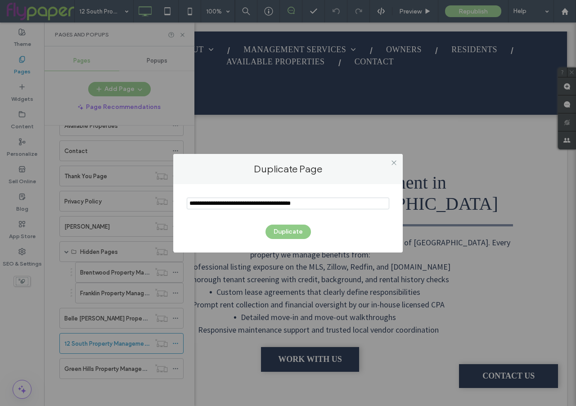
drag, startPoint x: 235, startPoint y: 204, endPoint x: 184, endPoint y: 204, distance: 51.7
click at [184, 204] on div "Duplicate" at bounding box center [287, 218] width 229 height 68
type input "**********"
click at [283, 232] on button "Duplicate" at bounding box center [287, 232] width 45 height 14
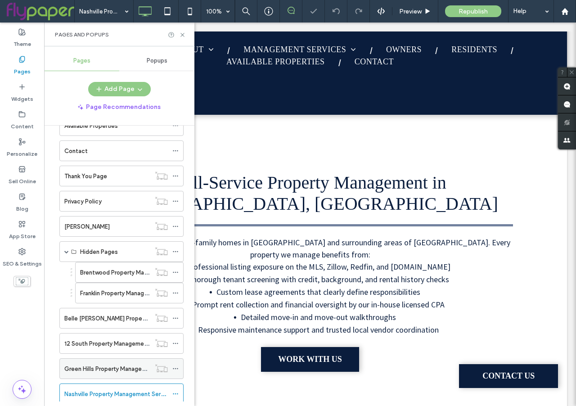
scroll to position [177, 0]
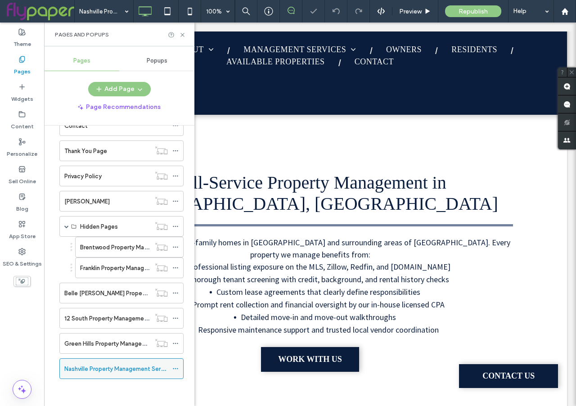
click at [175, 369] on use at bounding box center [175, 368] width 5 height 1
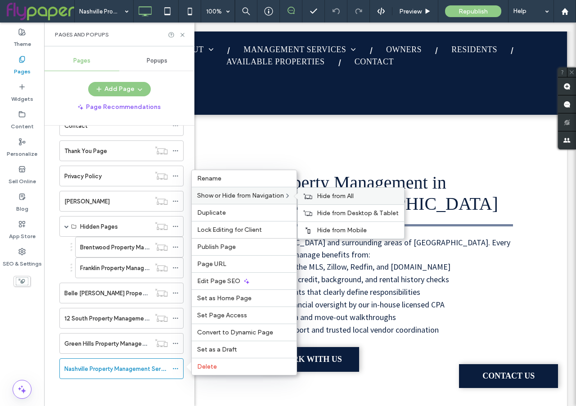
click at [335, 194] on span "Hide from All" at bounding box center [335, 196] width 37 height 8
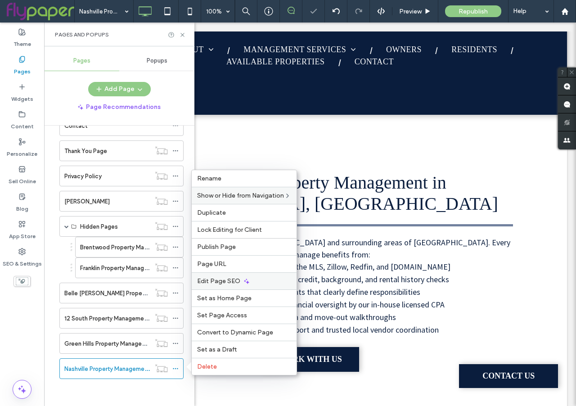
click at [243, 279] on icon at bounding box center [246, 281] width 7 height 7
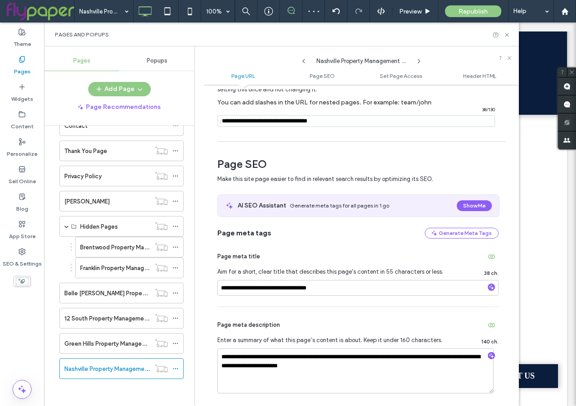
scroll to position [62, 0]
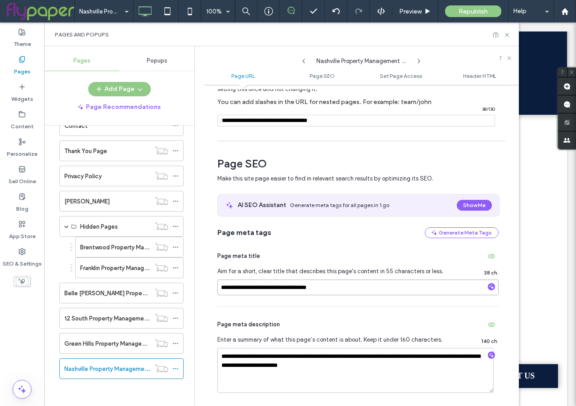
drag, startPoint x: 244, startPoint y: 287, endPoint x: 213, endPoint y: 288, distance: 30.6
click at [213, 288] on div "**********" at bounding box center [361, 245] width 315 height 312
type input "**********"
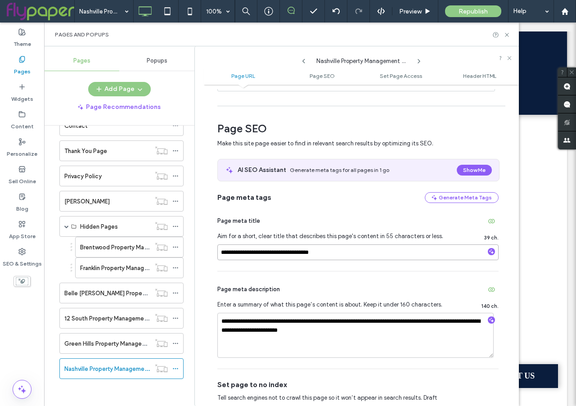
scroll to position [98, 0]
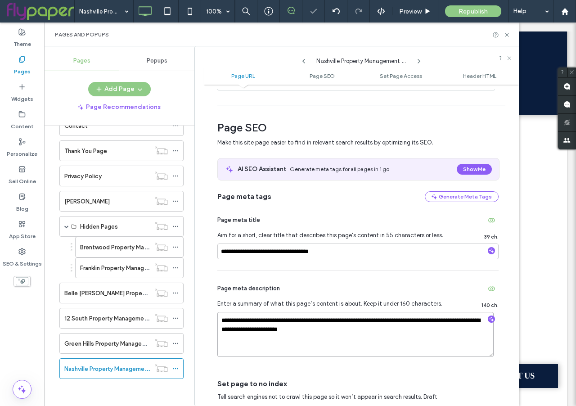
drag, startPoint x: 426, startPoint y: 321, endPoint x: 405, endPoint y: 322, distance: 20.3
type textarea "**********"
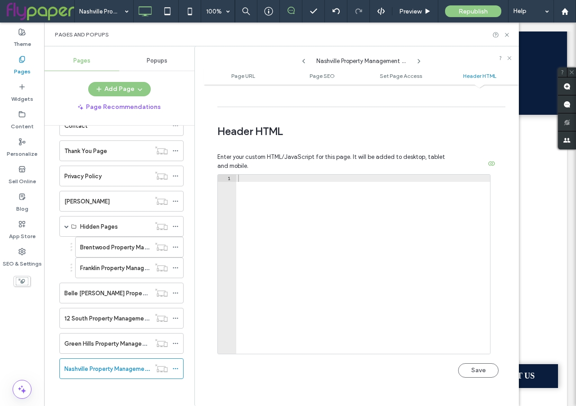
scroll to position [830, 0]
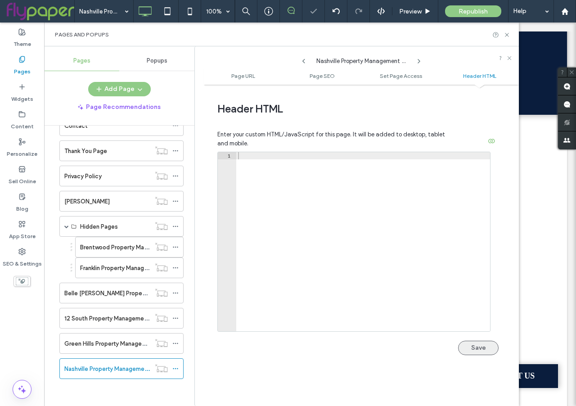
click at [464, 348] on button "Save" at bounding box center [478, 348] width 40 height 14
click at [511, 59] on icon at bounding box center [509, 57] width 5 height 5
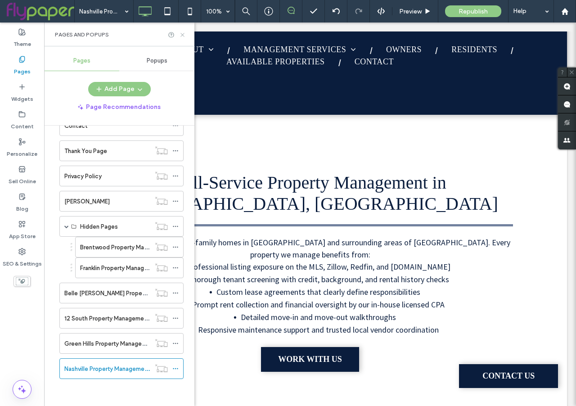
click at [183, 35] on use at bounding box center [182, 35] width 4 height 4
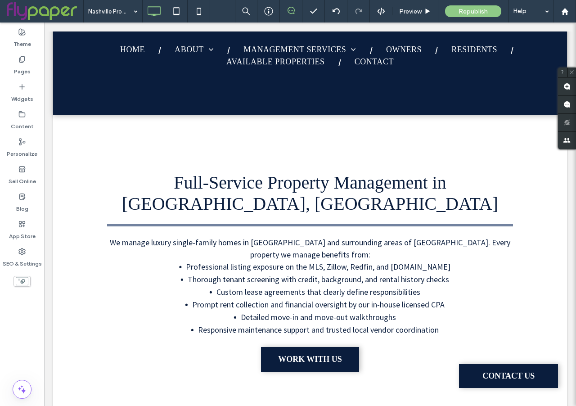
type input "*******"
type input "**"
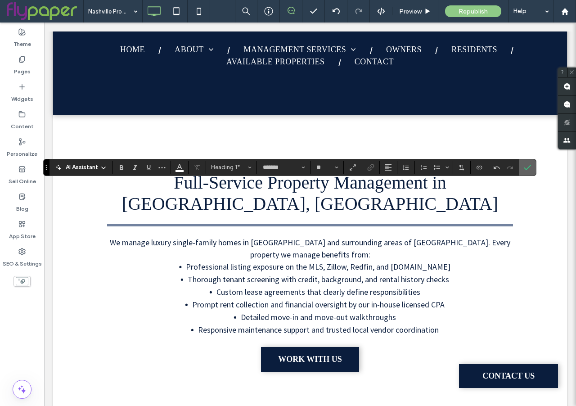
click at [528, 166] on icon "Confirm" at bounding box center [527, 167] width 7 height 7
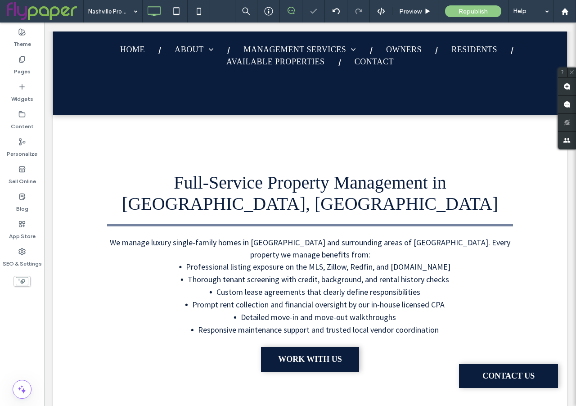
type input "*******"
type input "**"
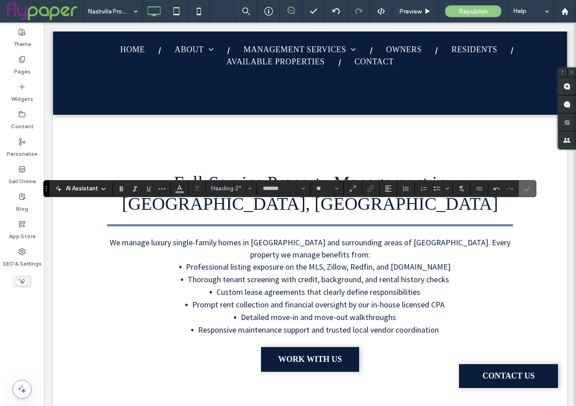
click at [530, 191] on icon "Confirm" at bounding box center [527, 188] width 7 height 7
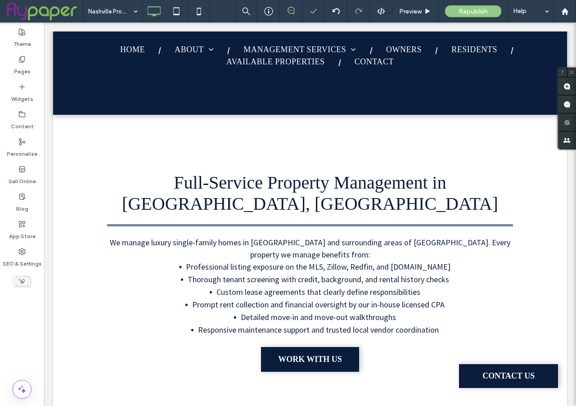
type input "**********"
type input "**"
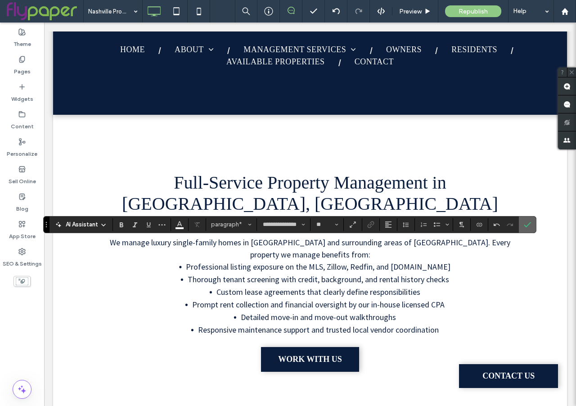
click at [530, 227] on icon "Confirm" at bounding box center [527, 224] width 7 height 7
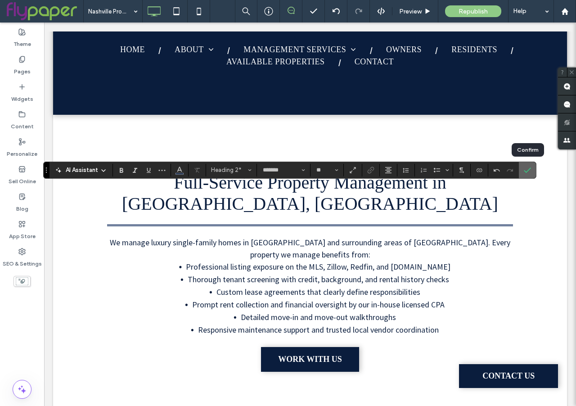
click at [527, 171] on use "Confirm" at bounding box center [527, 169] width 7 height 5
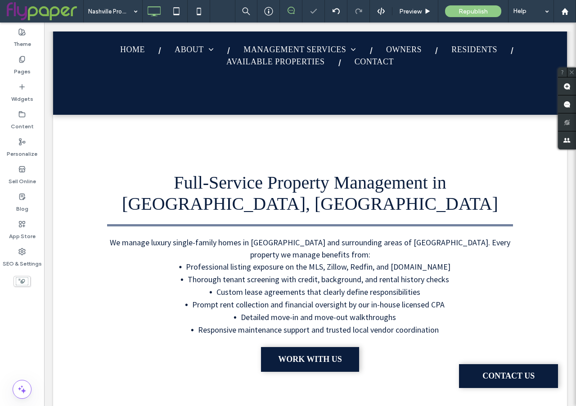
type input "**********"
type input "**"
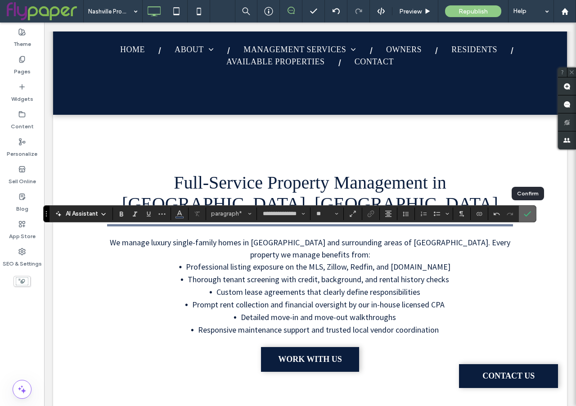
click at [528, 213] on use "Confirm" at bounding box center [527, 213] width 7 height 5
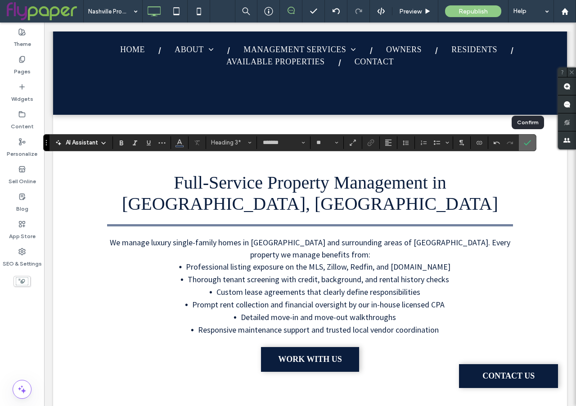
click at [529, 144] on icon "Confirm" at bounding box center [527, 142] width 7 height 7
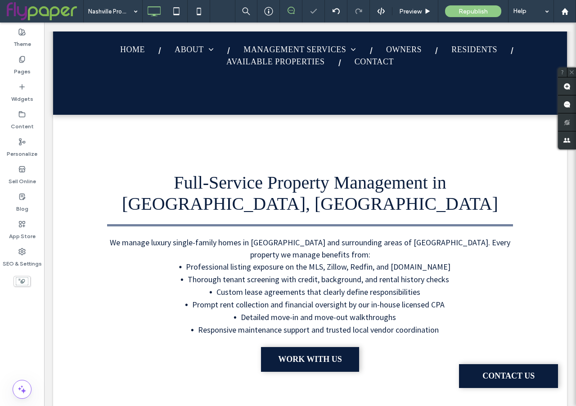
type input "**********"
type input "**"
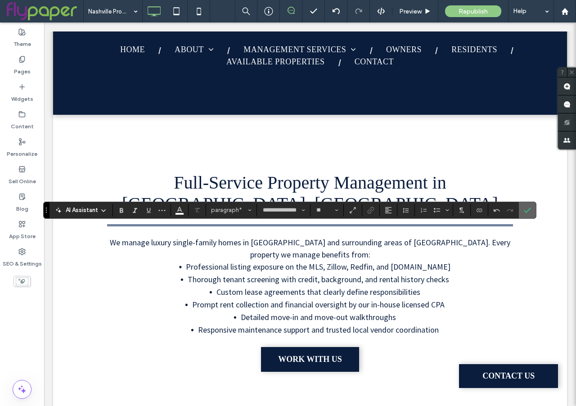
click at [528, 210] on use "Confirm" at bounding box center [527, 209] width 7 height 5
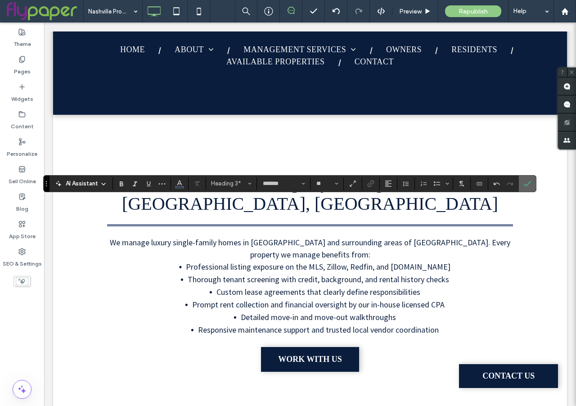
click at [529, 179] on span "Confirm" at bounding box center [527, 183] width 7 height 15
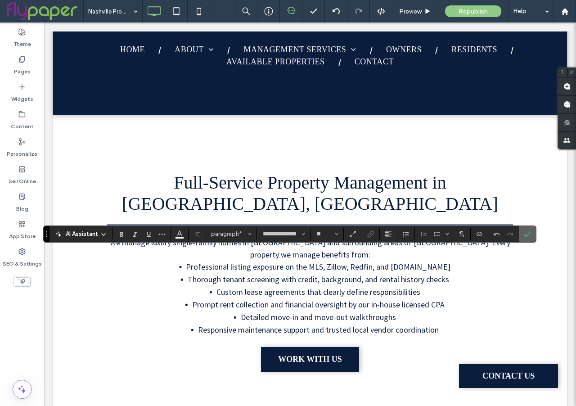
click at [527, 234] on use "Confirm" at bounding box center [527, 233] width 7 height 5
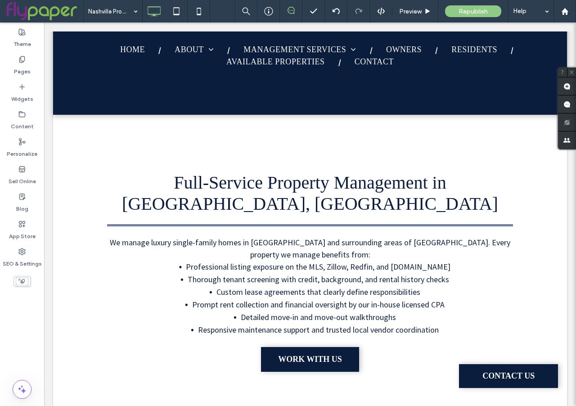
type input "**********"
type input "**"
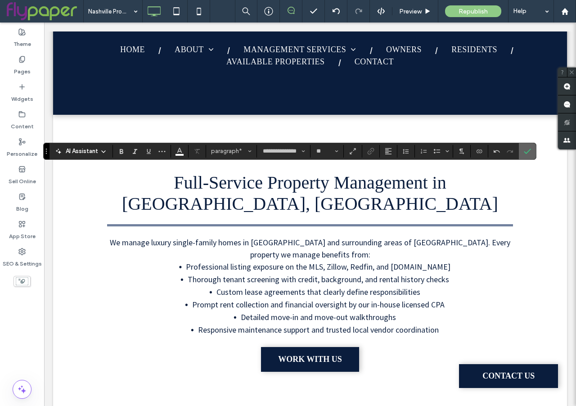
click at [527, 154] on icon "Confirm" at bounding box center [527, 151] width 7 height 7
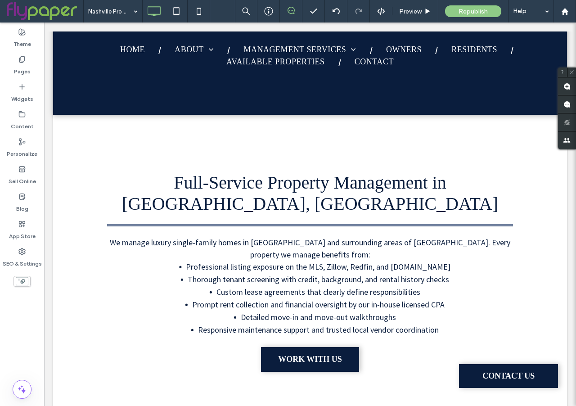
type input "*******"
type input "**"
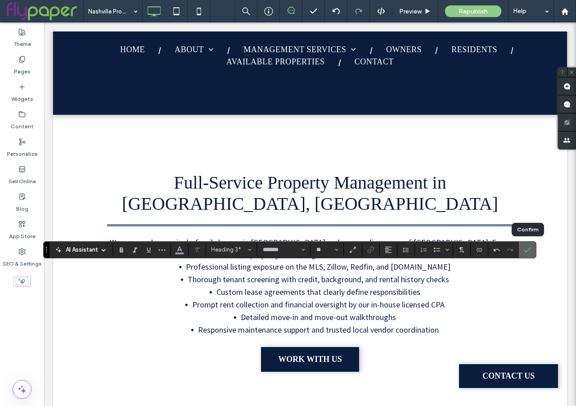
click at [527, 251] on use "Confirm" at bounding box center [527, 249] width 7 height 5
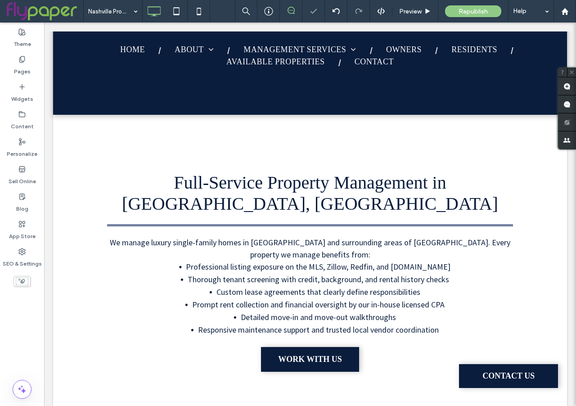
type input "**********"
type input "**"
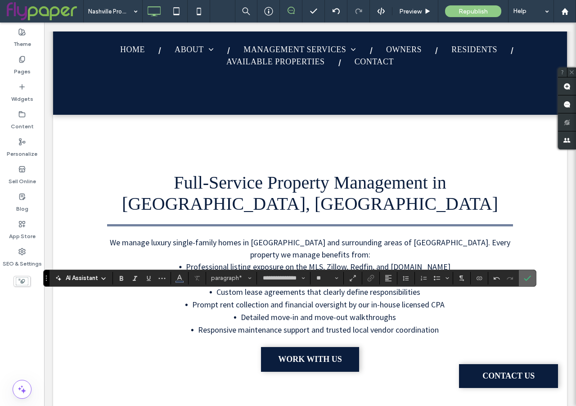
click at [527, 278] on icon "Confirm" at bounding box center [527, 277] width 7 height 7
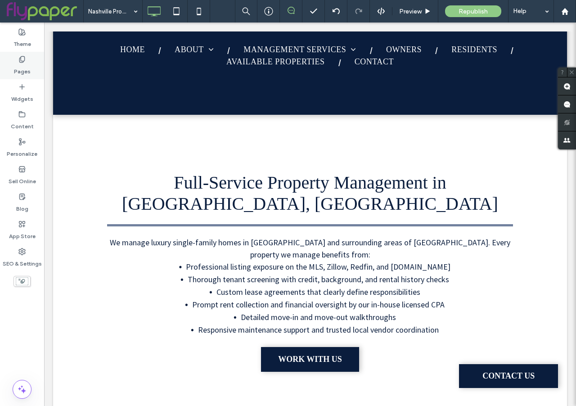
click at [20, 64] on label "Pages" at bounding box center [22, 69] width 17 height 13
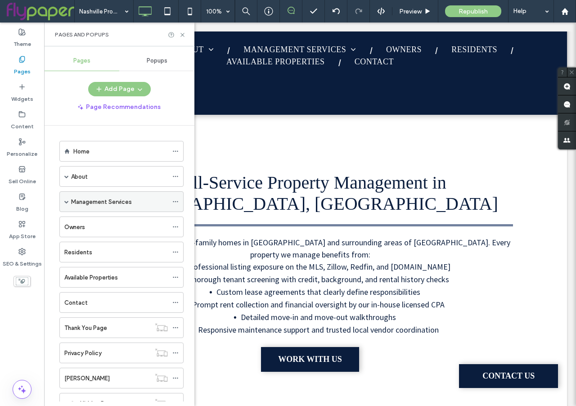
scroll to position [177, 0]
